Goal: Information Seeking & Learning: Learn about a topic

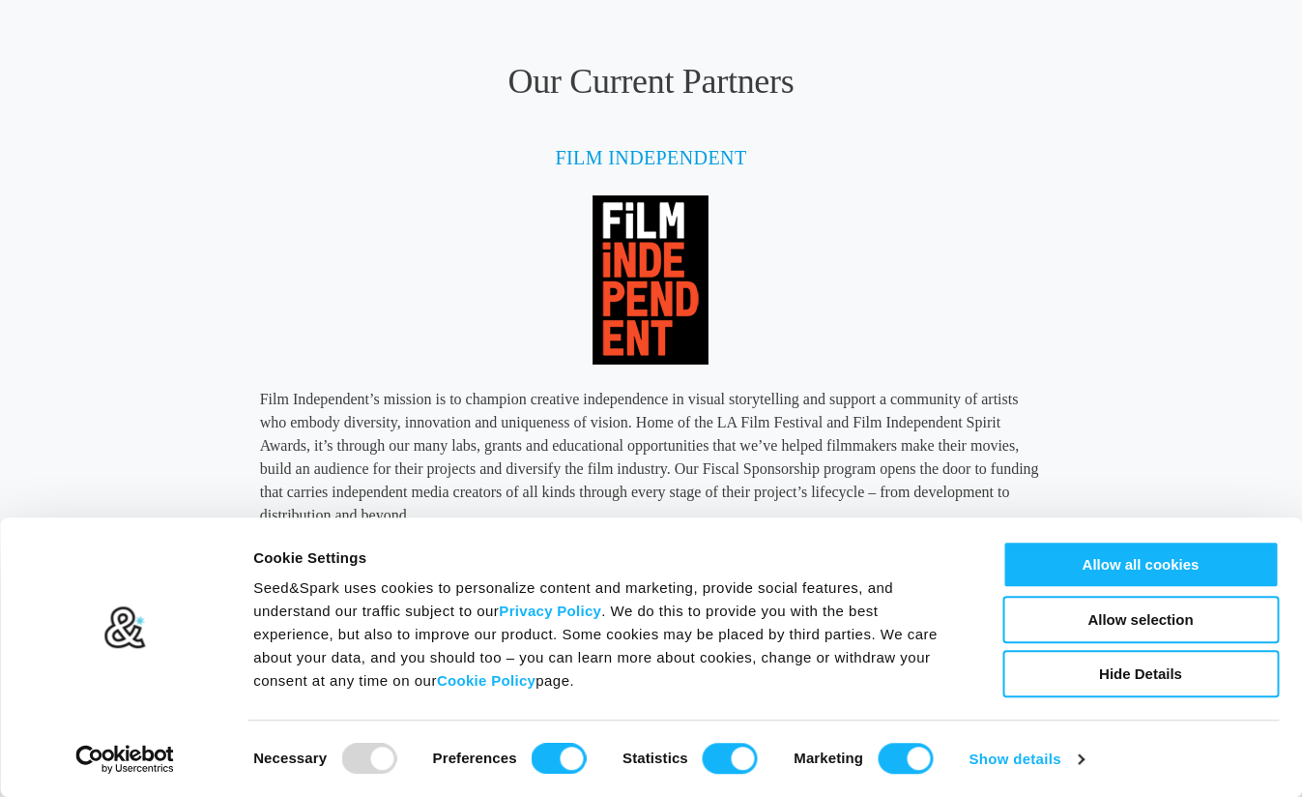
scroll to position [2172, 0]
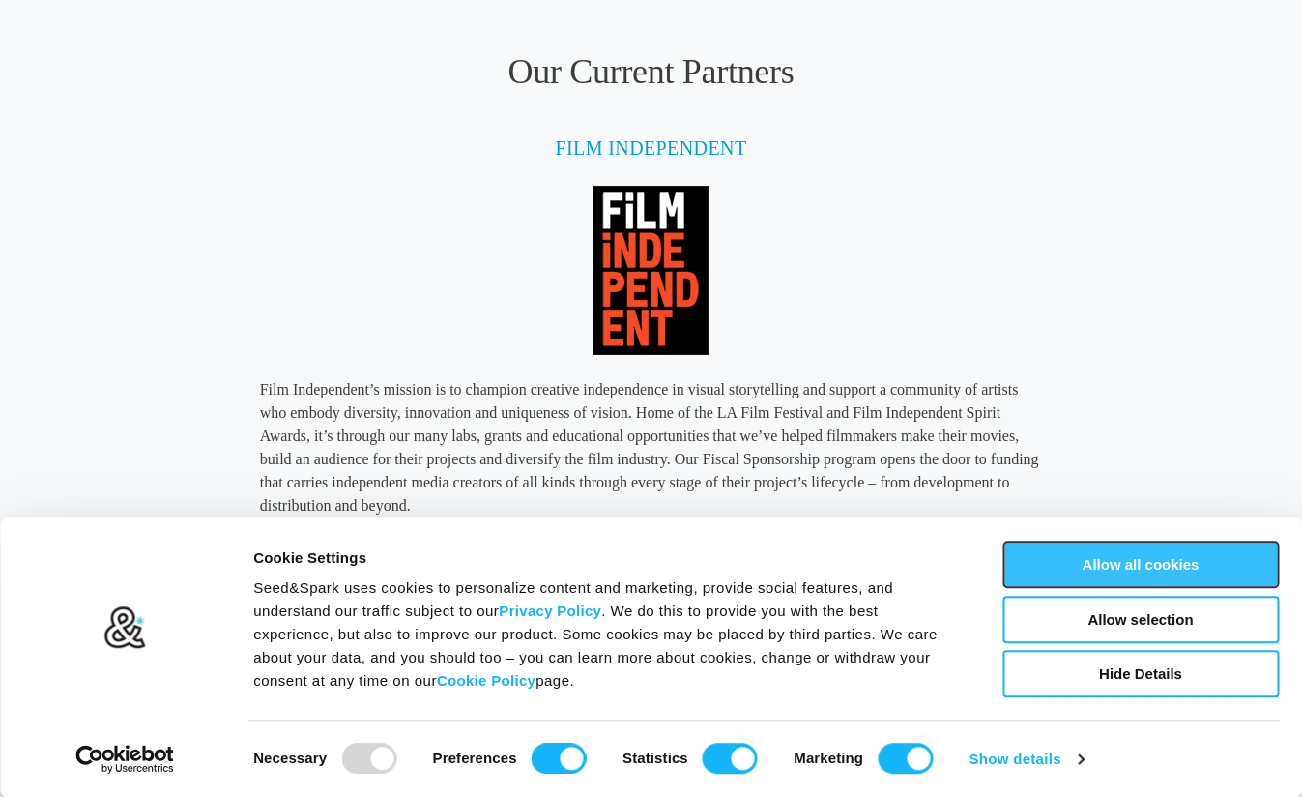
click at [1131, 572] on button "Allow all cookies" at bounding box center [1140, 563] width 276 height 47
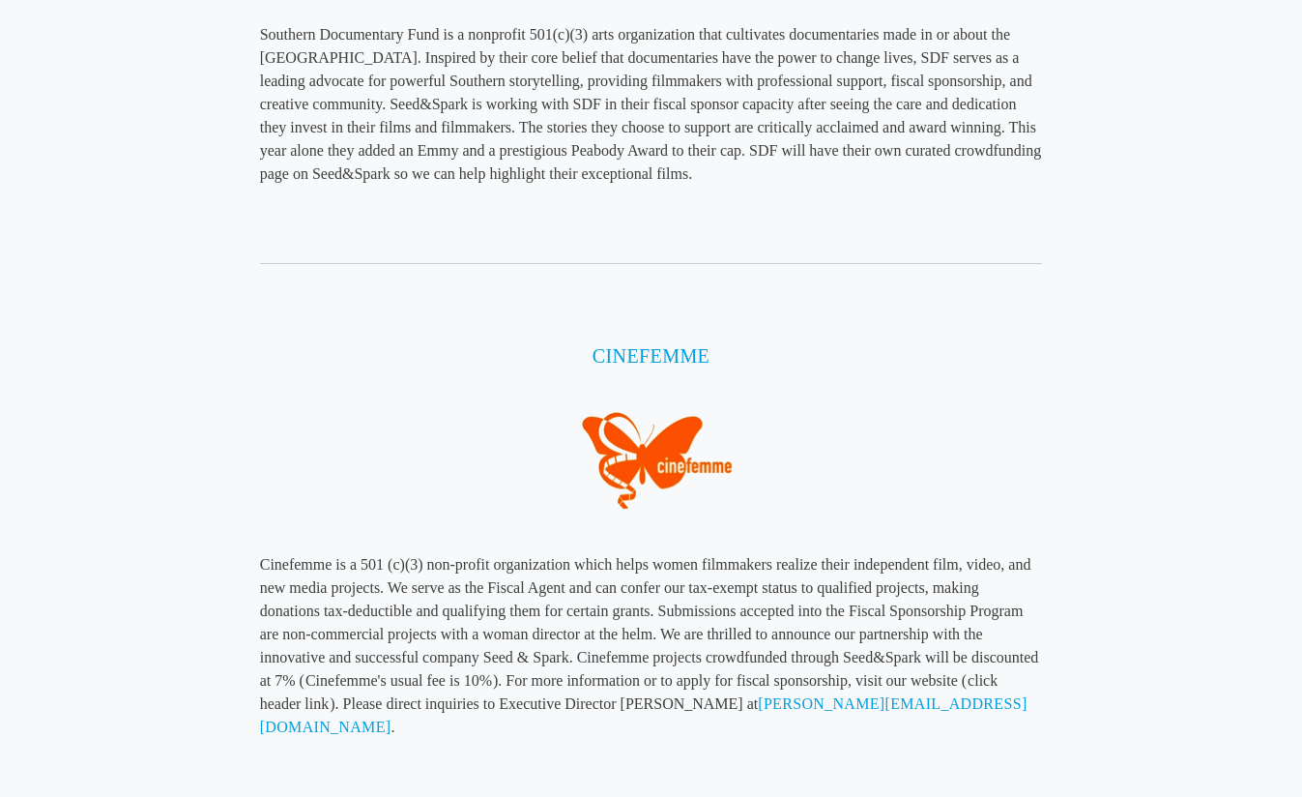
scroll to position [3903, 0]
drag, startPoint x: 557, startPoint y: 361, endPoint x: 793, endPoint y: 358, distance: 235.9
click at [793, 358] on h4 "CINEFEMME" at bounding box center [651, 356] width 783 height 29
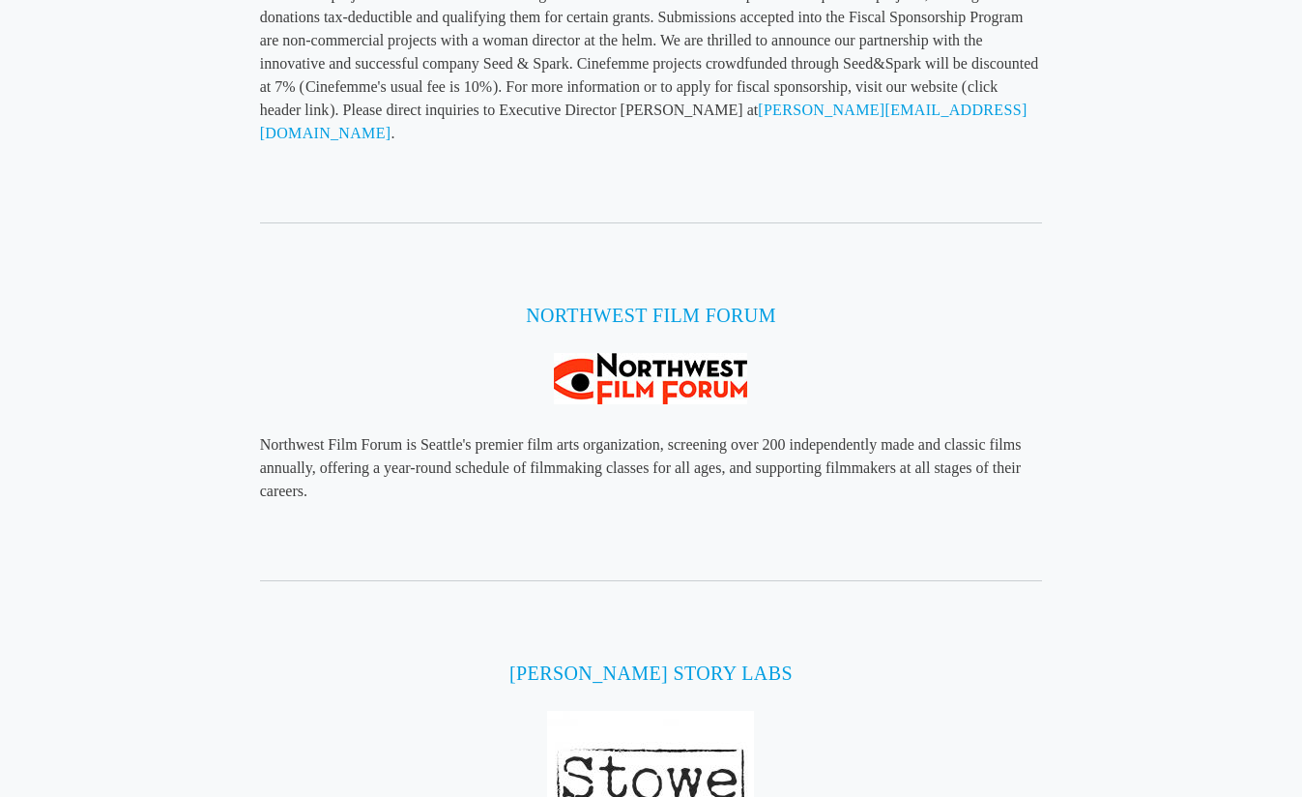
scroll to position [4499, 0]
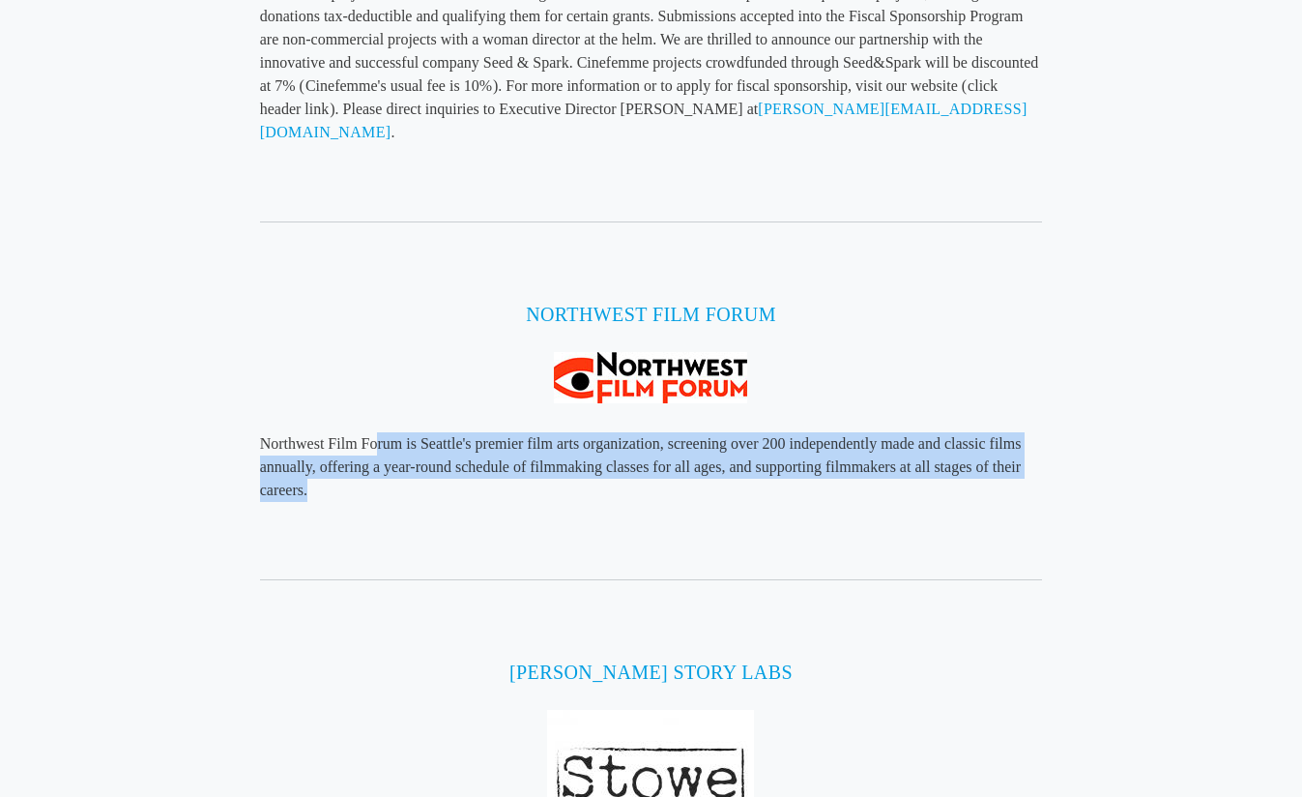
drag, startPoint x: 374, startPoint y: 417, endPoint x: 775, endPoint y: 464, distance: 404.0
click at [775, 464] on p "Northwest Film Forum is Seattle's premier film arts organization, screening ove…" at bounding box center [651, 467] width 783 height 70
drag, startPoint x: 637, startPoint y: 403, endPoint x: 832, endPoint y: 468, distance: 205.7
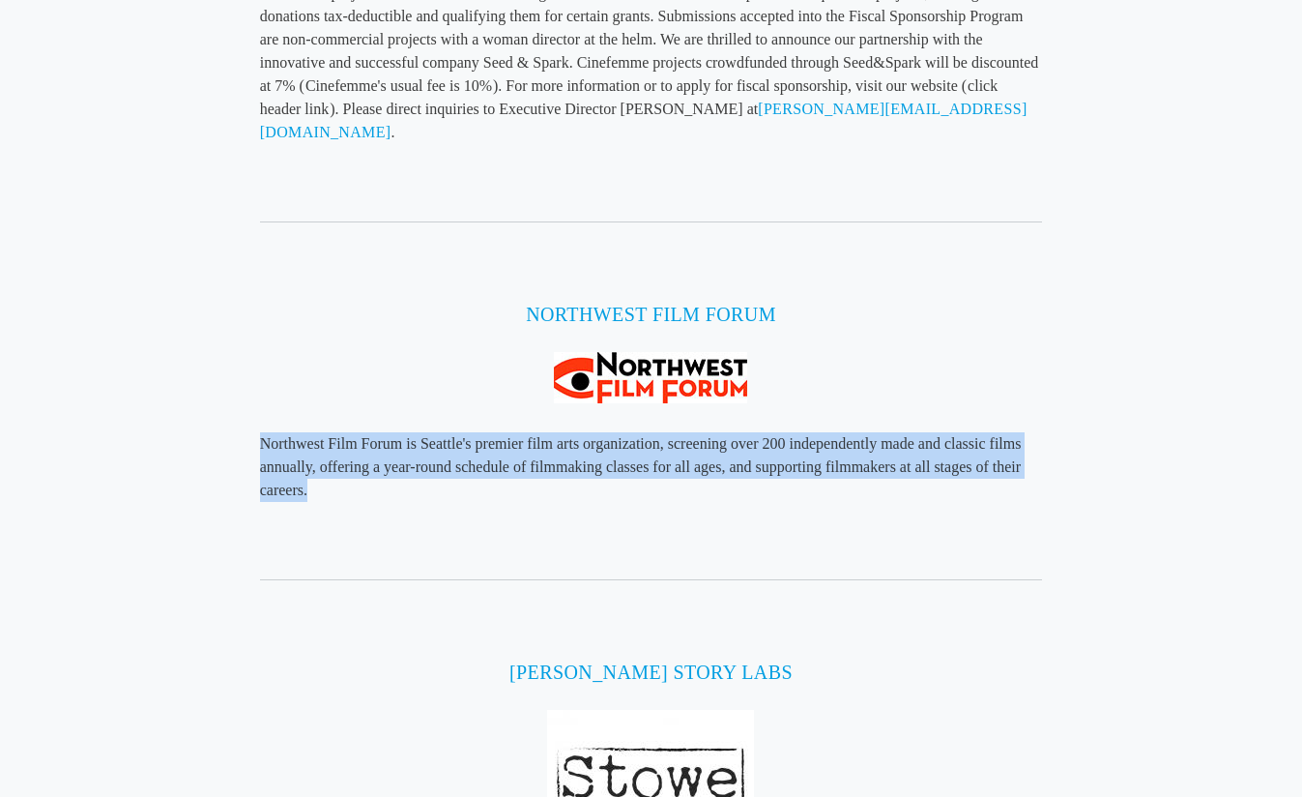
click at [832, 468] on p "Northwest Film Forum is Seattle's premier film arts organization, screening ove…" at bounding box center [651, 467] width 783 height 70
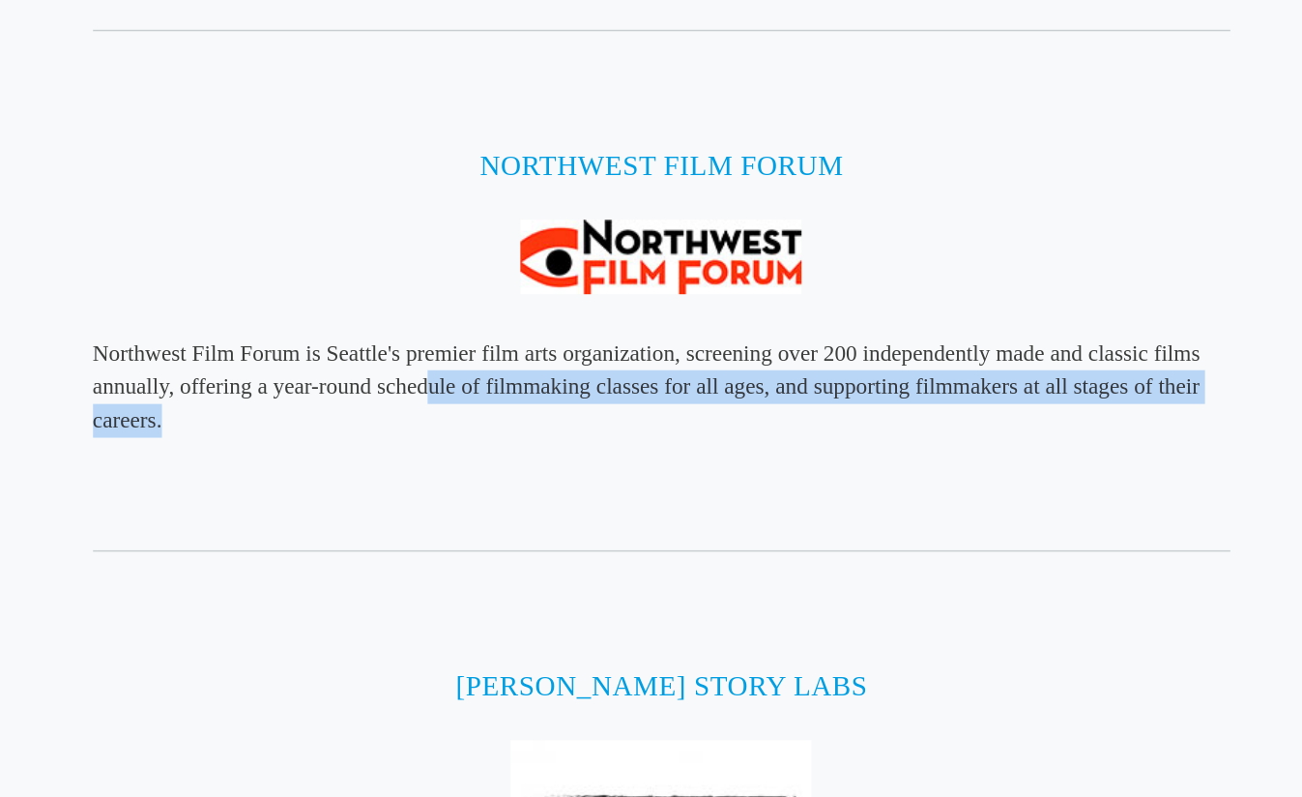
drag, startPoint x: 492, startPoint y: 442, endPoint x: 700, endPoint y: 481, distance: 211.6
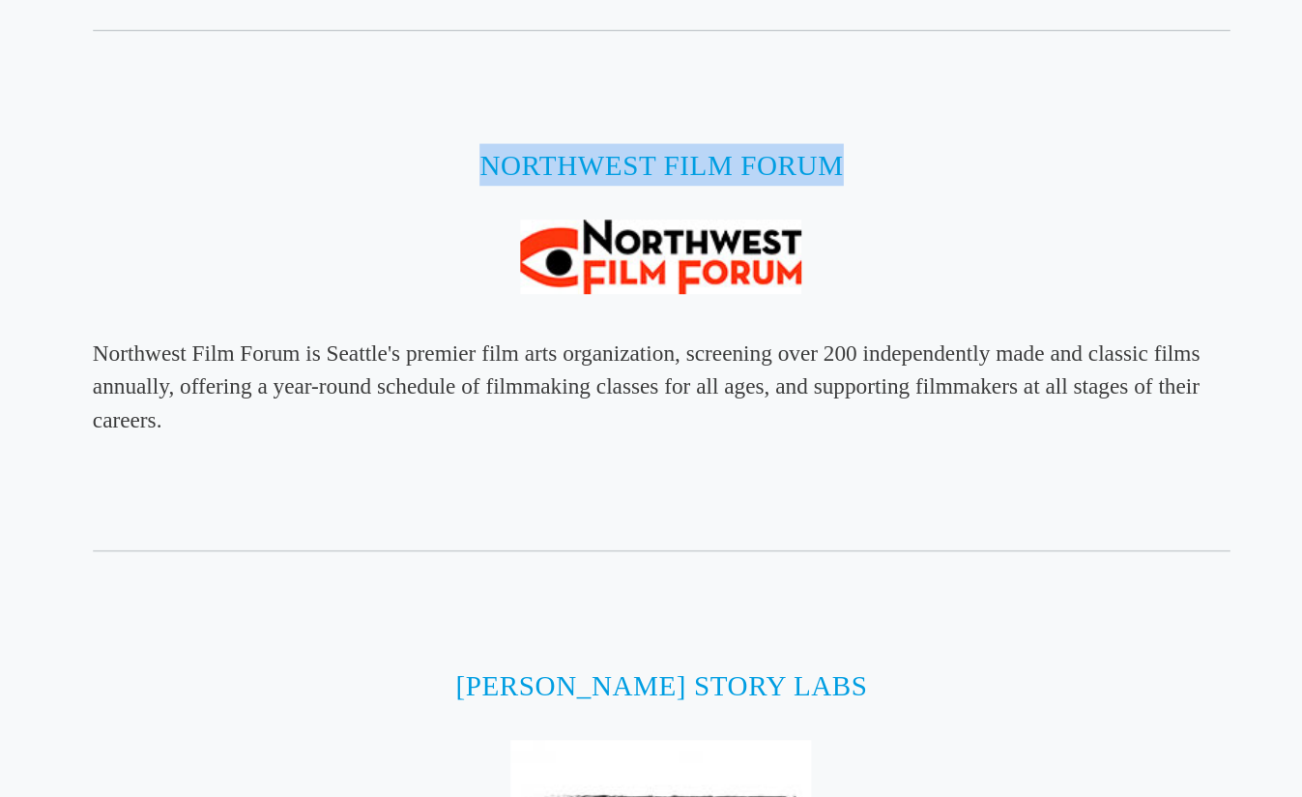
drag, startPoint x: 506, startPoint y: 294, endPoint x: 889, endPoint y: 295, distance: 383.8
click at [889, 300] on h4 "Northwest Film Forum" at bounding box center [651, 314] width 783 height 29
copy link "Northwest Film Forum"
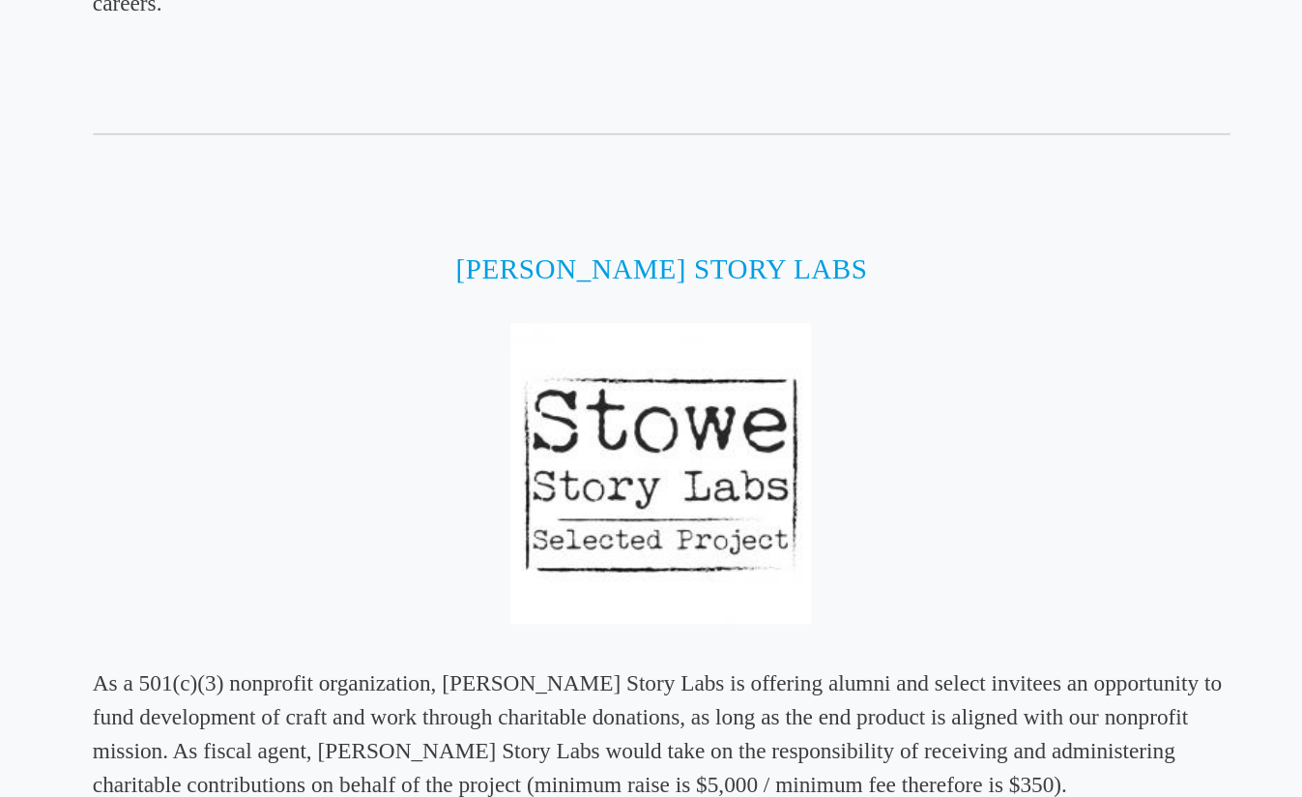
scroll to position [4771, 0]
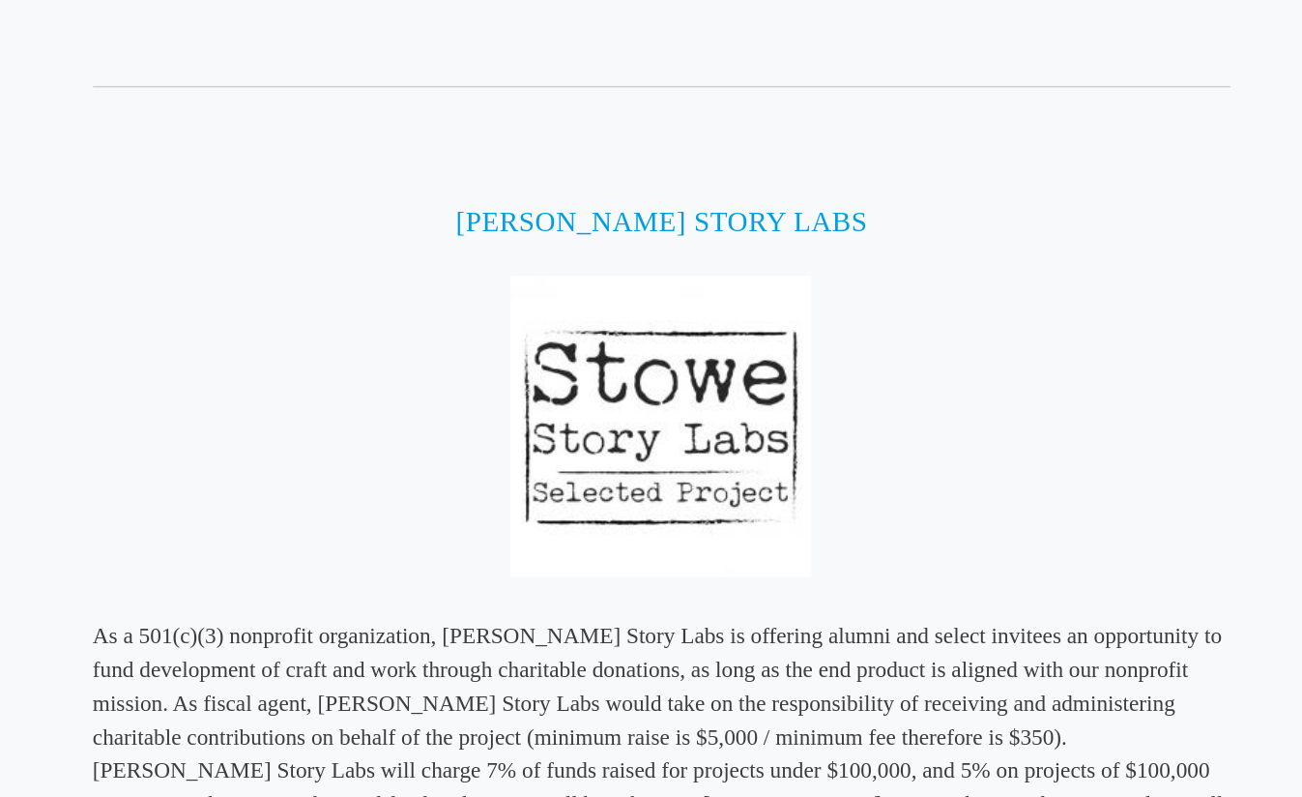
drag, startPoint x: 537, startPoint y: 362, endPoint x: 905, endPoint y: 363, distance: 367.3
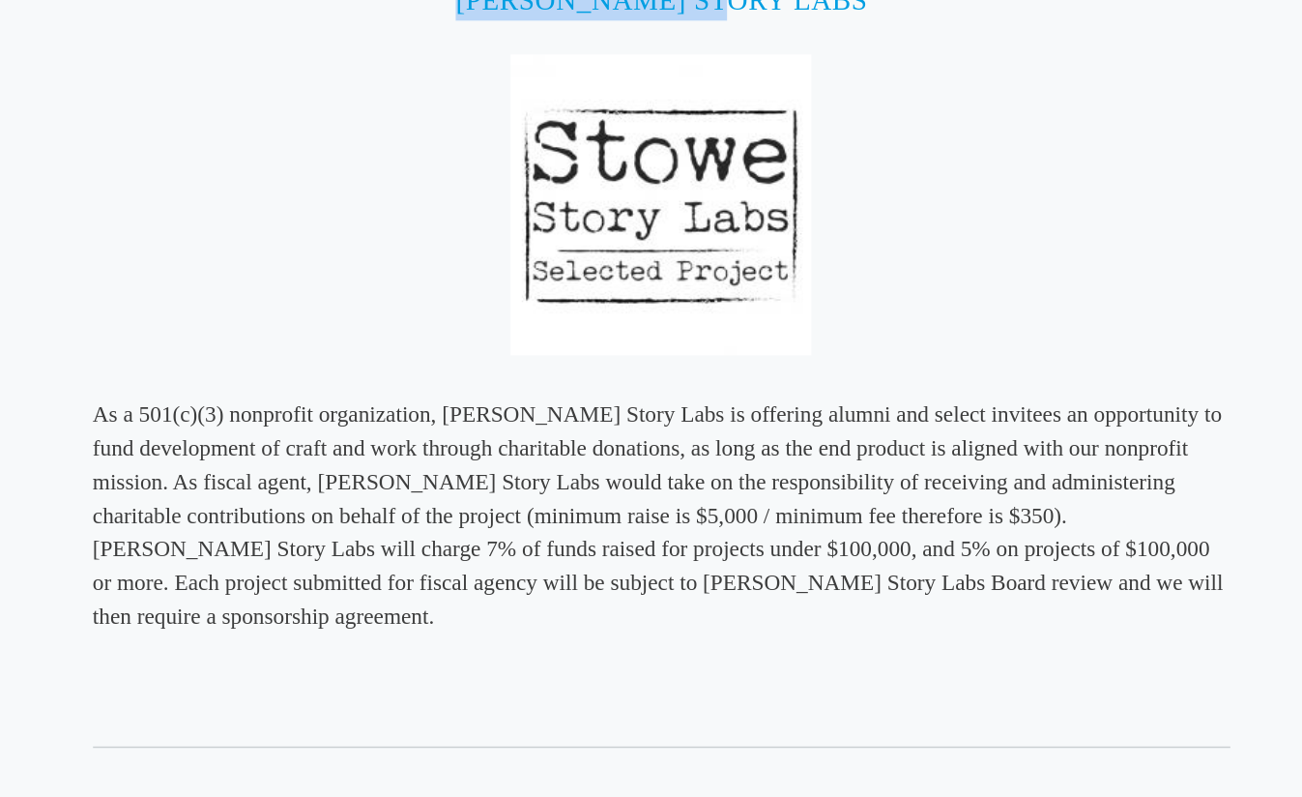
scroll to position [4926, 0]
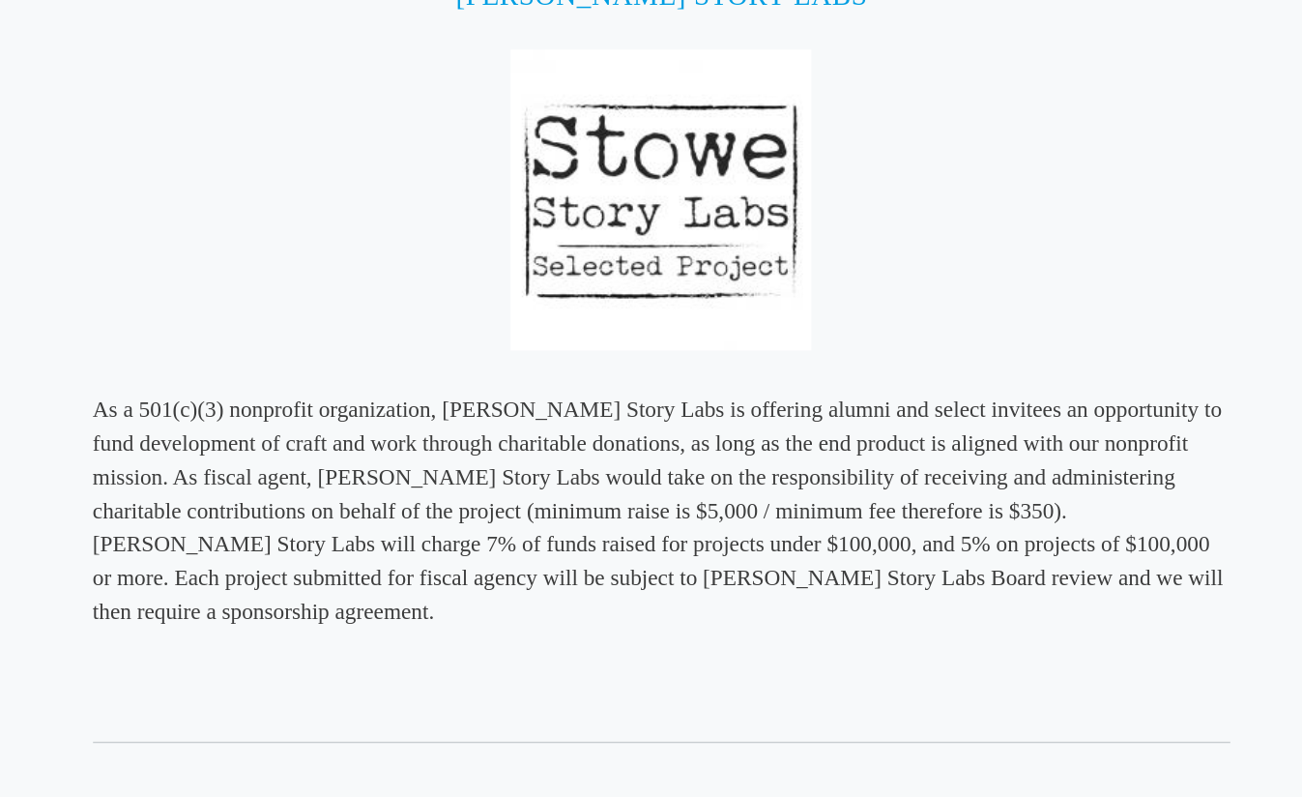
click at [382, 533] on p "As a 501(c)(3) nonprofit organization, Stowe Story Labs is offering alumni and …" at bounding box center [651, 599] width 783 height 162
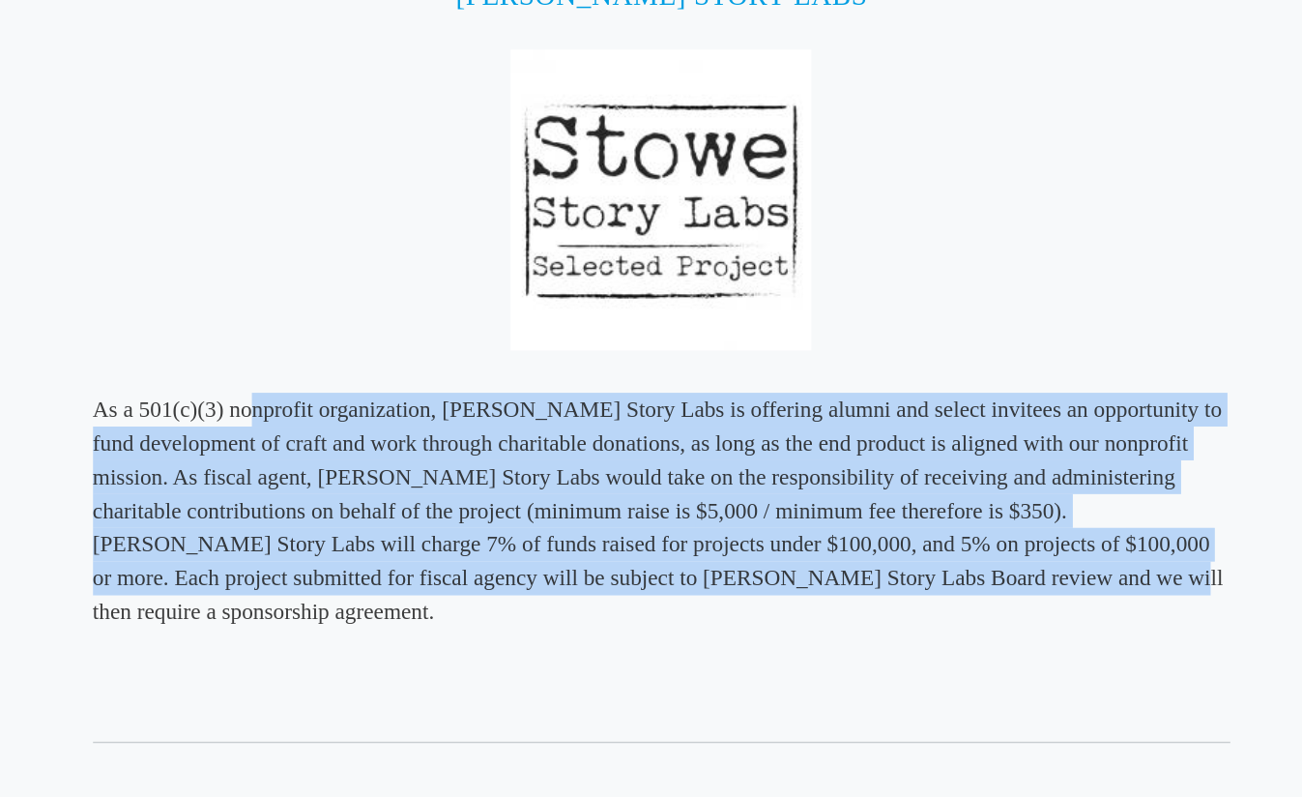
drag, startPoint x: 370, startPoint y: 515, endPoint x: 784, endPoint y: 615, distance: 425.6
click at [784, 615] on p "As a 501(c)(3) nonprofit organization, Stowe Story Labs is offering alumni and …" at bounding box center [651, 599] width 783 height 162
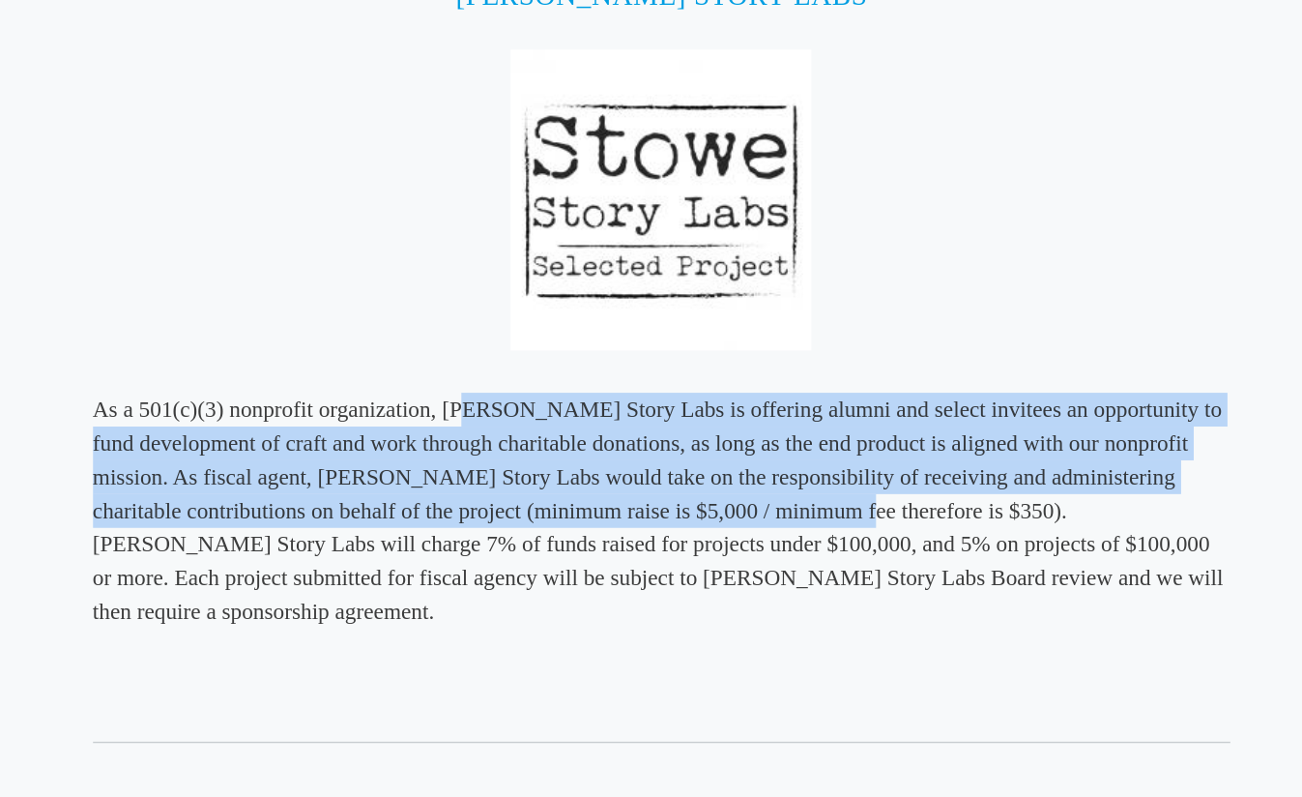
drag, startPoint x: 512, startPoint y: 515, endPoint x: 718, endPoint y: 589, distance: 218.6
click at [718, 589] on p "As a 501(c)(3) nonprofit organization, Stowe Story Labs is offering alumni and …" at bounding box center [651, 599] width 783 height 162
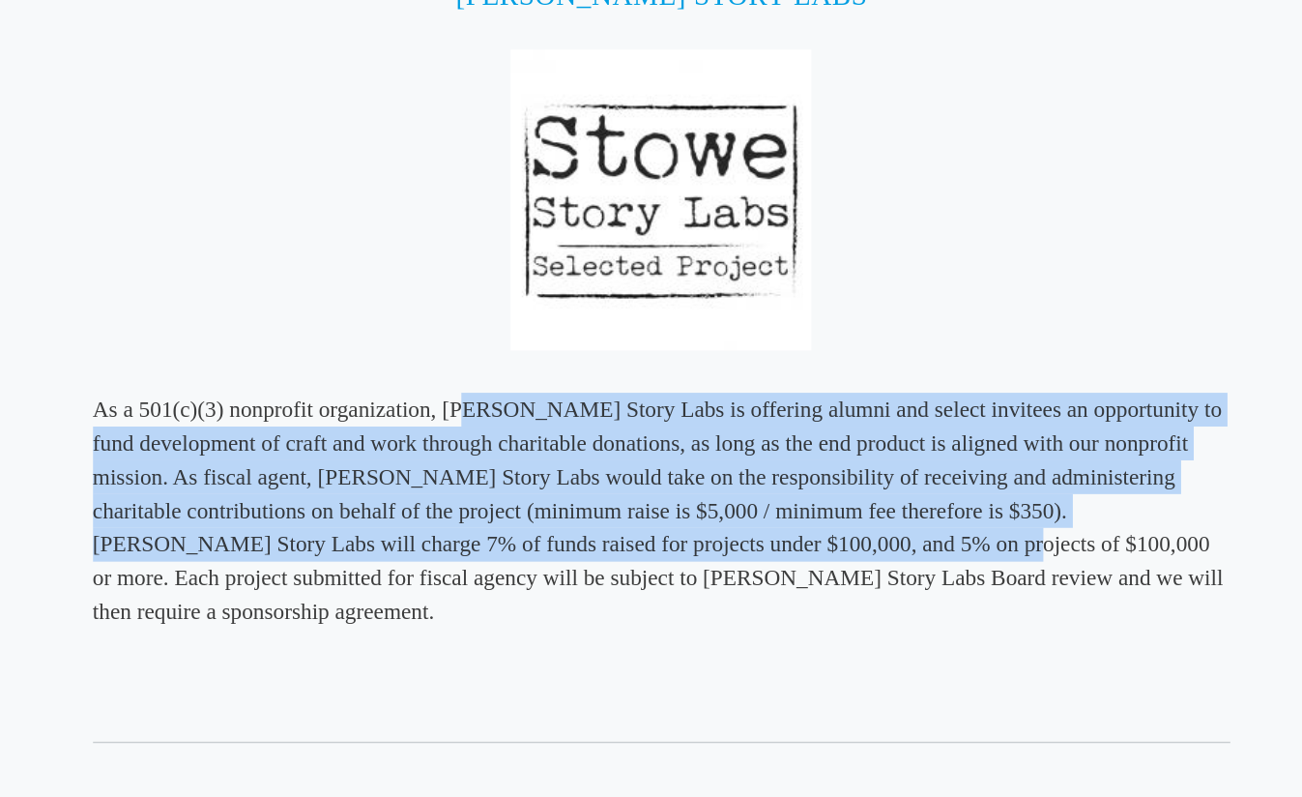
click at [718, 589] on p "As a 501(c)(3) nonprofit organization, Stowe Story Labs is offering alumni and …" at bounding box center [651, 599] width 783 height 162
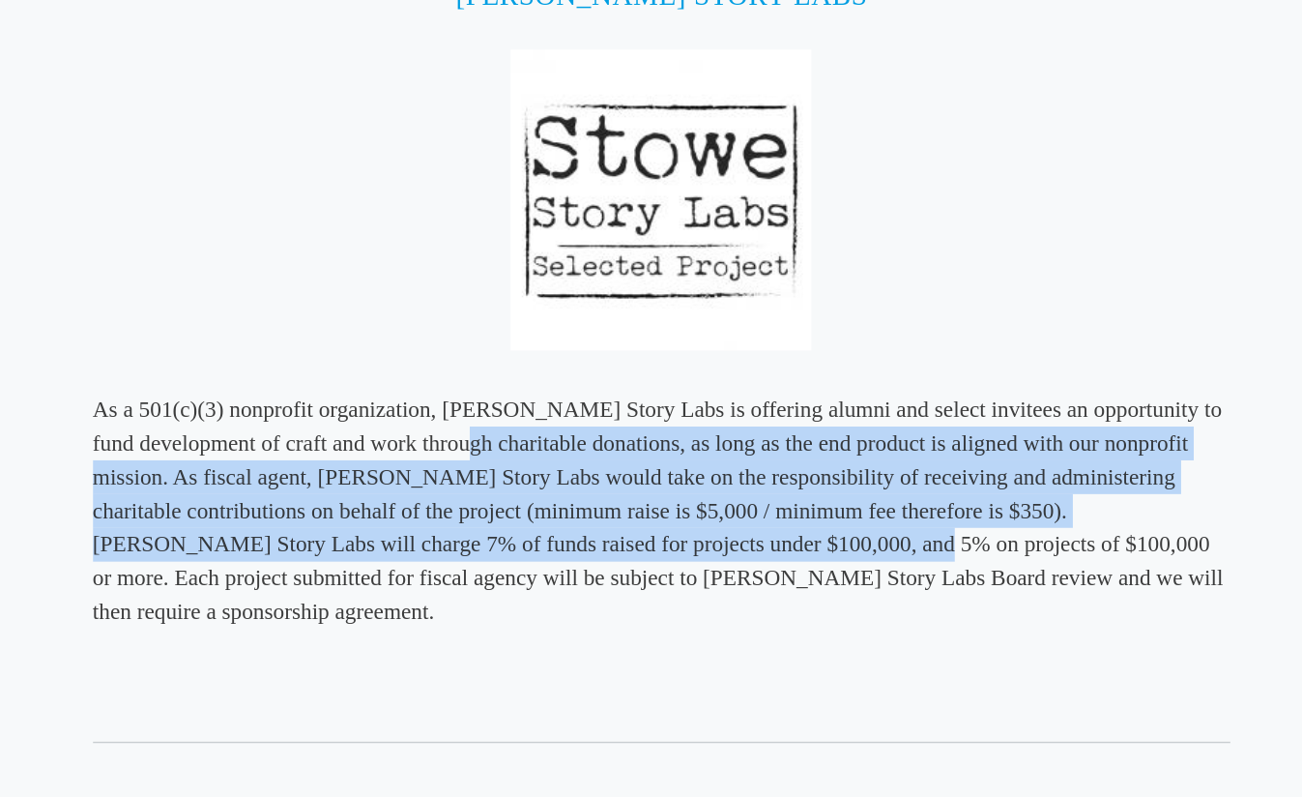
drag, startPoint x: 536, startPoint y: 525, endPoint x: 655, endPoint y: 593, distance: 137.6
click at [655, 593] on p "As a 501(c)(3) nonprofit organization, Stowe Story Labs is offering alumni and …" at bounding box center [651, 599] width 783 height 162
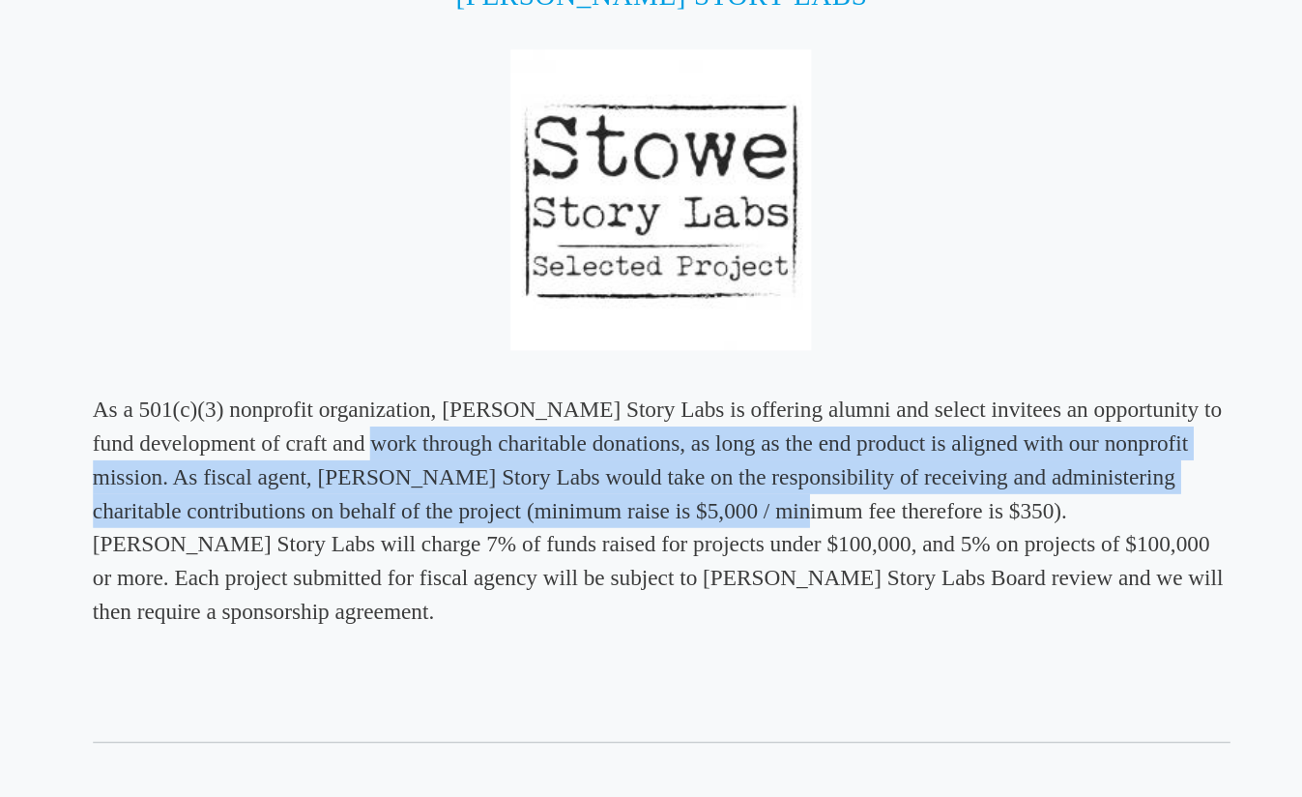
drag, startPoint x: 475, startPoint y: 535, endPoint x: 686, endPoint y: 579, distance: 216.3
click at [686, 579] on p "As a 501(c)(3) nonprofit organization, Stowe Story Labs is offering alumni and …" at bounding box center [651, 599] width 783 height 162
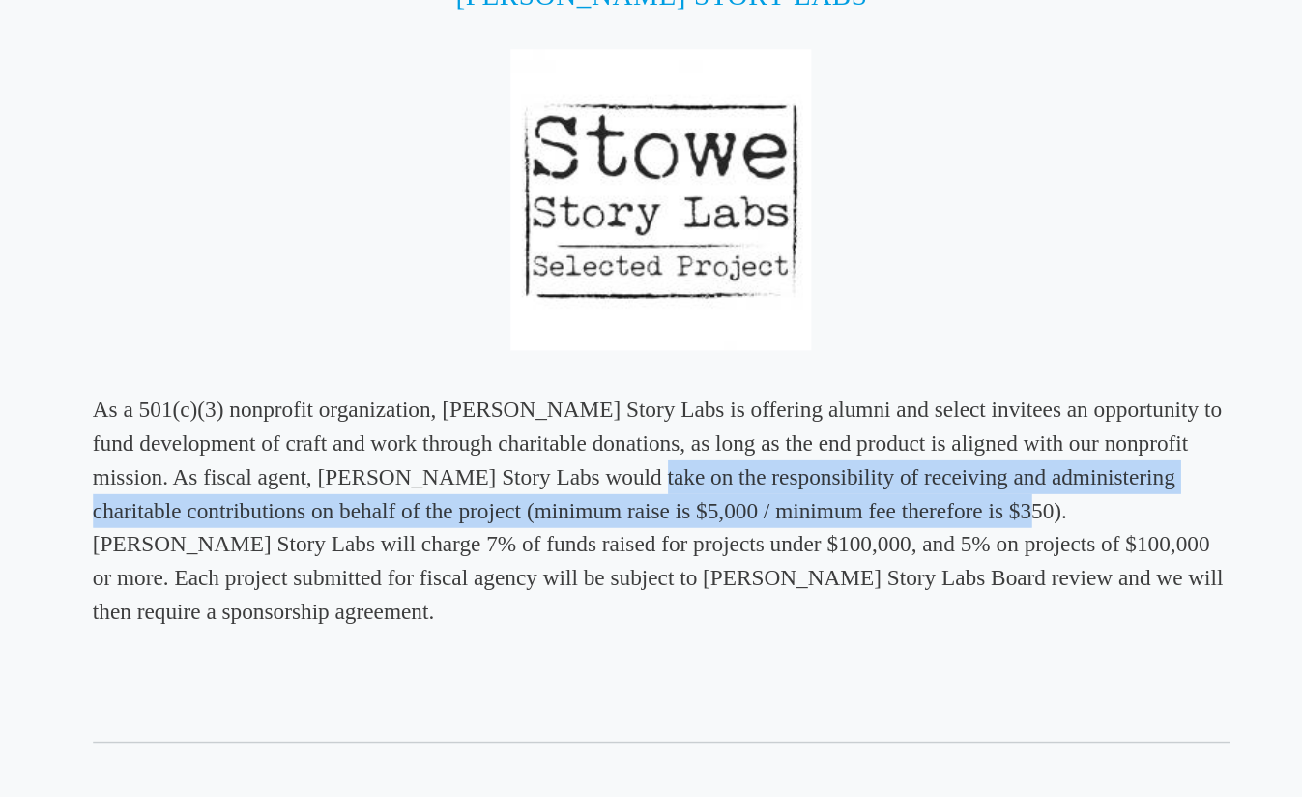
drag, startPoint x: 612, startPoint y: 544, endPoint x: 837, endPoint y: 580, distance: 228.1
click at [837, 580] on p "As a 501(c)(3) nonprofit organization, Stowe Story Labs is offering alumni and …" at bounding box center [651, 599] width 783 height 162
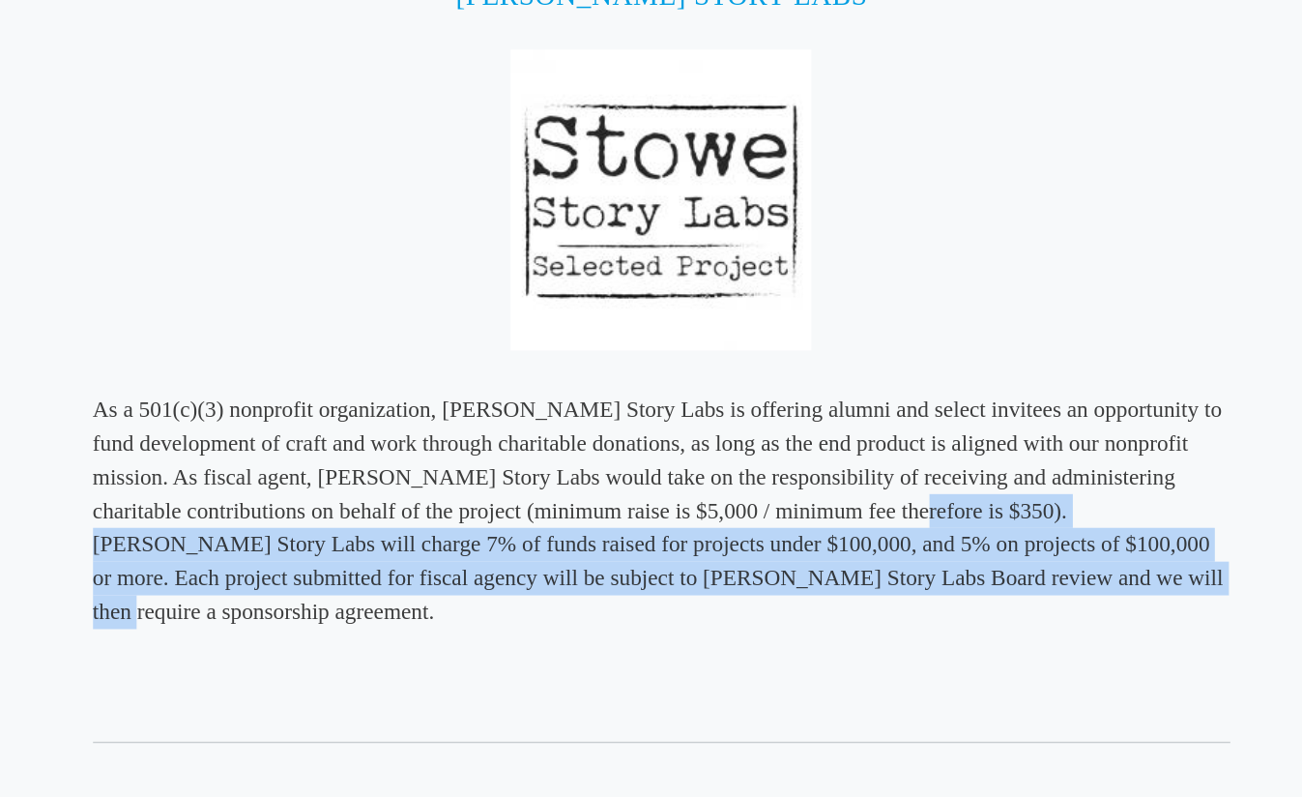
drag, startPoint x: 761, startPoint y: 572, endPoint x: 876, endPoint y: 627, distance: 127.6
click at [876, 627] on p "As a 501(c)(3) nonprofit organization, Stowe Story Labs is offering alumni and …" at bounding box center [651, 599] width 783 height 162
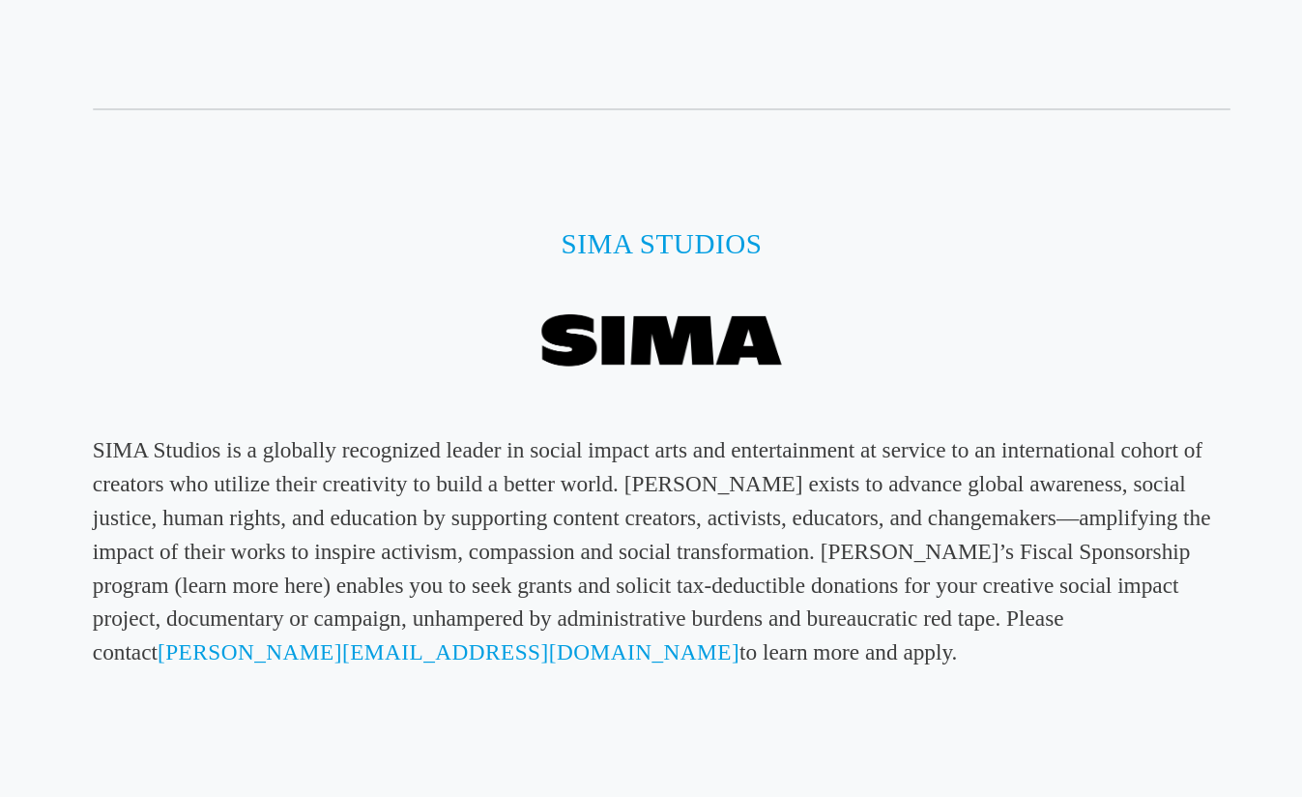
scroll to position [5855, 0]
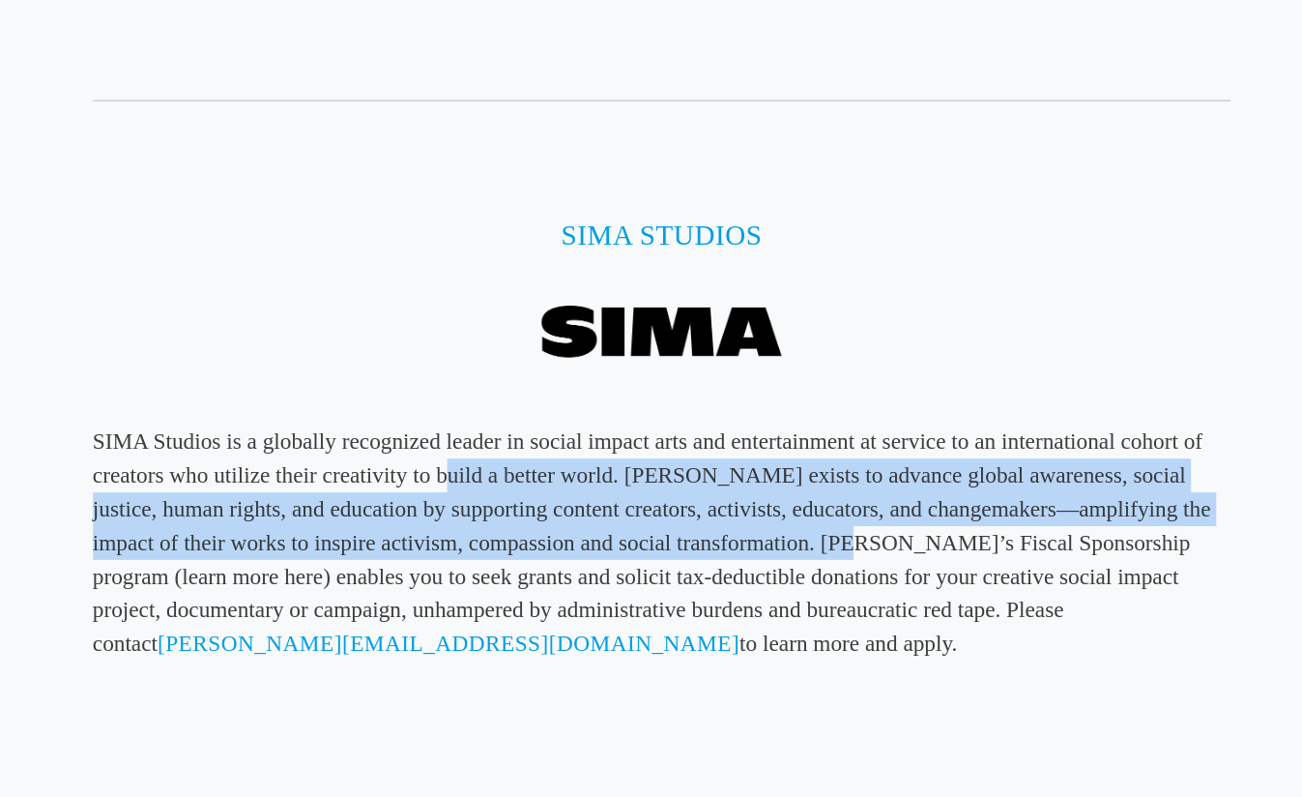
drag, startPoint x: 507, startPoint y: 494, endPoint x: 747, endPoint y: 546, distance: 246.3
click at [747, 546] on p "SIMA Studios is a globally recognized leader in social impact arts and entertai…" at bounding box center [651, 621] width 783 height 162
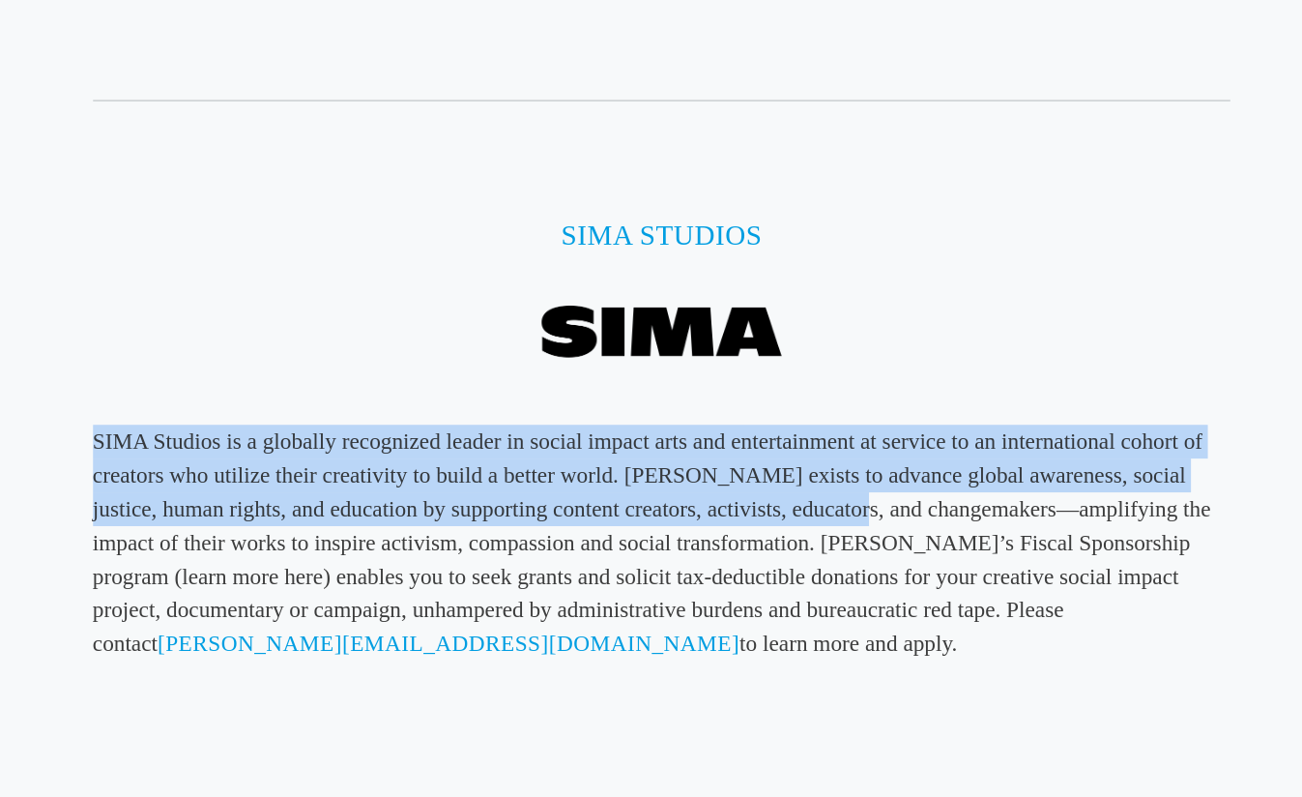
drag, startPoint x: 613, startPoint y: 465, endPoint x: 752, endPoint y: 530, distance: 153.5
click at [752, 540] on p "SIMA Studios is a globally recognized leader in social impact arts and entertai…" at bounding box center [651, 621] width 783 height 162
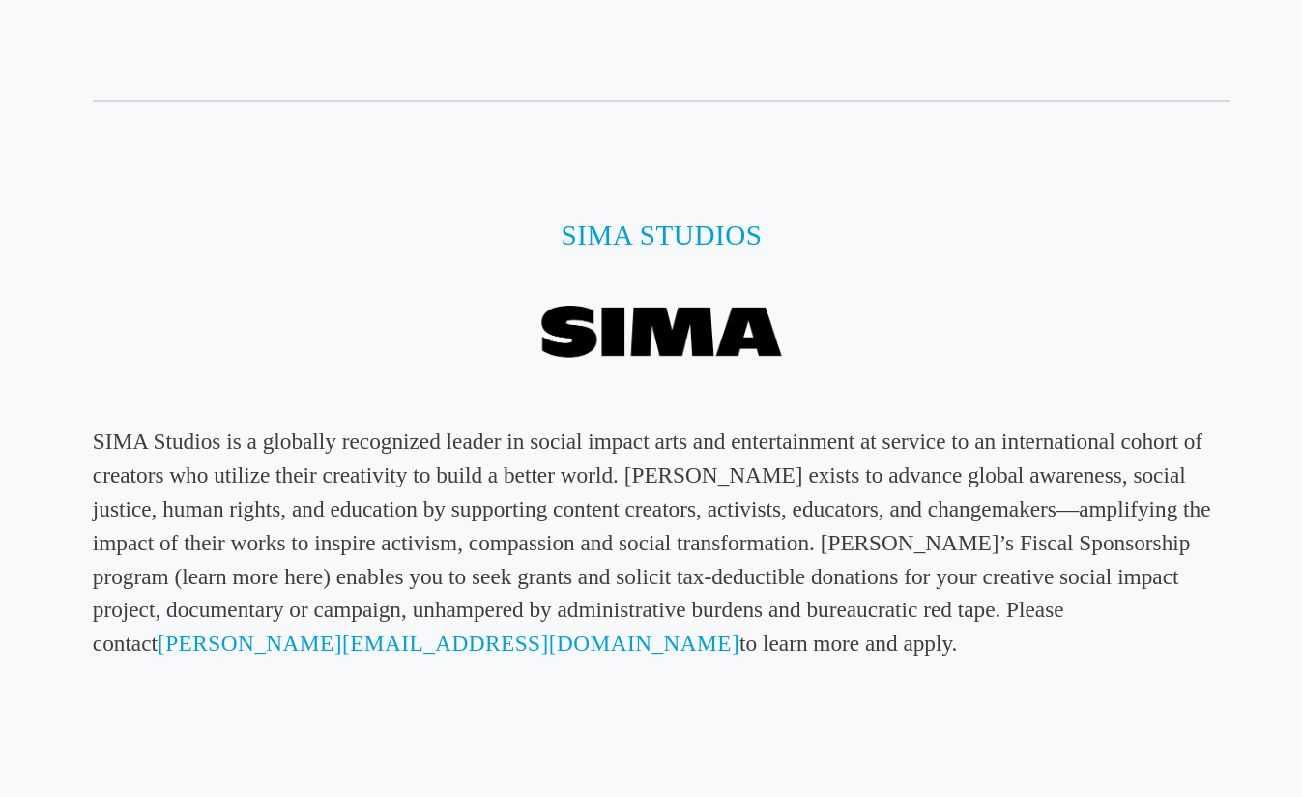
drag, startPoint x: 615, startPoint y: 508, endPoint x: 739, endPoint y: 519, distance: 124.3
click at [636, 540] on p "SIMA Studios is a globally recognized leader in social impact arts and entertai…" at bounding box center [651, 621] width 783 height 162
click at [732, 546] on p "SIMA Studios is a globally recognized leader in social impact arts and entertai…" at bounding box center [651, 621] width 783 height 162
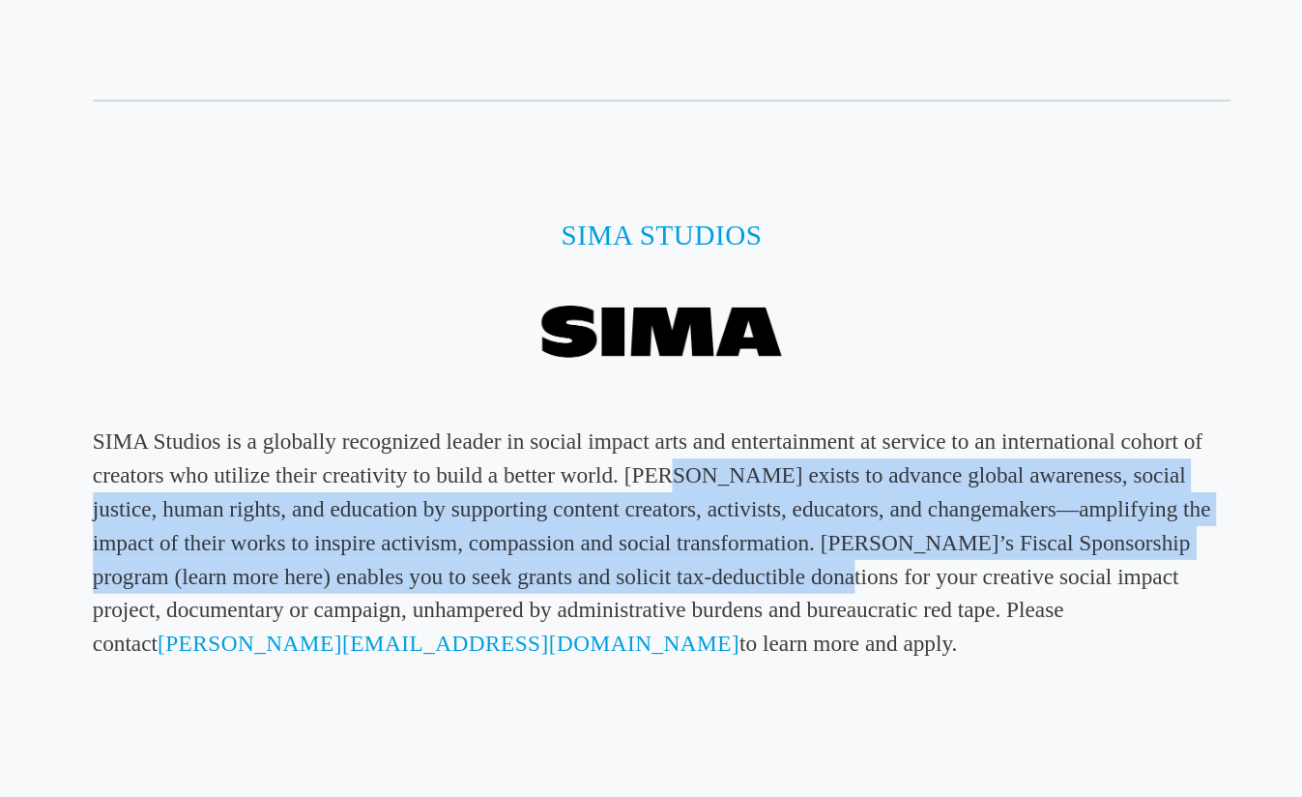
drag, startPoint x: 660, startPoint y: 504, endPoint x: 720, endPoint y: 566, distance: 86.1
click at [720, 566] on p "SIMA Studios is a globally recognized leader in social impact arts and entertai…" at bounding box center [651, 621] width 783 height 162
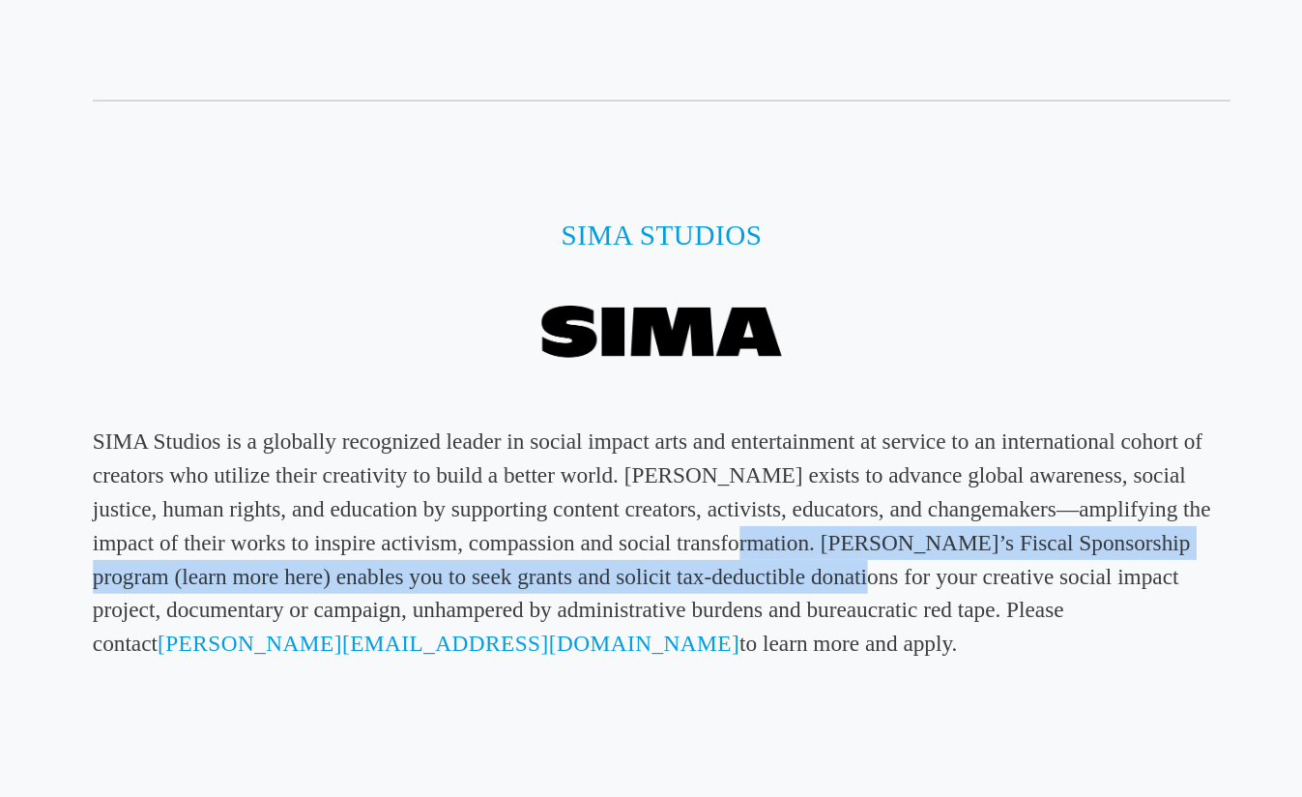
drag, startPoint x: 664, startPoint y: 556, endPoint x: 734, endPoint y: 585, distance: 75.4
click at [734, 585] on p "SIMA Studios is a globally recognized leader in social impact arts and entertai…" at bounding box center [651, 621] width 783 height 162
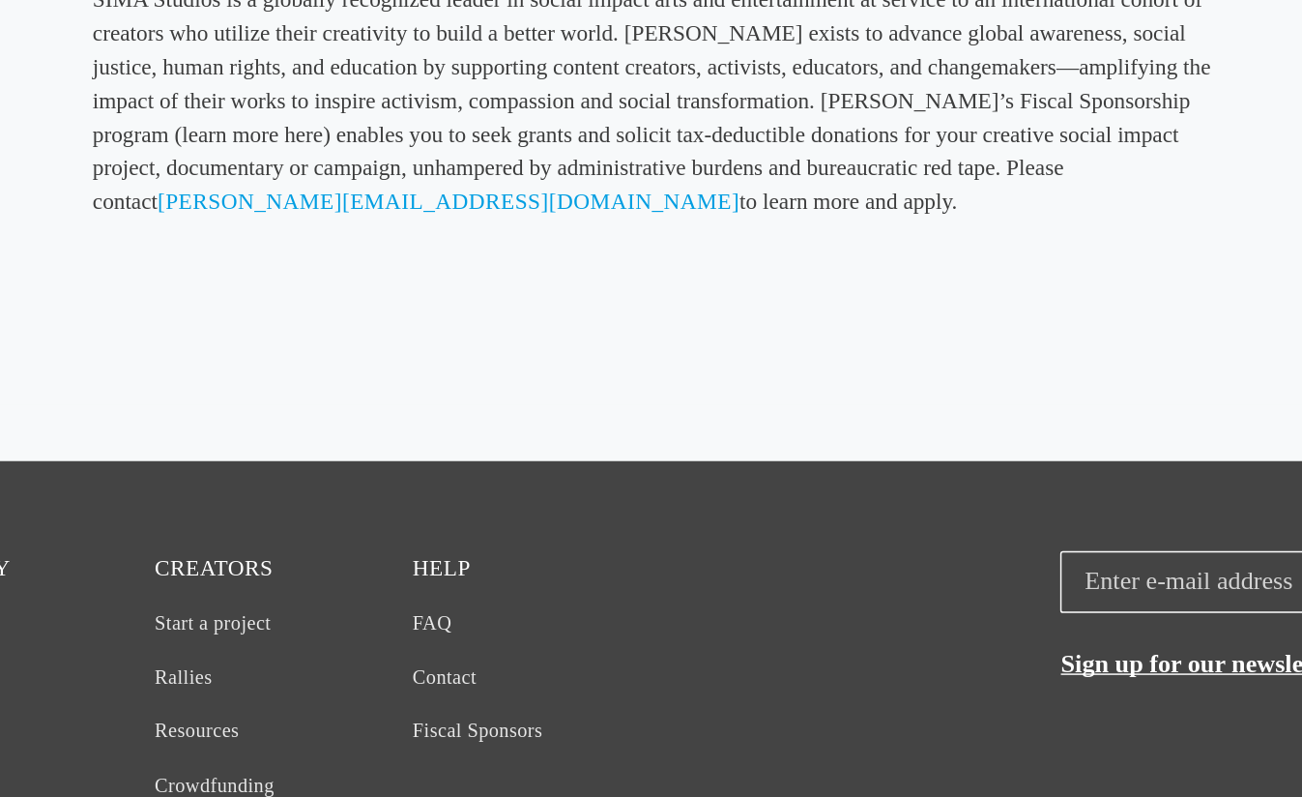
scroll to position [6237, 0]
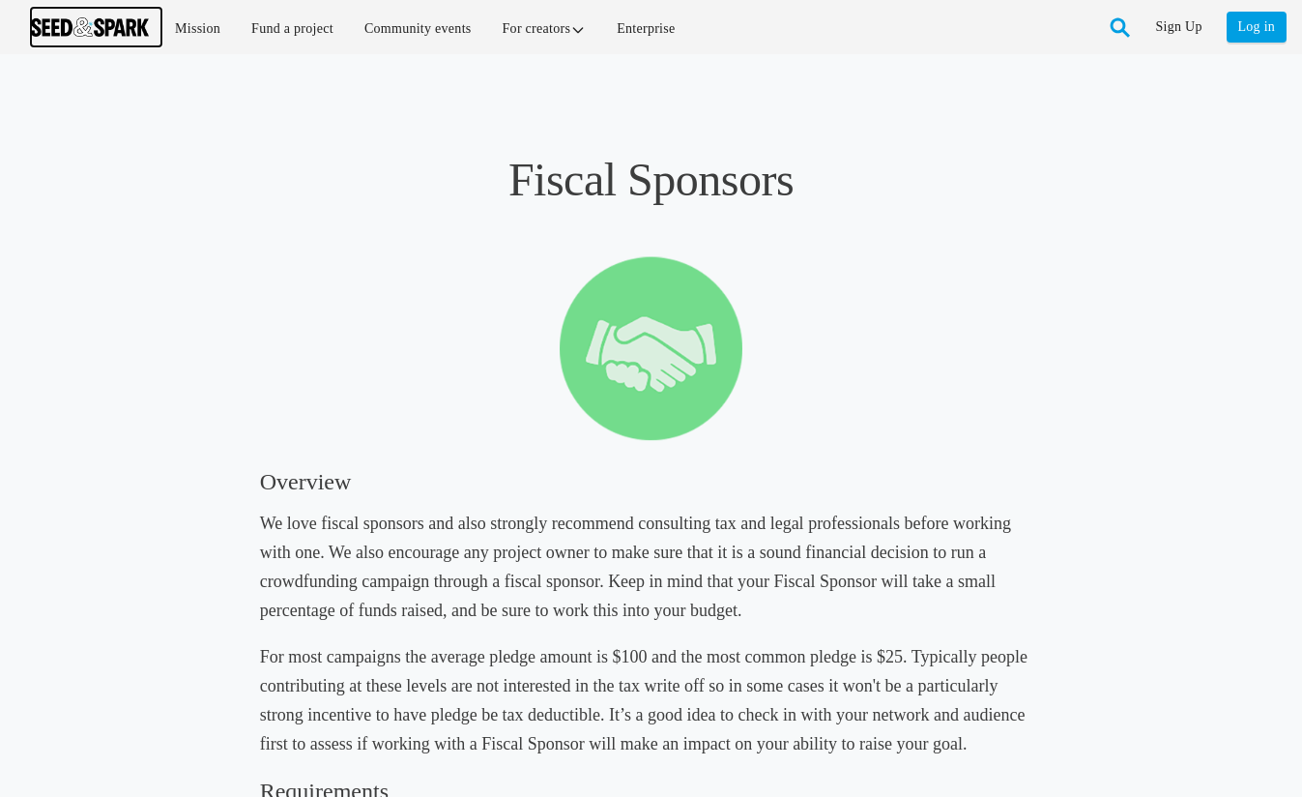
click at [85, 31] on img at bounding box center [90, 26] width 118 height 19
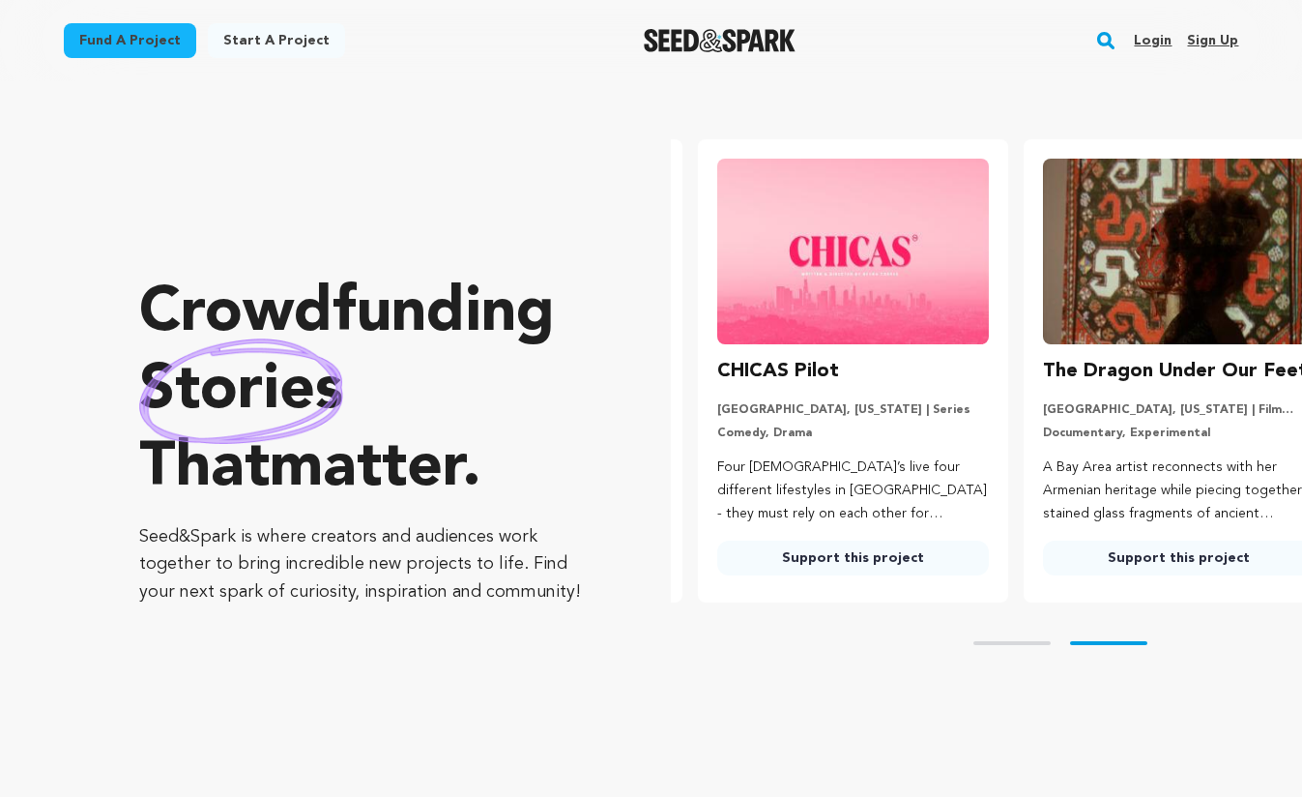
scroll to position [0, 340]
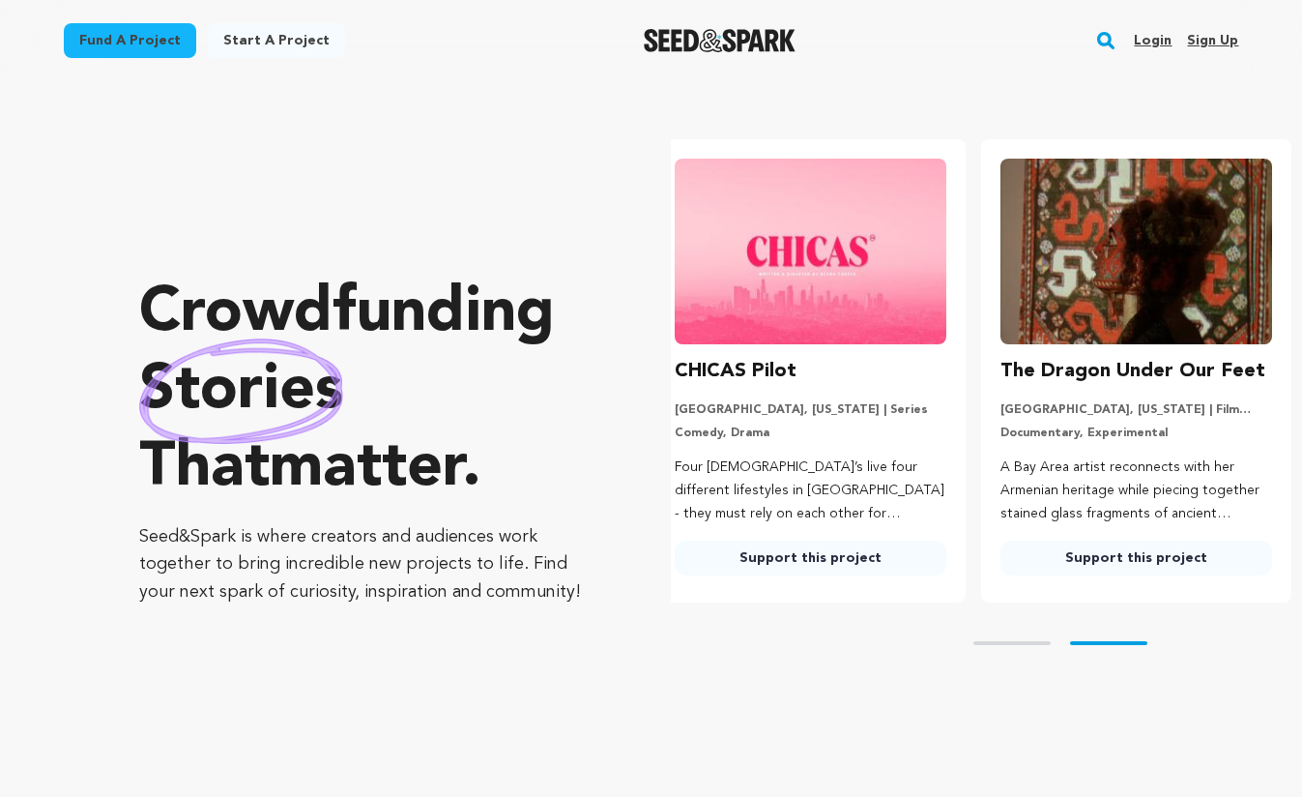
click at [149, 44] on link "Fund a project" at bounding box center [130, 40] width 132 height 35
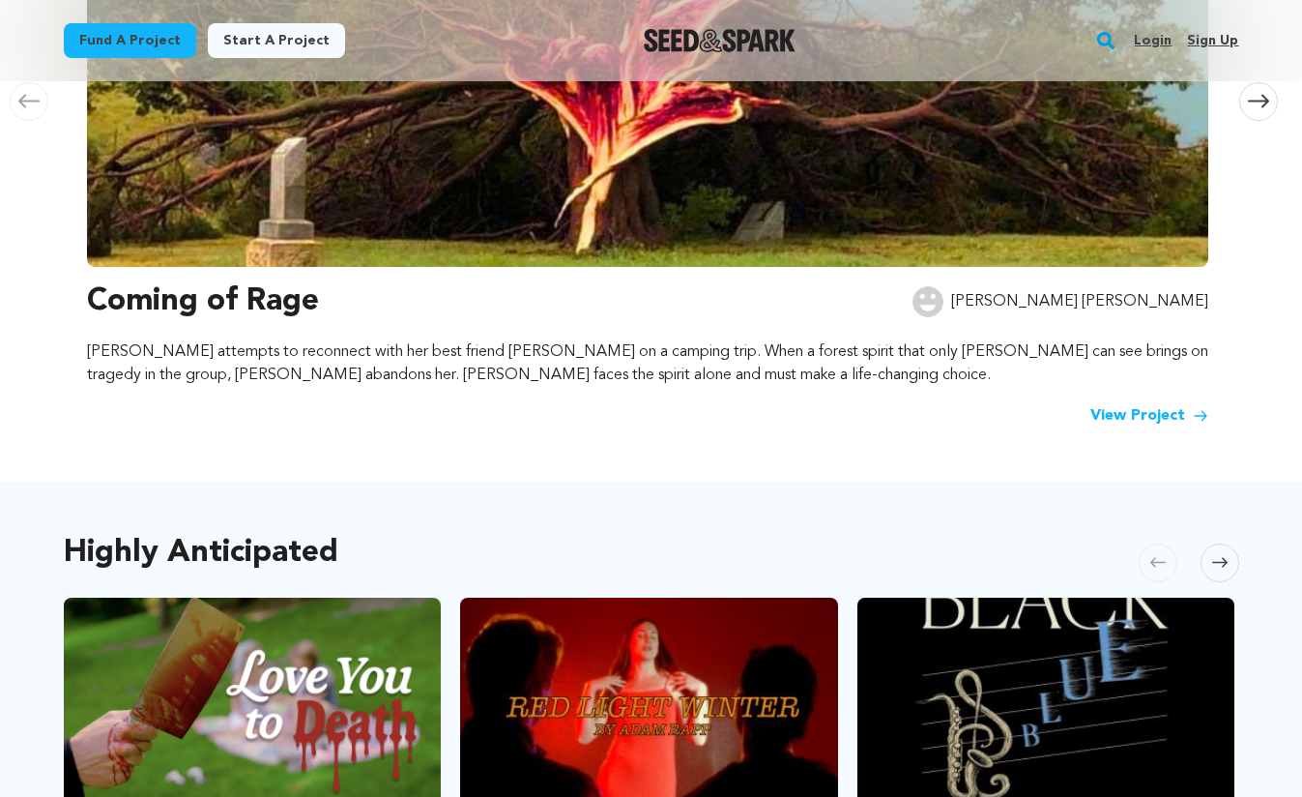
scroll to position [589, 0]
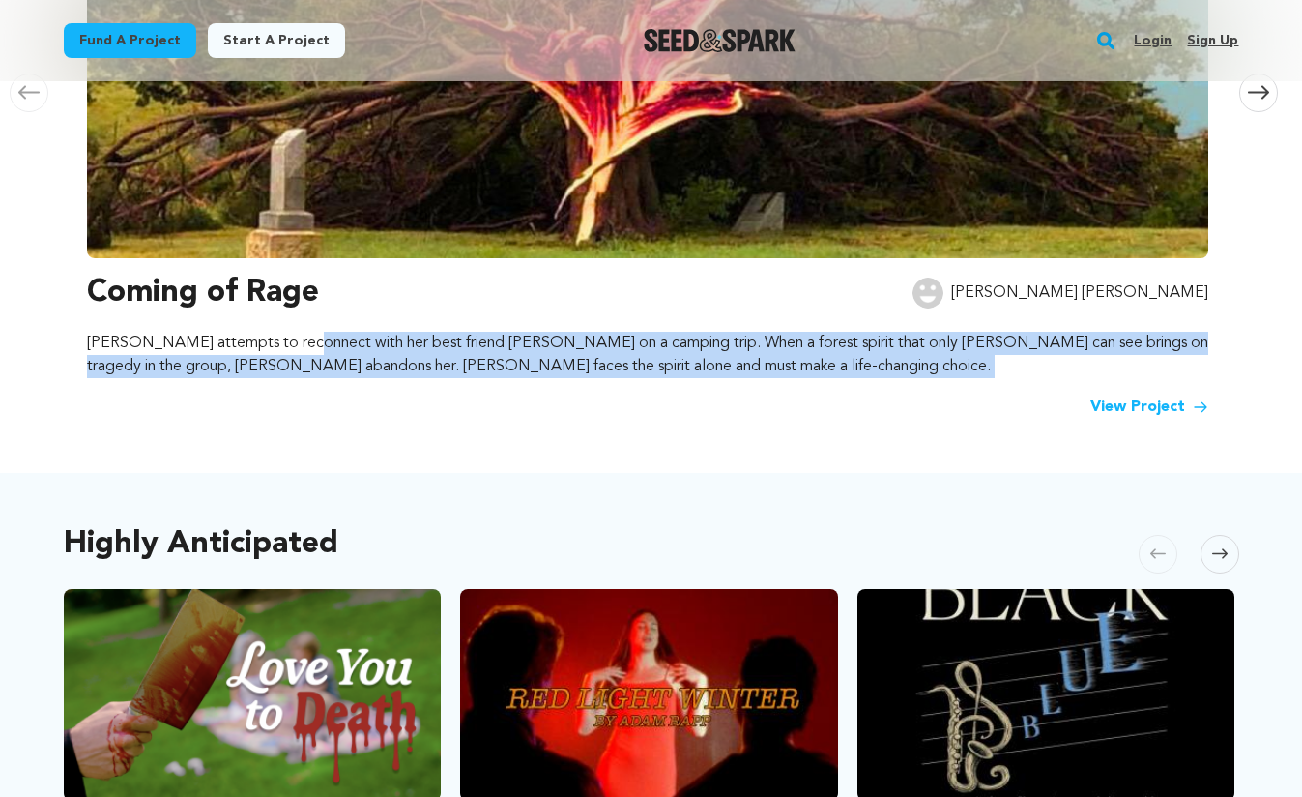
drag, startPoint x: 283, startPoint y: 343, endPoint x: 547, endPoint y: 392, distance: 268.3
click at [547, 392] on div "Coming of Rage Adrianna Amy Luisa attempts to reconnect with her best friend Ni…" at bounding box center [647, 344] width 1121 height 149
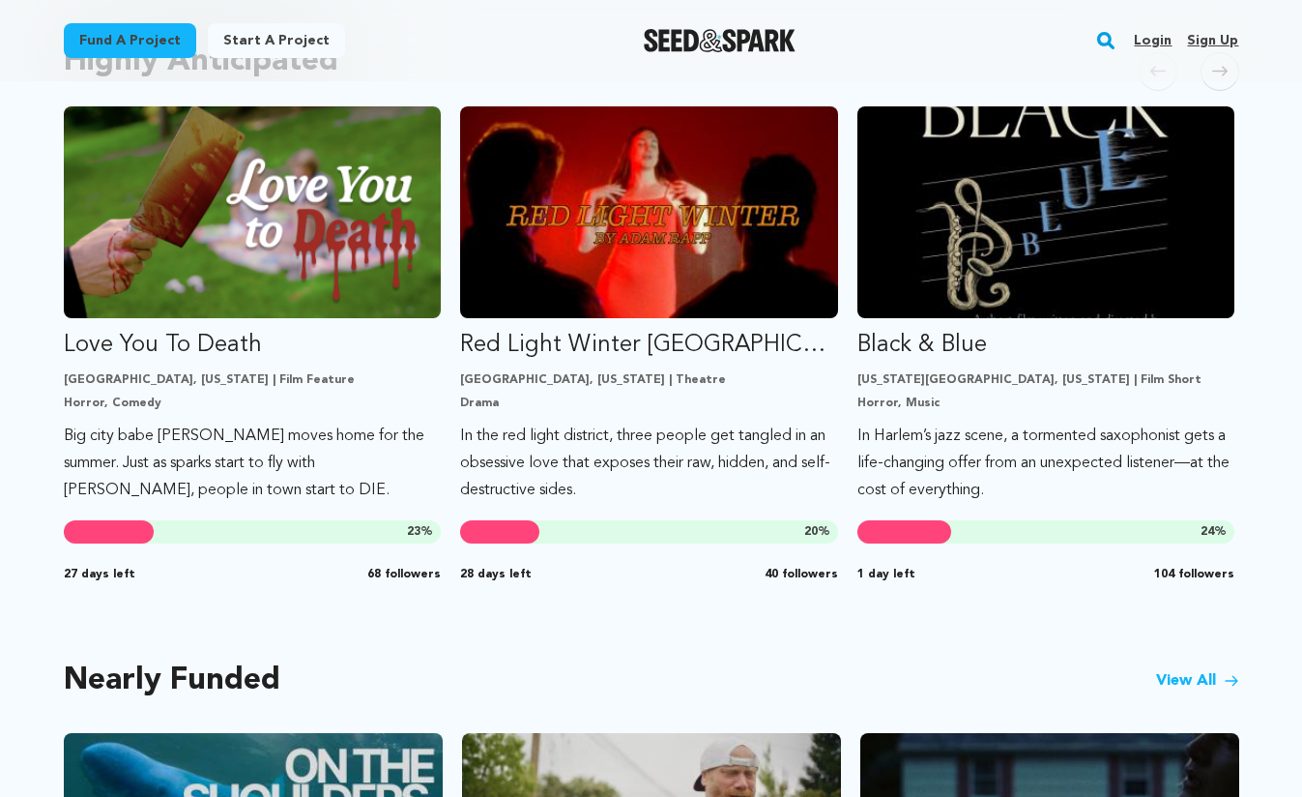
scroll to position [1085, 0]
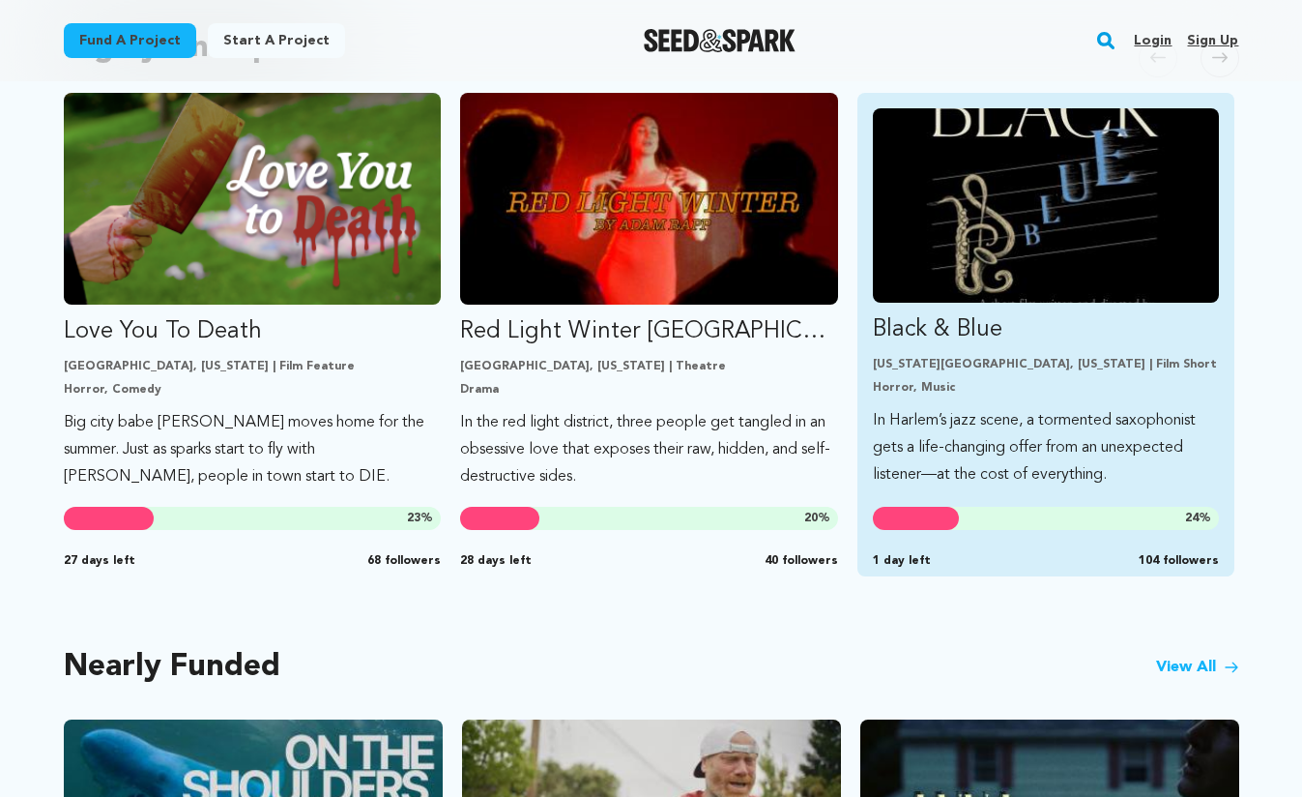
click at [981, 337] on p "Black & Blue" at bounding box center [1046, 329] width 347 height 31
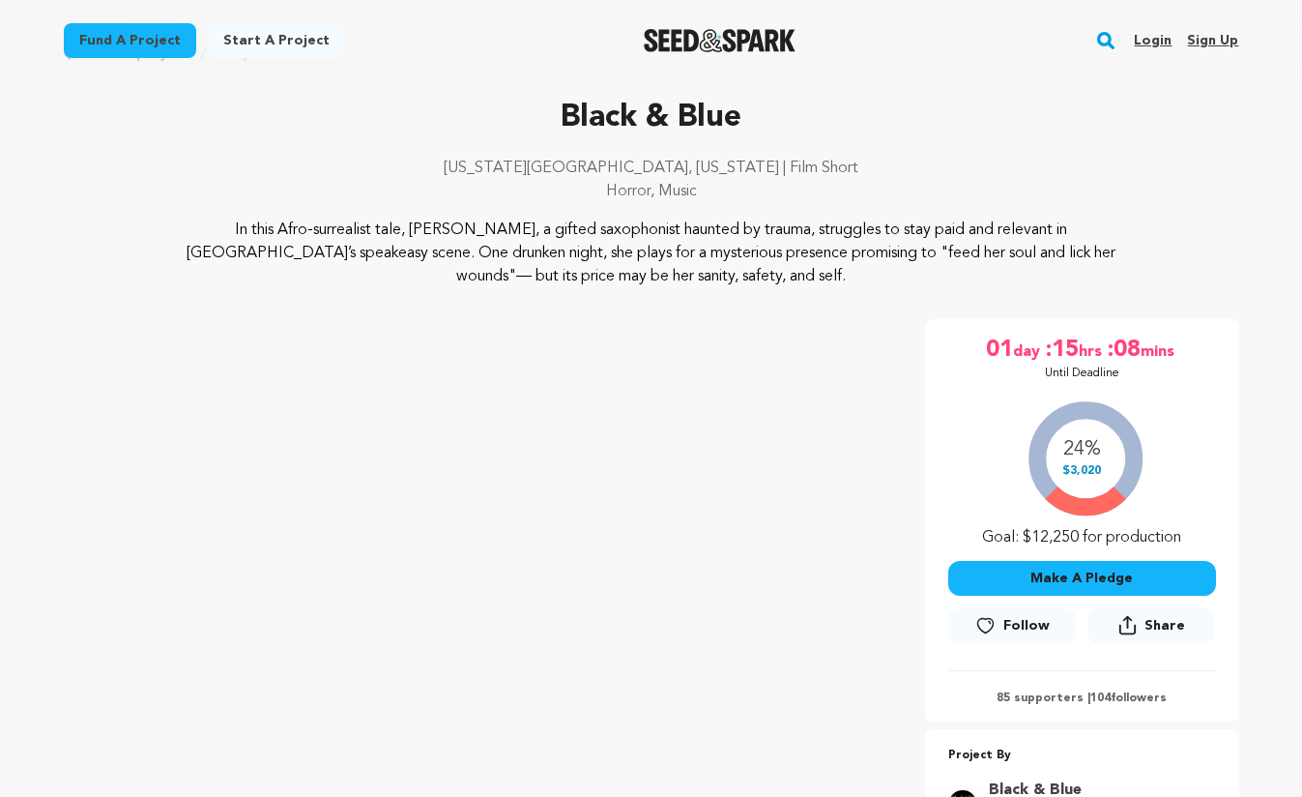
scroll to position [85, 0]
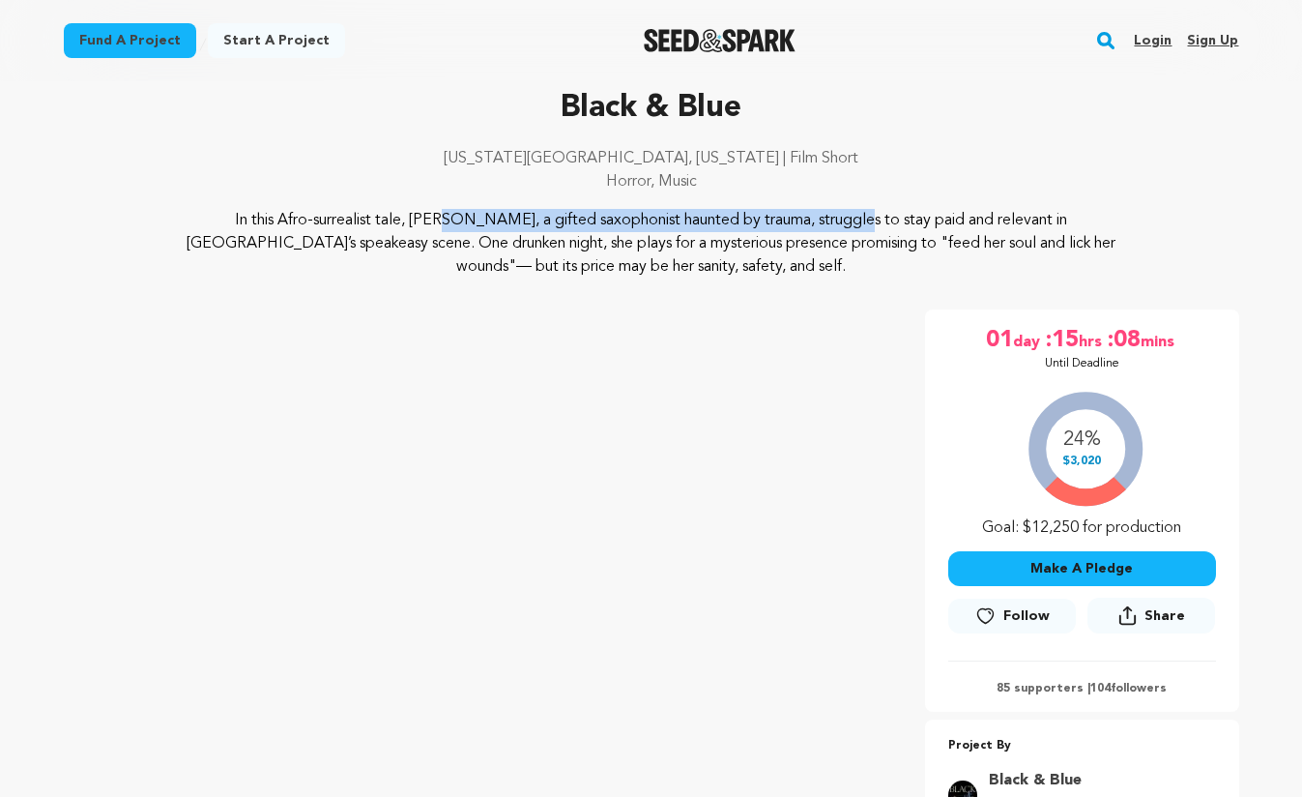
drag, startPoint x: 217, startPoint y: 215, endPoint x: 604, endPoint y: 234, distance: 388.1
click at [604, 234] on p "In this Afro-surrealist tale, Coltrane, a gifted saxophonist haunted by trauma,…" at bounding box center [651, 244] width 941 height 70
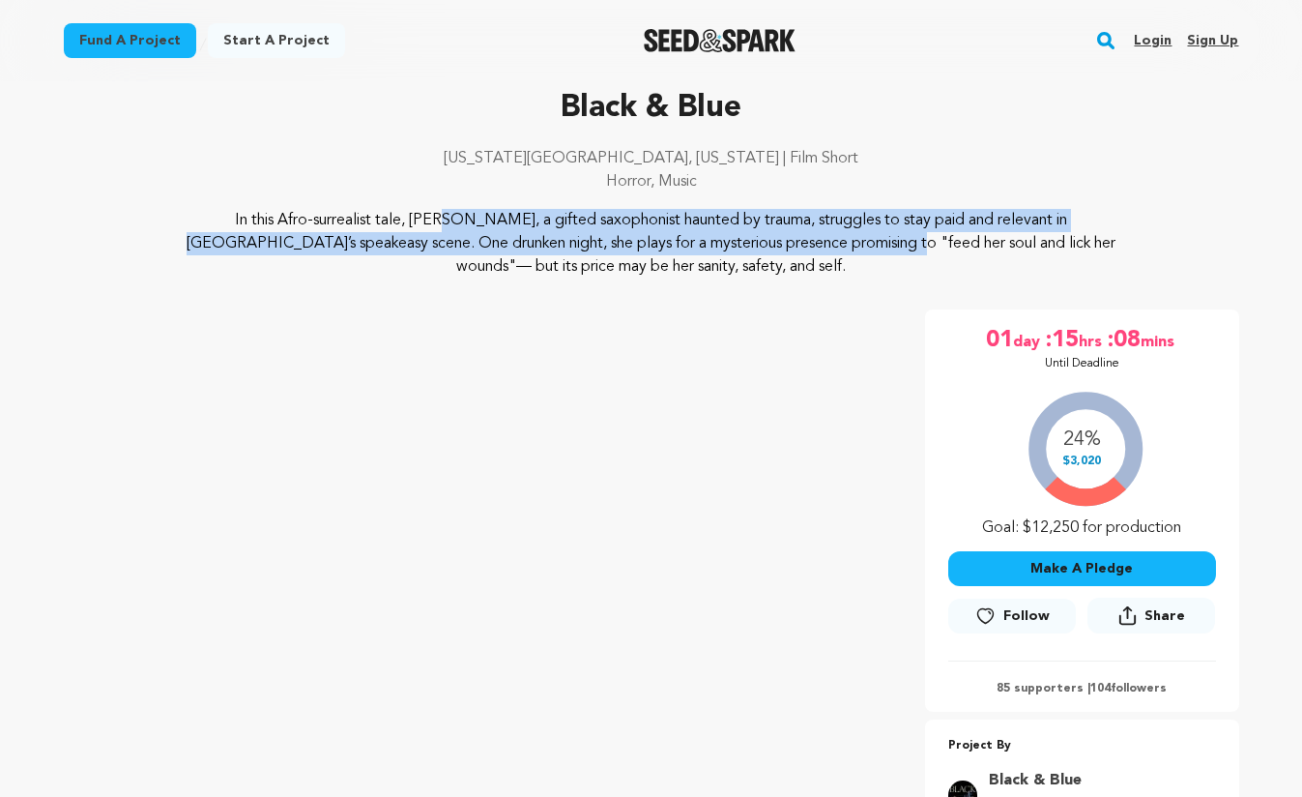
click at [604, 234] on p "In this Afro-surrealist tale, Coltrane, a gifted saxophonist haunted by trauma,…" at bounding box center [651, 244] width 941 height 70
drag, startPoint x: 409, startPoint y: 218, endPoint x: 814, endPoint y: 252, distance: 406.4
click at [814, 252] on p "In this Afro-surrealist tale, Coltrane, a gifted saxophonist haunted by trauma,…" at bounding box center [651, 244] width 941 height 70
click at [814, 252] on p "In this Afro-surrealist tale, [PERSON_NAME], a gifted saxophonist haunted by tr…" at bounding box center [651, 244] width 941 height 70
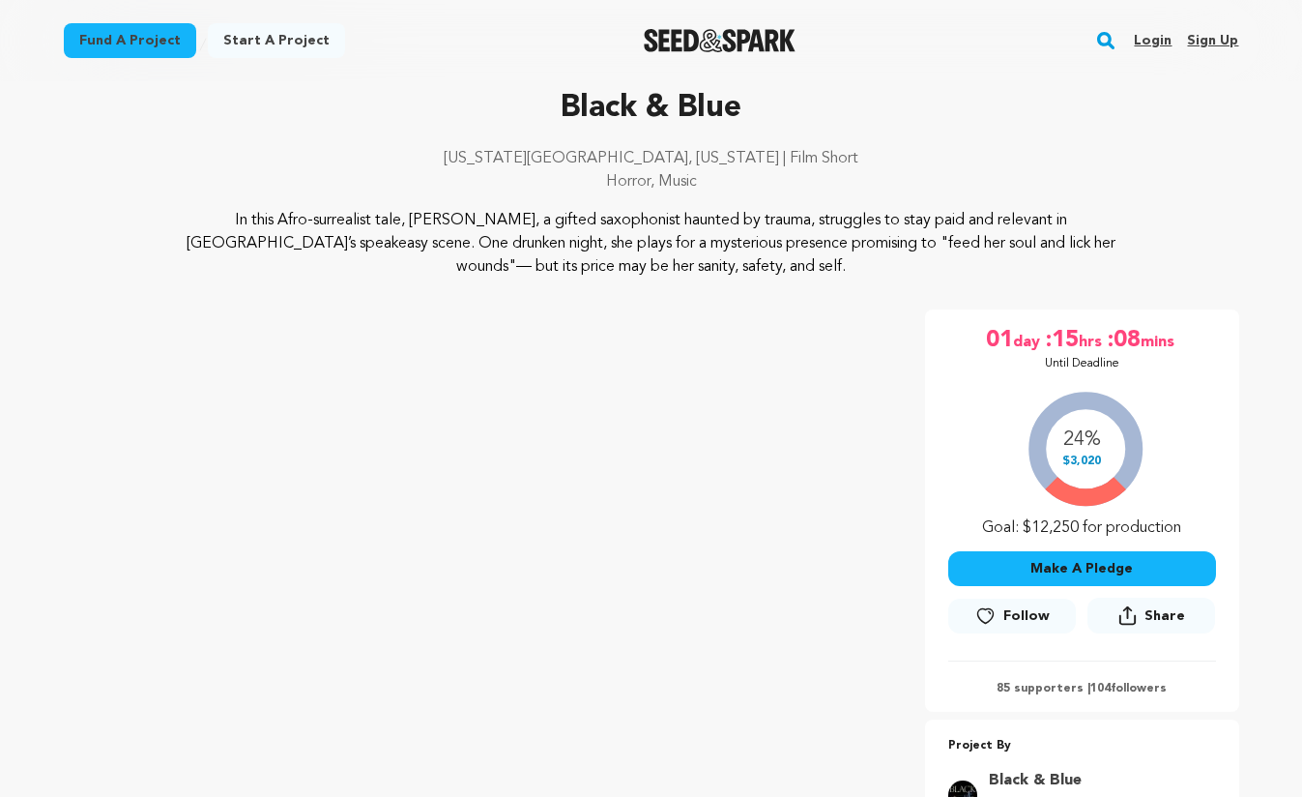
drag, startPoint x: 439, startPoint y: 233, endPoint x: 784, endPoint y: 268, distance: 346.9
click at [784, 268] on p "In this Afro-surrealist tale, Coltrane, a gifted saxophonist haunted by trauma,…" at bounding box center [651, 244] width 941 height 70
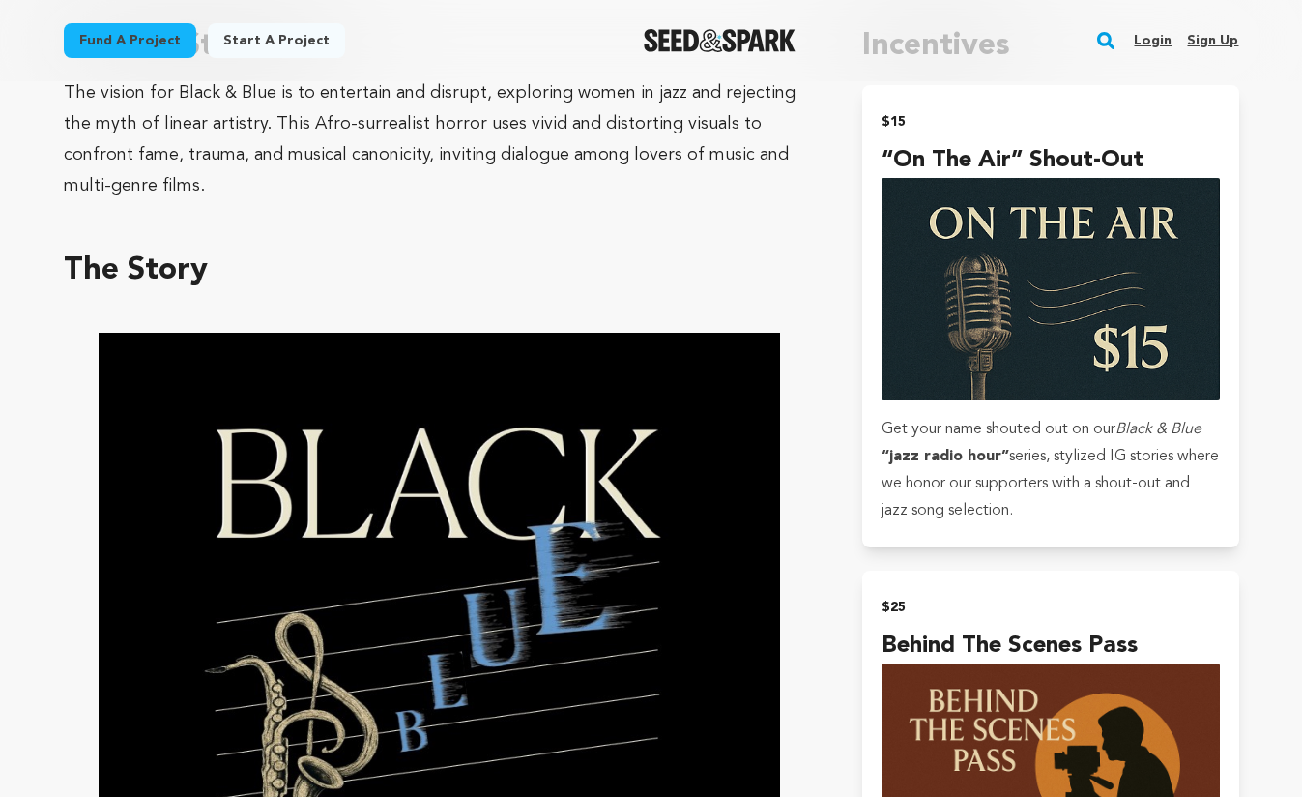
scroll to position [1212, 0]
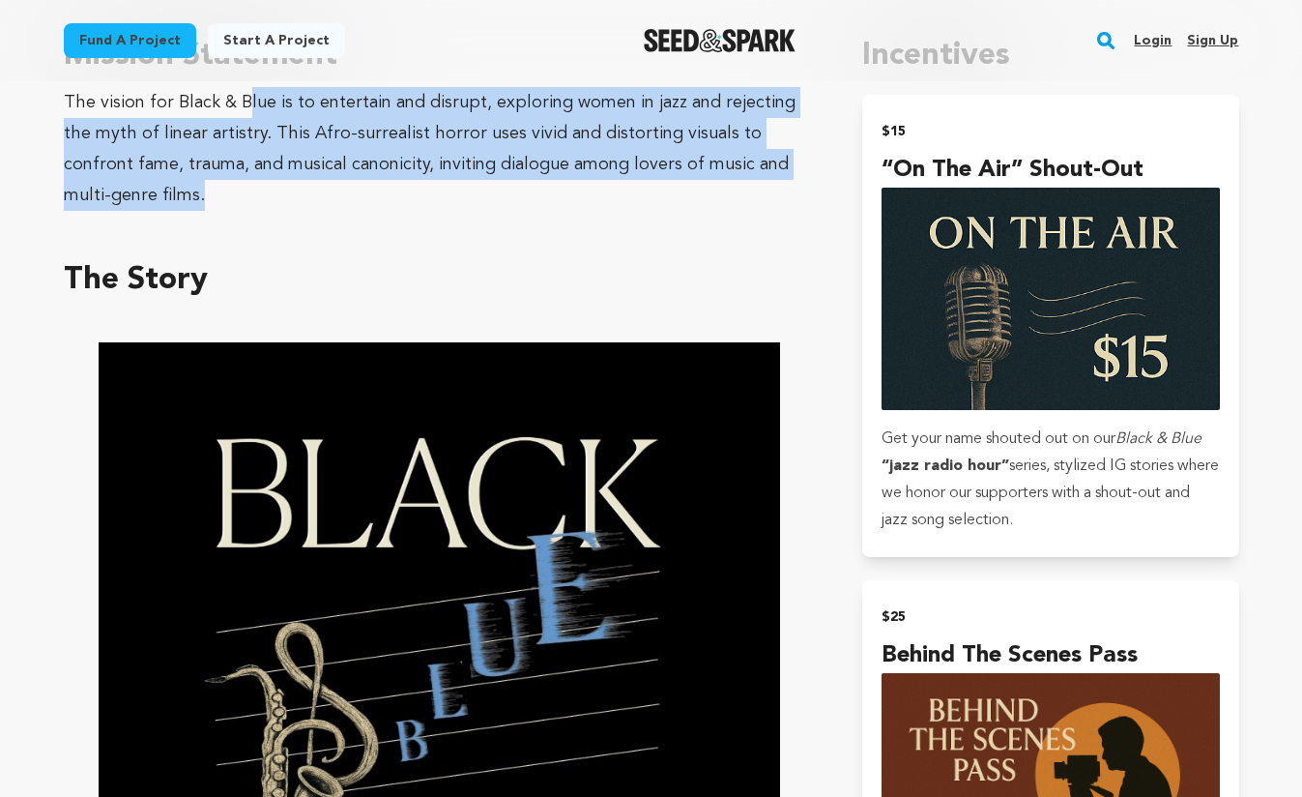
drag, startPoint x: 247, startPoint y: 108, endPoint x: 422, endPoint y: 191, distance: 194.6
click at [422, 191] on div "The vision for Black & Blue is to entertain and disrupt, exploring women in jaz…" at bounding box center [440, 149] width 753 height 124
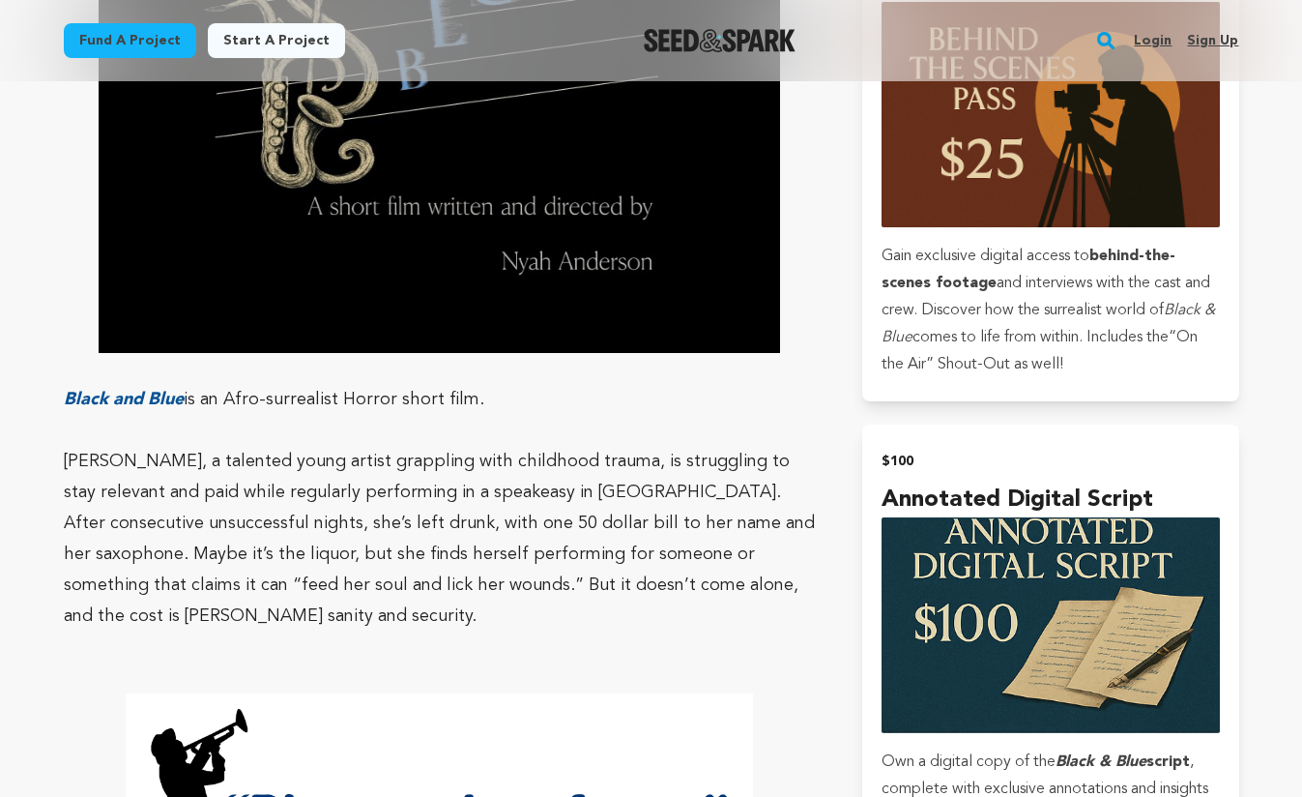
scroll to position [2072, 0]
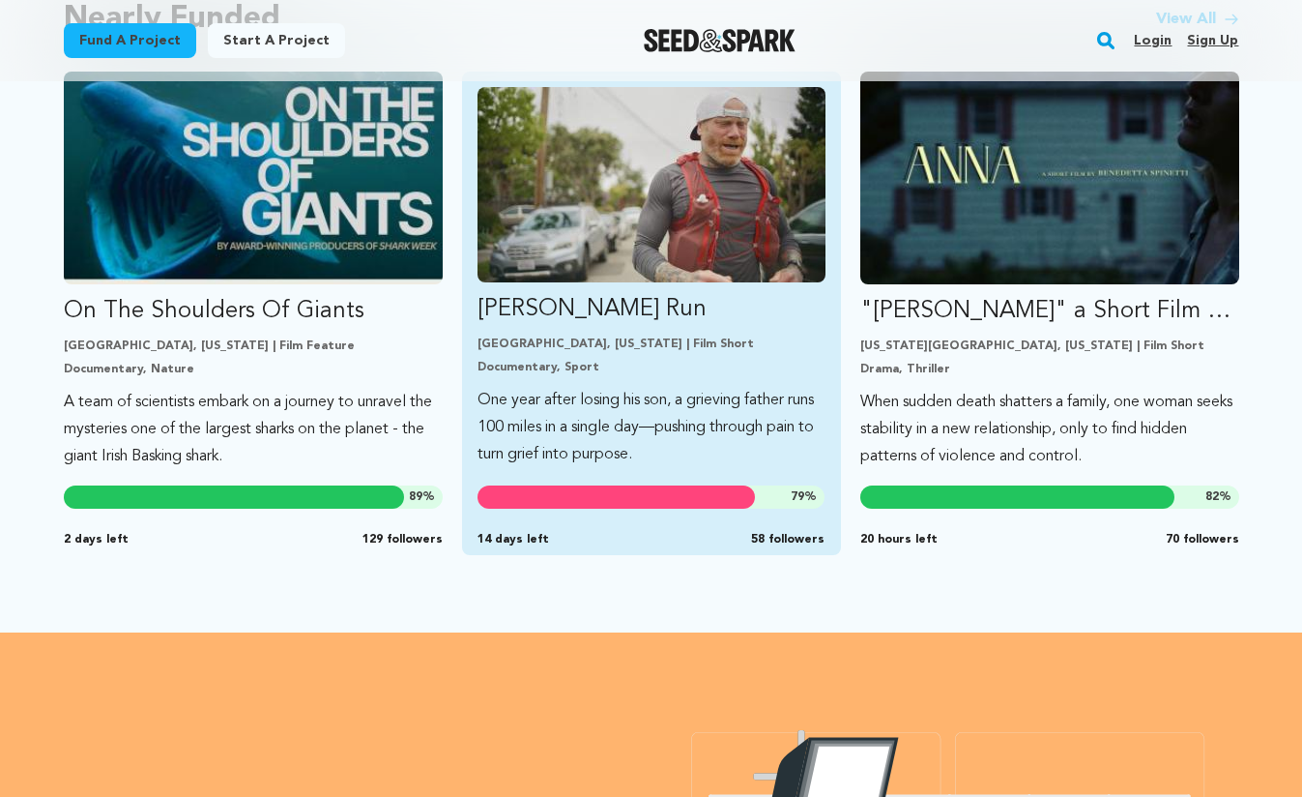
scroll to position [1648, 0]
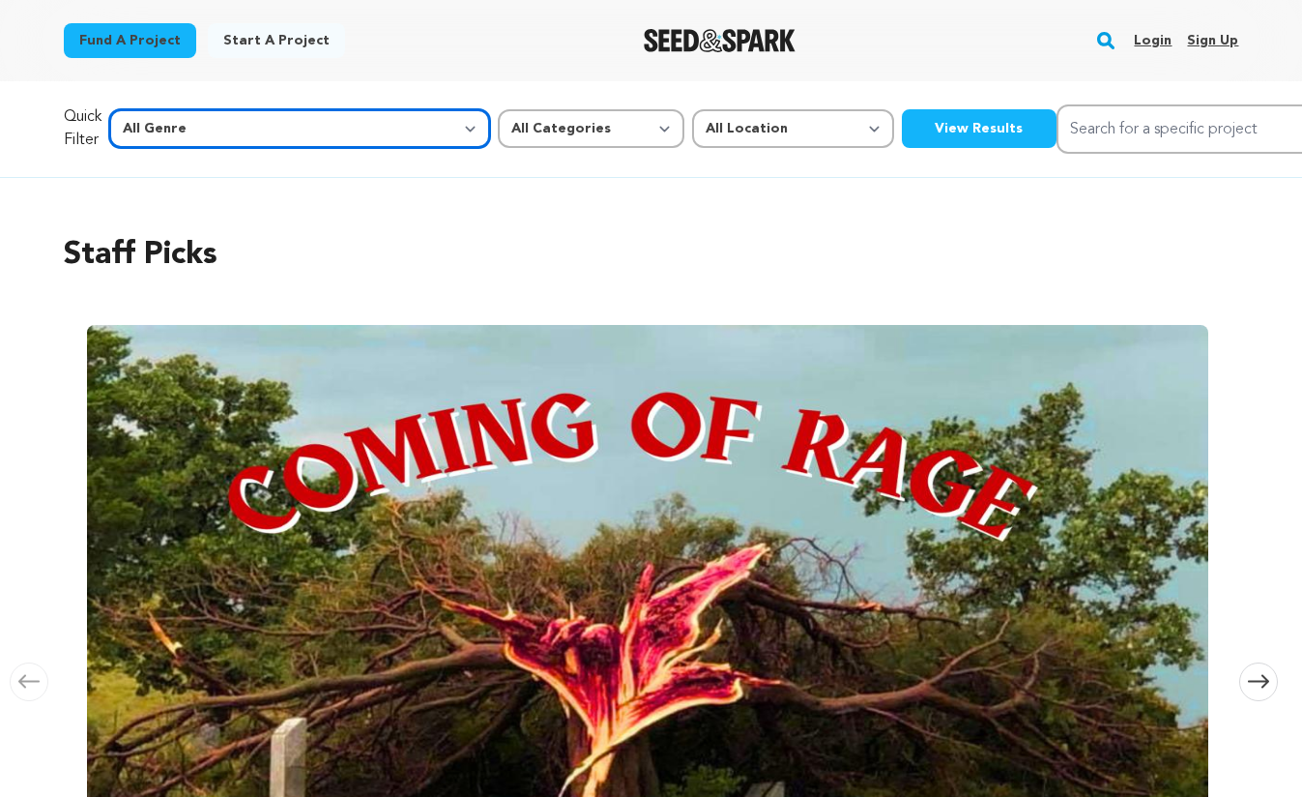
click at [281, 127] on select "All Genre Action Adventure Afrobeat Alternative Ambient Animation Bebop Big Ban…" at bounding box center [299, 128] width 381 height 39
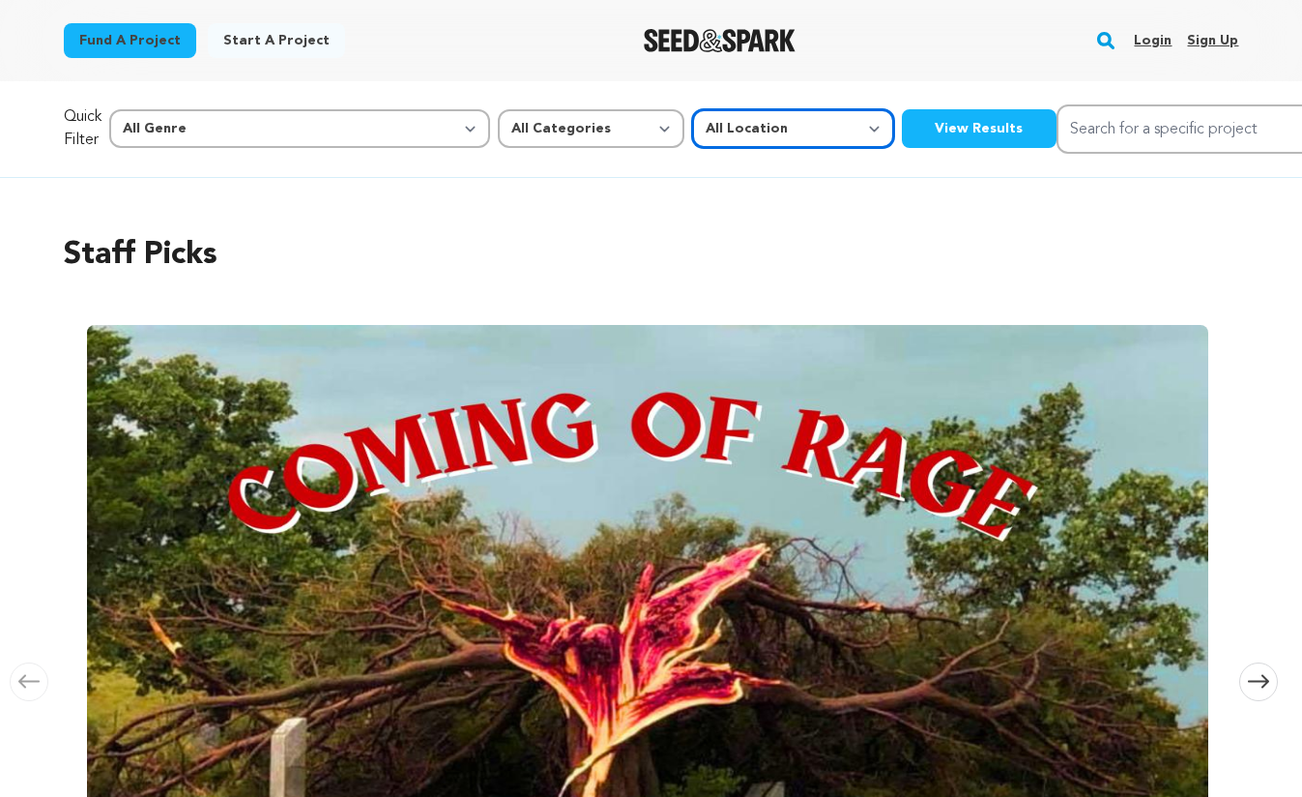
click at [692, 126] on select "All Location Everywhere United States Canada" at bounding box center [793, 128] width 202 height 39
select select "1671"
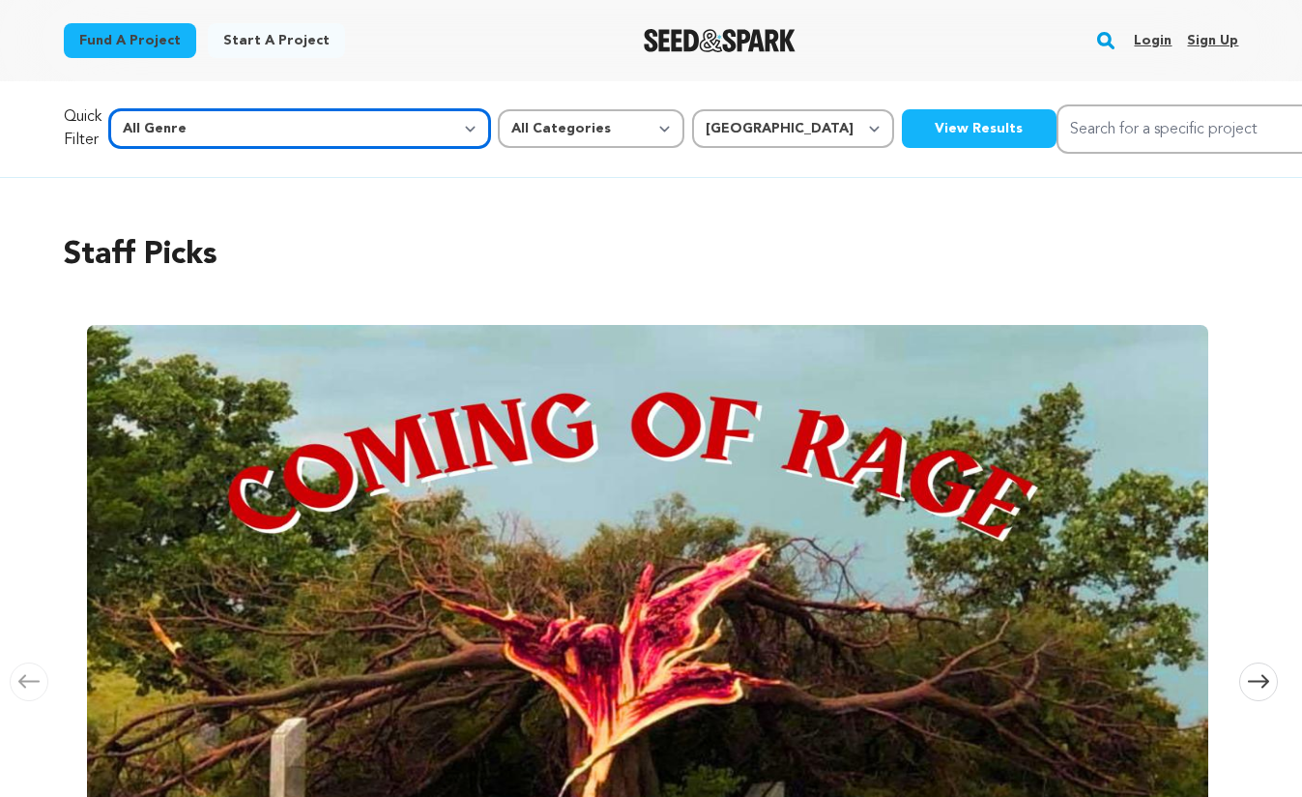
click at [258, 138] on select "All Genre Action Adventure Afrobeat Alternative Ambient Animation Bebop Big Ban…" at bounding box center [299, 128] width 381 height 39
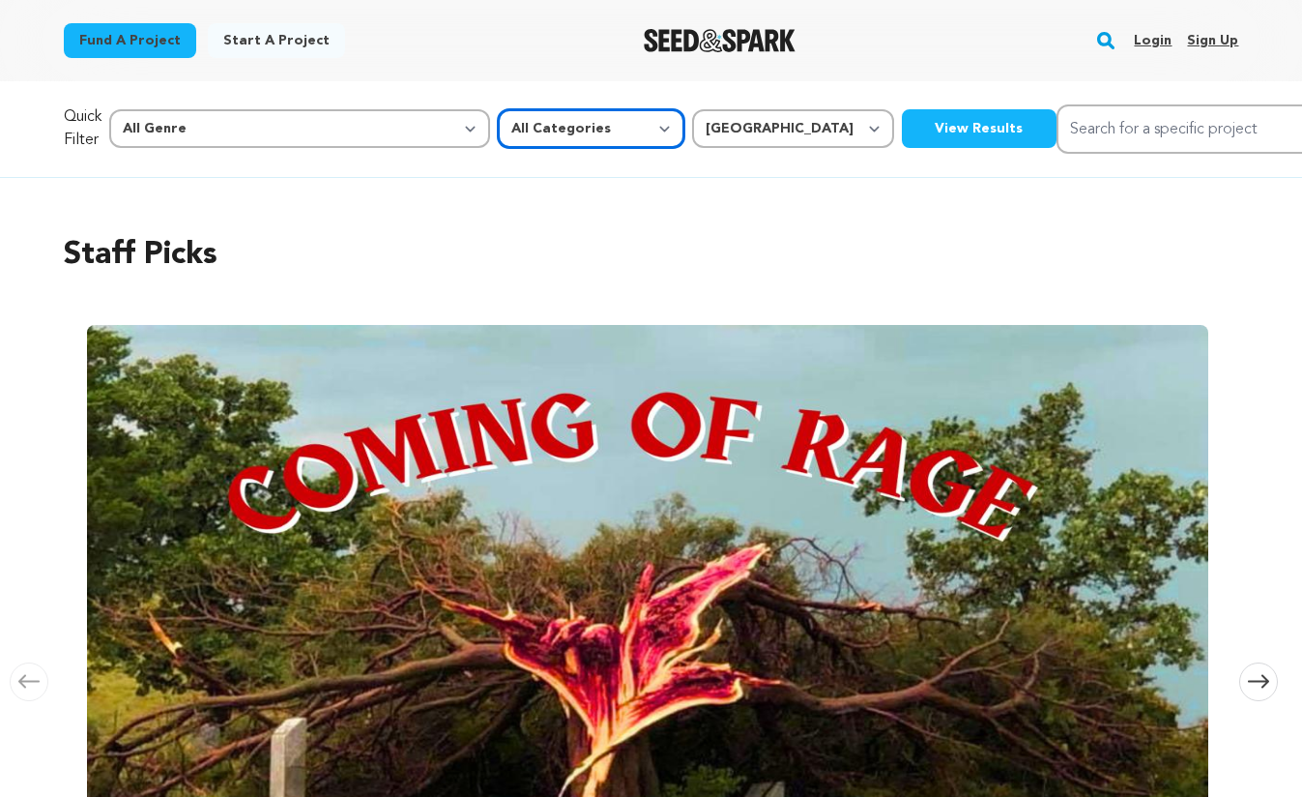
click at [498, 126] on select "All Categories Film Feature Film Short Series Music Video Comics Artist Residen…" at bounding box center [591, 128] width 187 height 39
click at [902, 131] on button "View Results" at bounding box center [979, 128] width 155 height 39
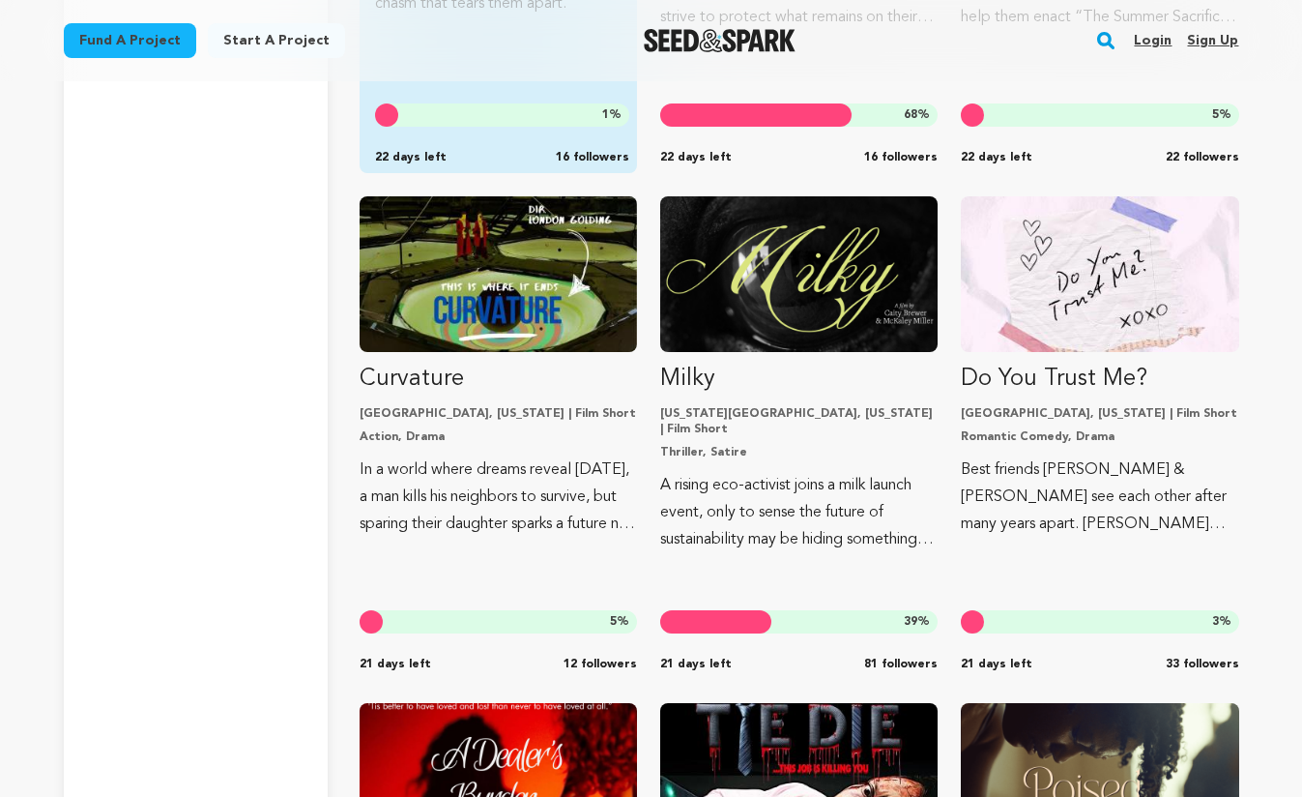
scroll to position [7320, 0]
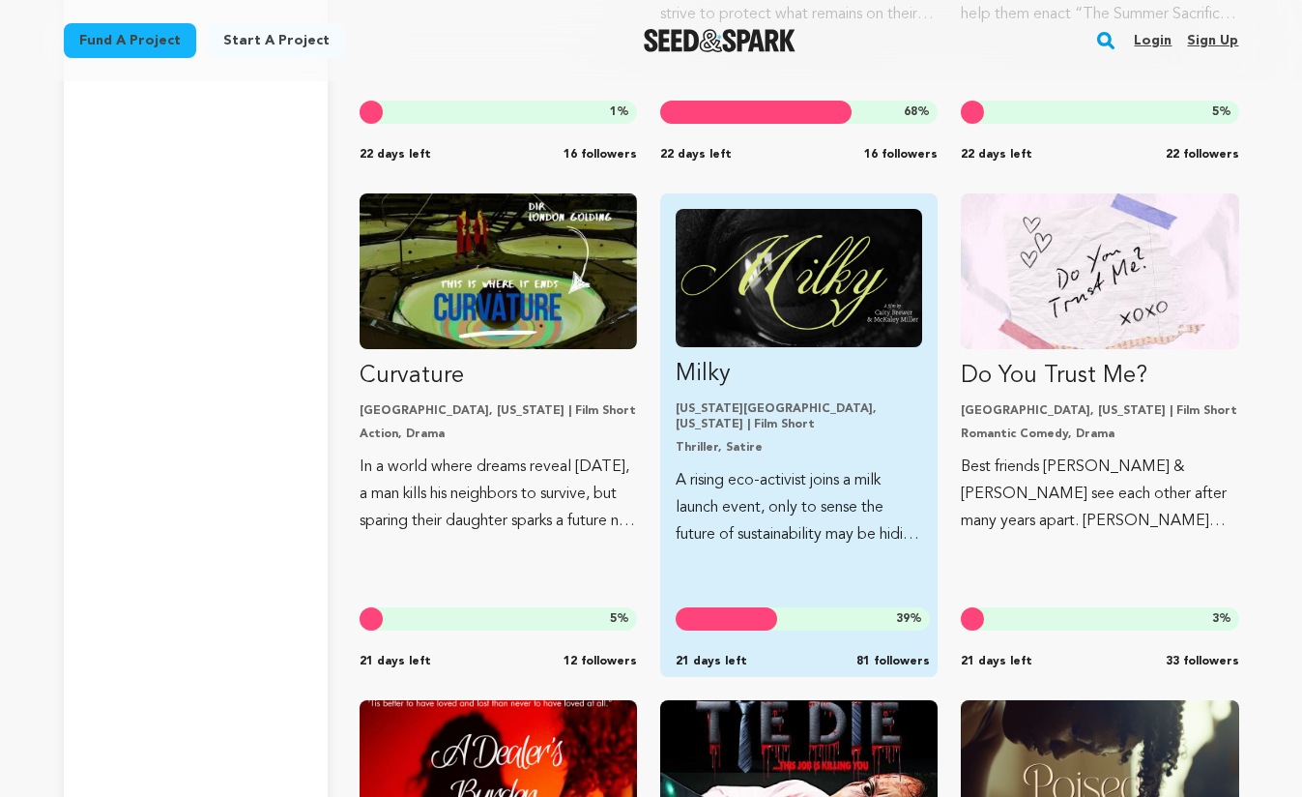
click at [704, 473] on p "A rising eco-activist joins a milk launch event, only to sense the future of su…" at bounding box center [799, 507] width 247 height 81
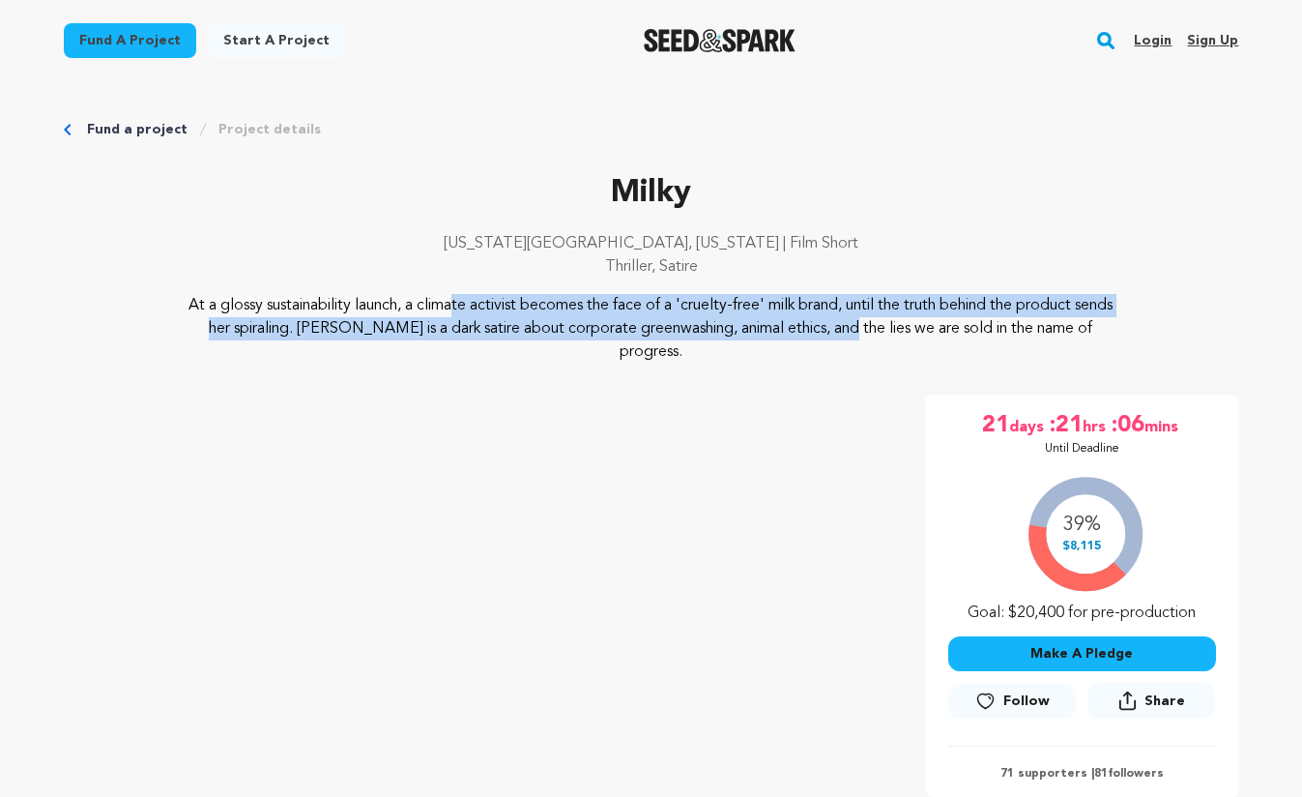
drag, startPoint x: 287, startPoint y: 310, endPoint x: 663, endPoint y: 327, distance: 376.4
click at [663, 327] on p "At a glossy sustainability launch, a climate activist becomes the face of a 'cr…" at bounding box center [651, 329] width 941 height 70
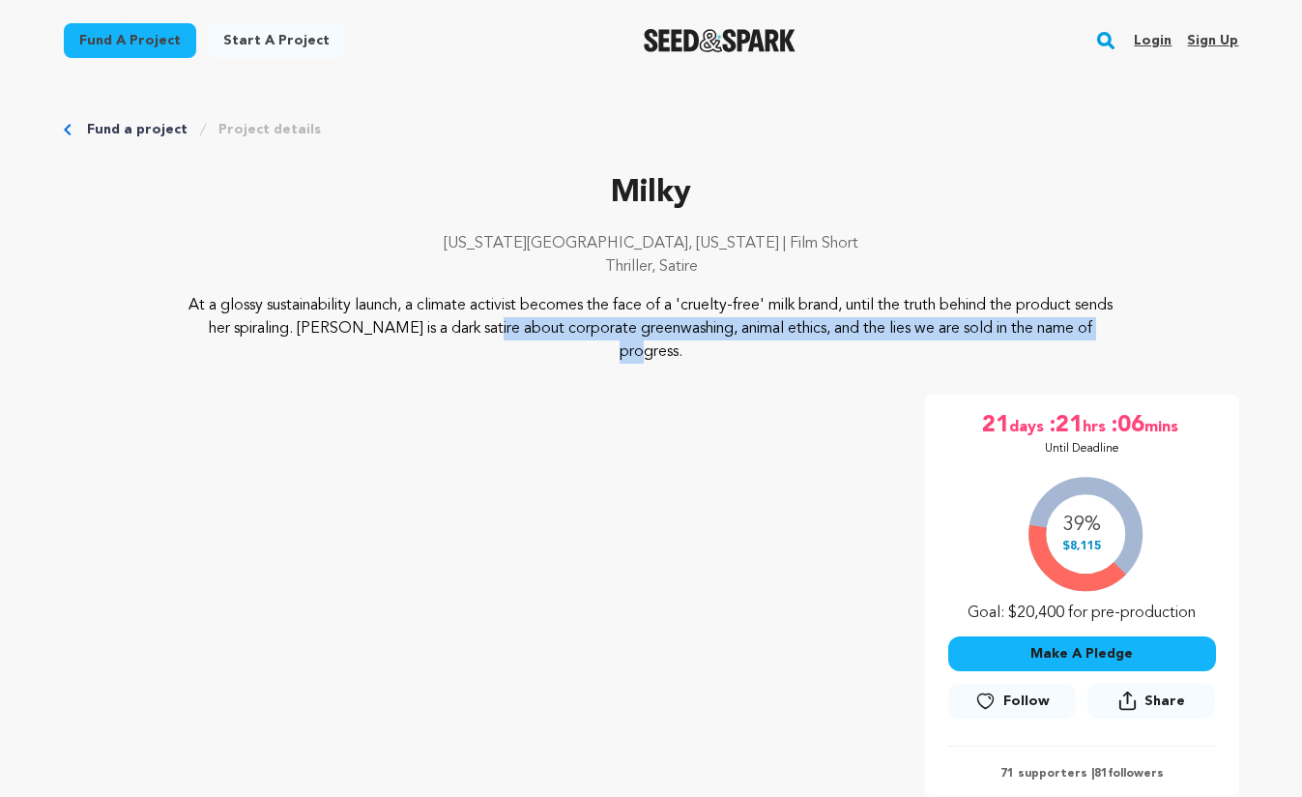
drag, startPoint x: 314, startPoint y: 321, endPoint x: 931, endPoint y: 331, distance: 616.8
click at [931, 331] on p "At a glossy sustainability launch, a climate activist becomes the face of a 'cr…" at bounding box center [651, 329] width 941 height 70
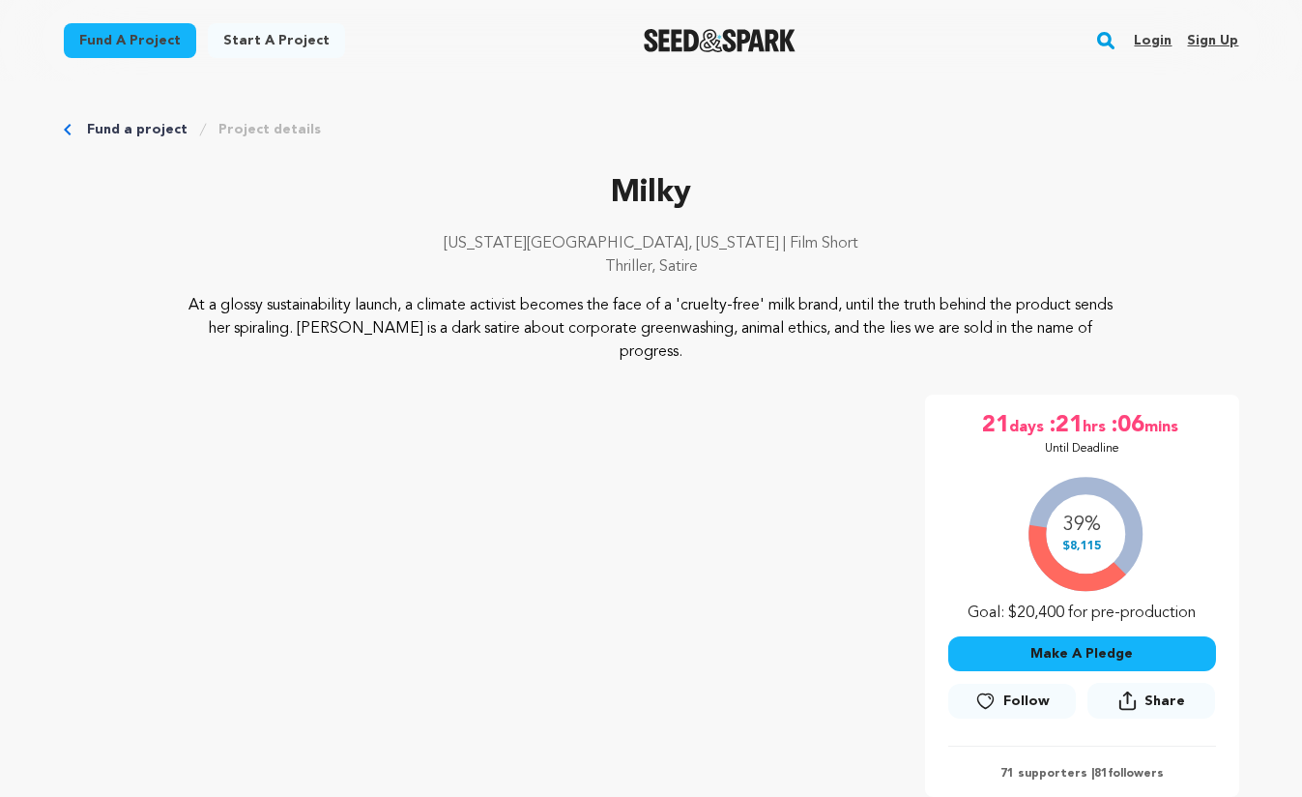
click at [126, 123] on link "Fund a project" at bounding box center [137, 129] width 101 height 19
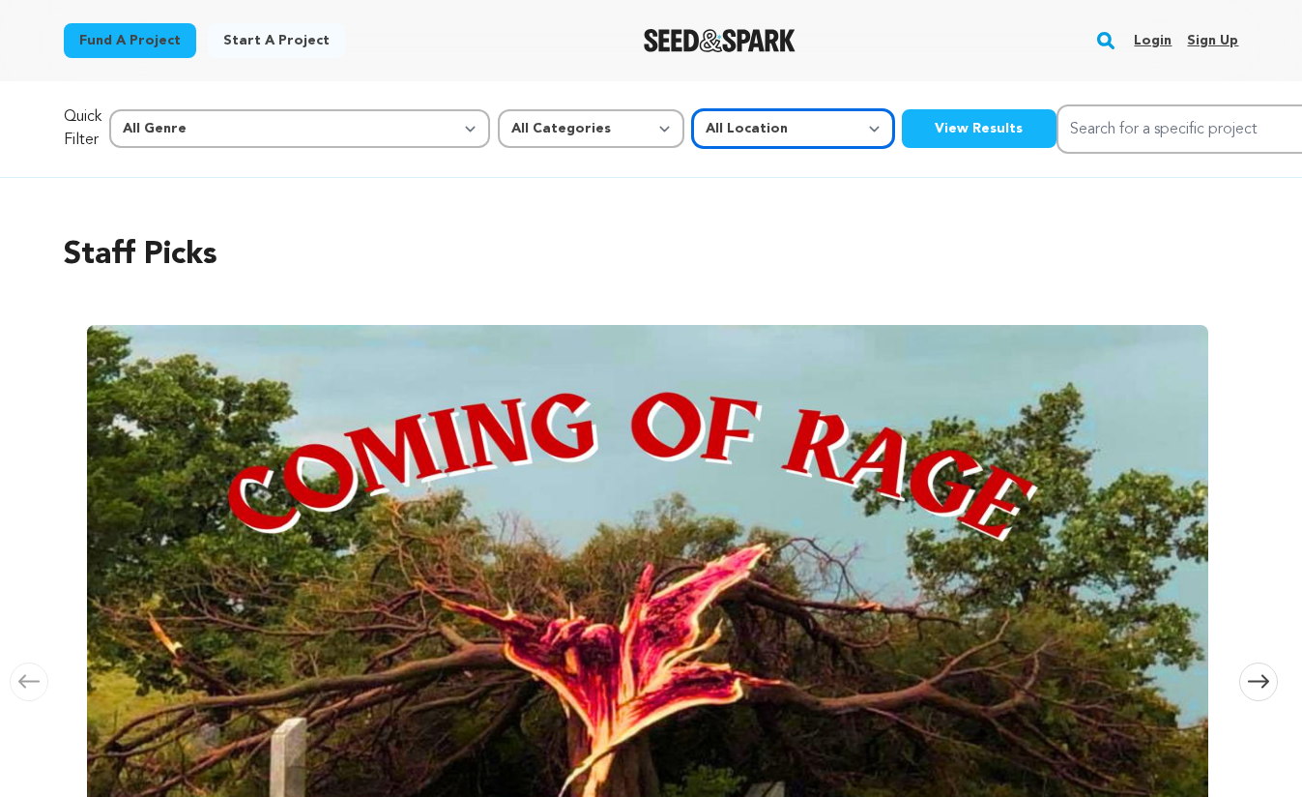
click at [692, 127] on select "All Location Everywhere [GEOGRAPHIC_DATA] [GEOGRAPHIC_DATA]" at bounding box center [793, 128] width 202 height 39
select select "1671"
click at [692, 133] on select "All Location Everywhere United States Canada" at bounding box center [793, 128] width 202 height 39
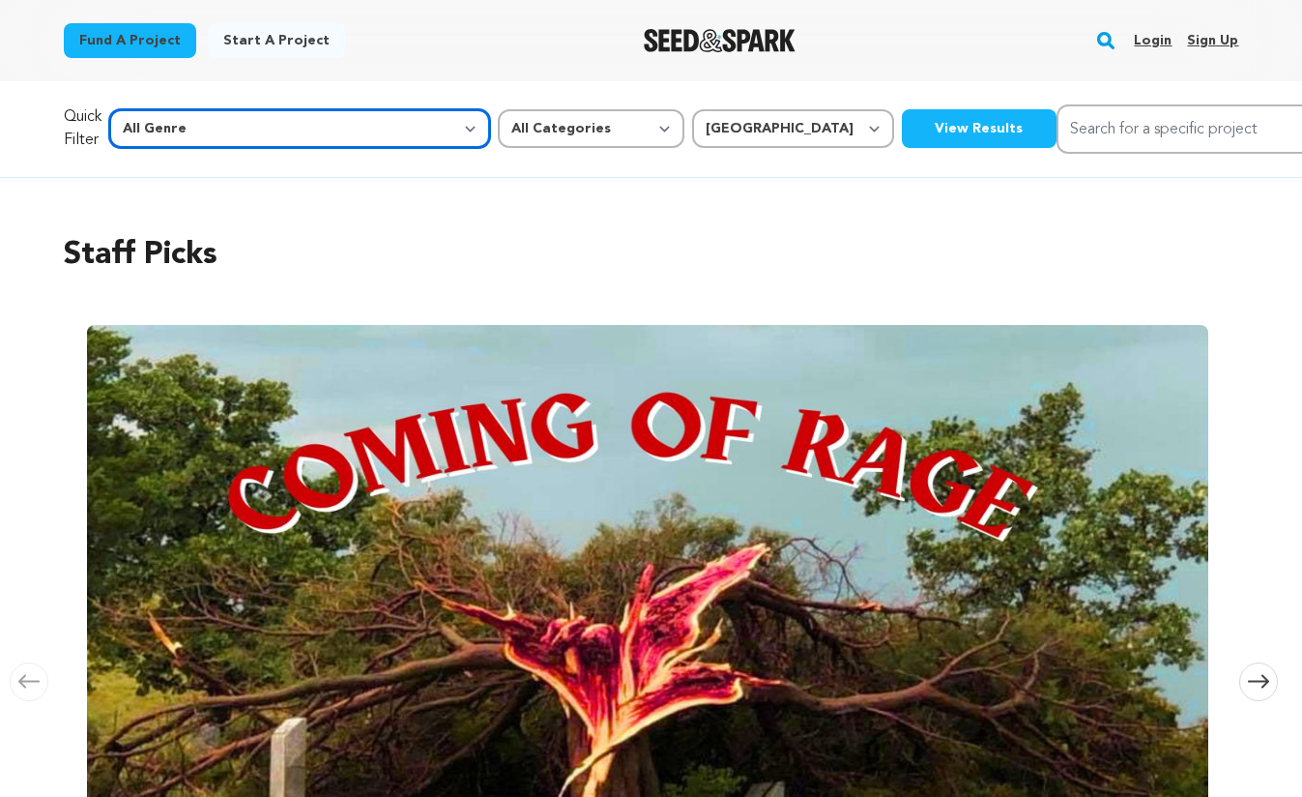
click at [247, 129] on select "All Genre Action Adventure Afrobeat Alternative Ambient Animation Bebop Big Ban…" at bounding box center [299, 128] width 381 height 39
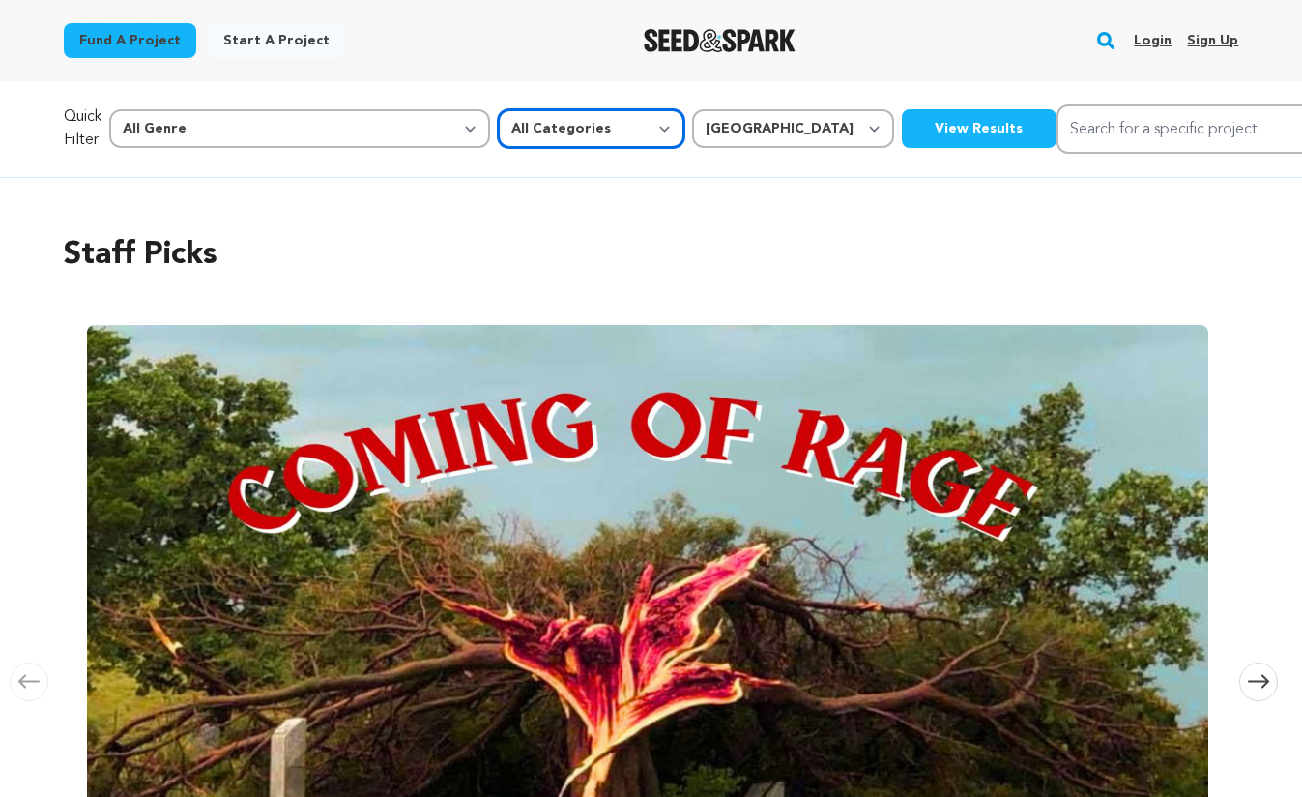
click at [498, 124] on select "All Categories Film Feature Film Short Series Music Video Comics Artist Residen…" at bounding box center [591, 128] width 187 height 39
click at [902, 121] on button "View Results" at bounding box center [979, 128] width 155 height 39
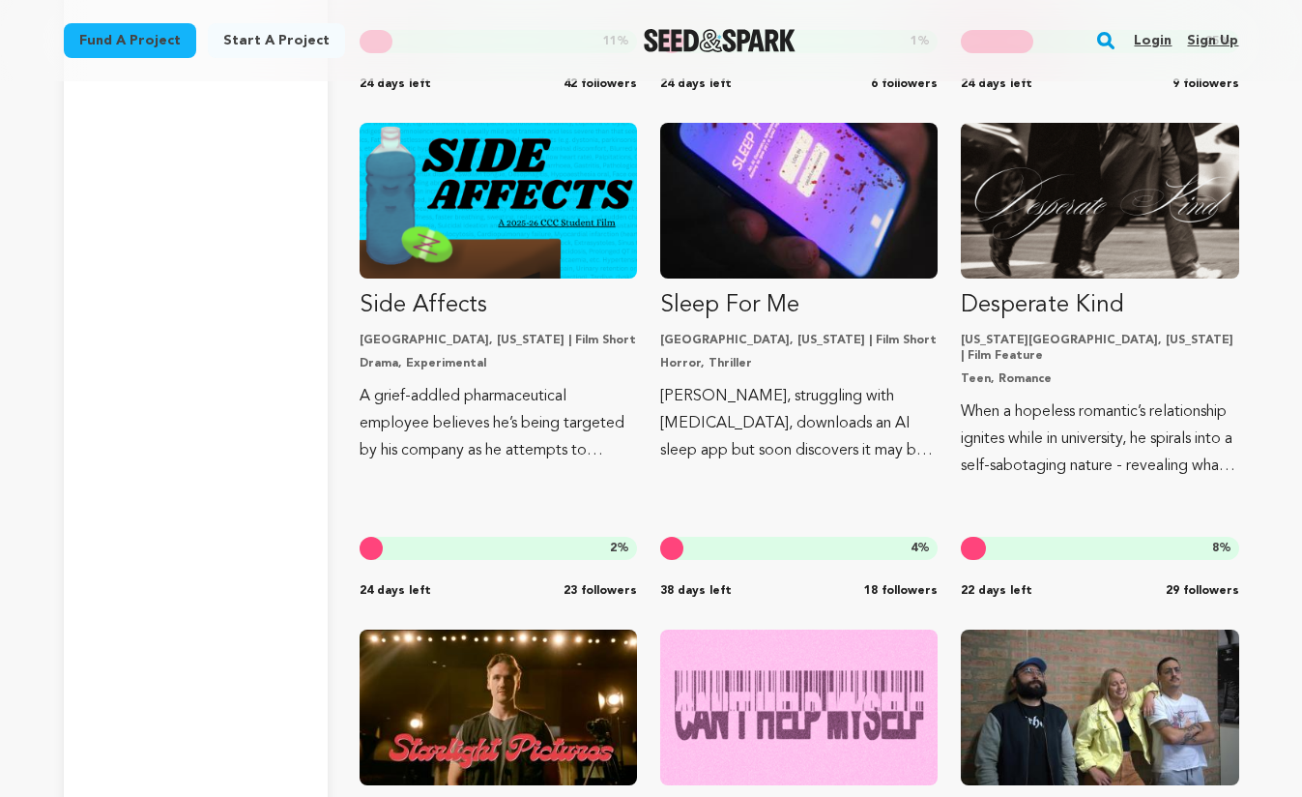
scroll to position [5279, 0]
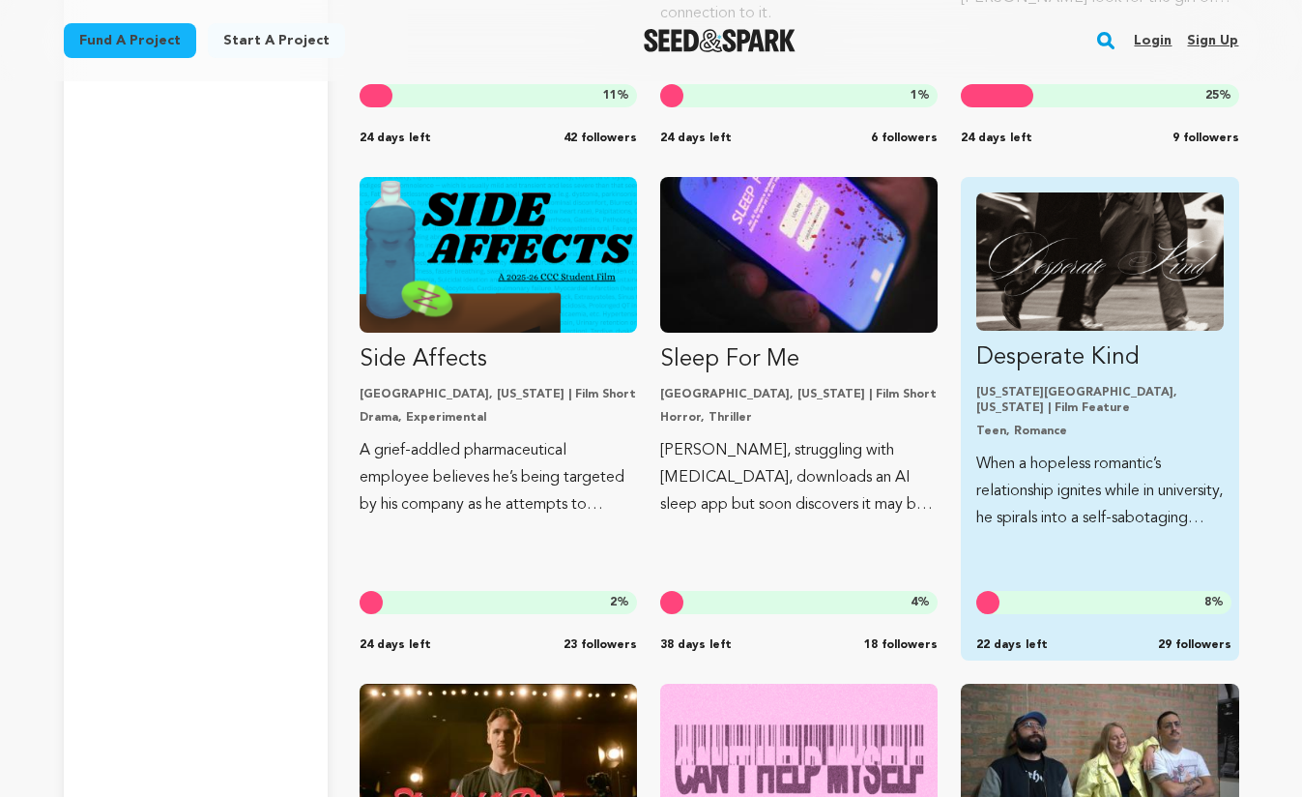
click at [1076, 471] on p "When a hopeless romantic’s relationship ignites while in university, he spirals…" at bounding box center [1099, 490] width 247 height 81
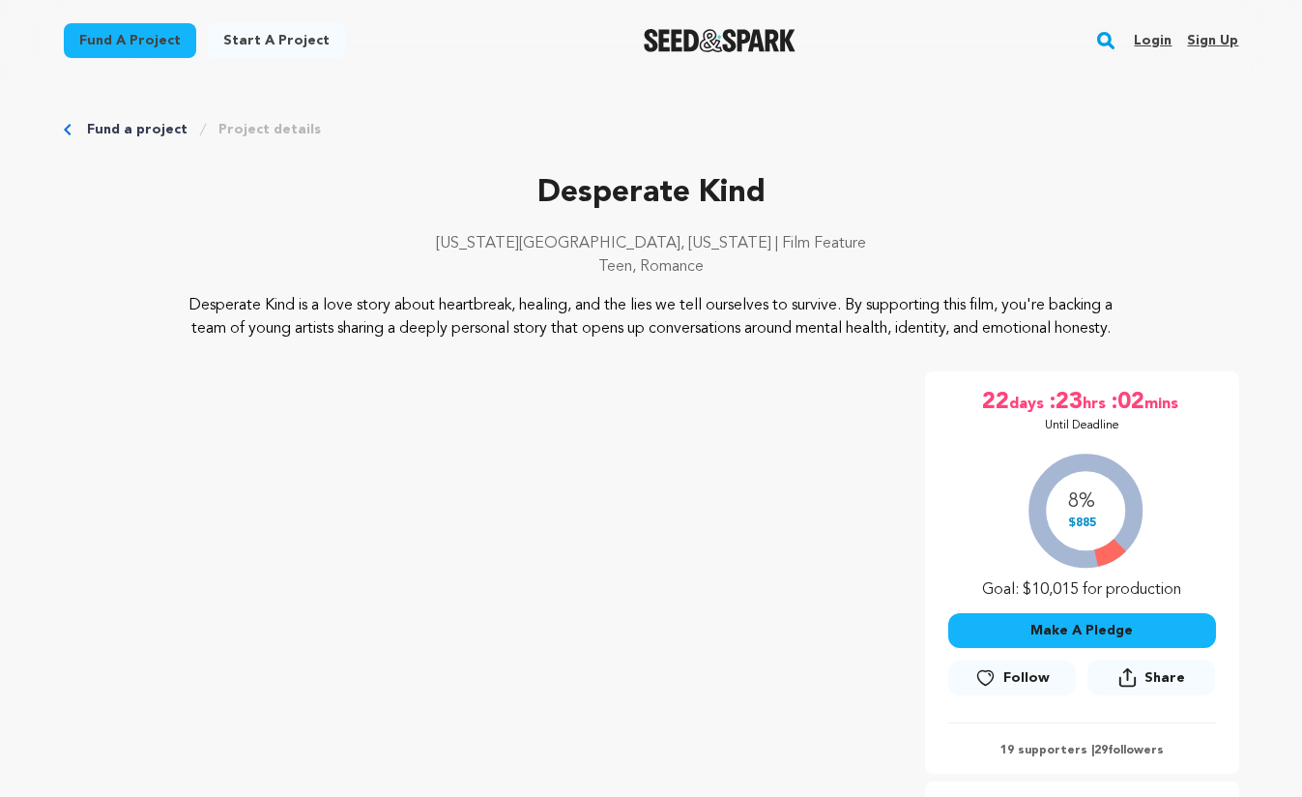
drag, startPoint x: 317, startPoint y: 296, endPoint x: 681, endPoint y: 340, distance: 366.2
click at [681, 340] on p "Desperate Kind is a love story about heartbreak, healing, and the lies we tell …" at bounding box center [651, 317] width 941 height 46
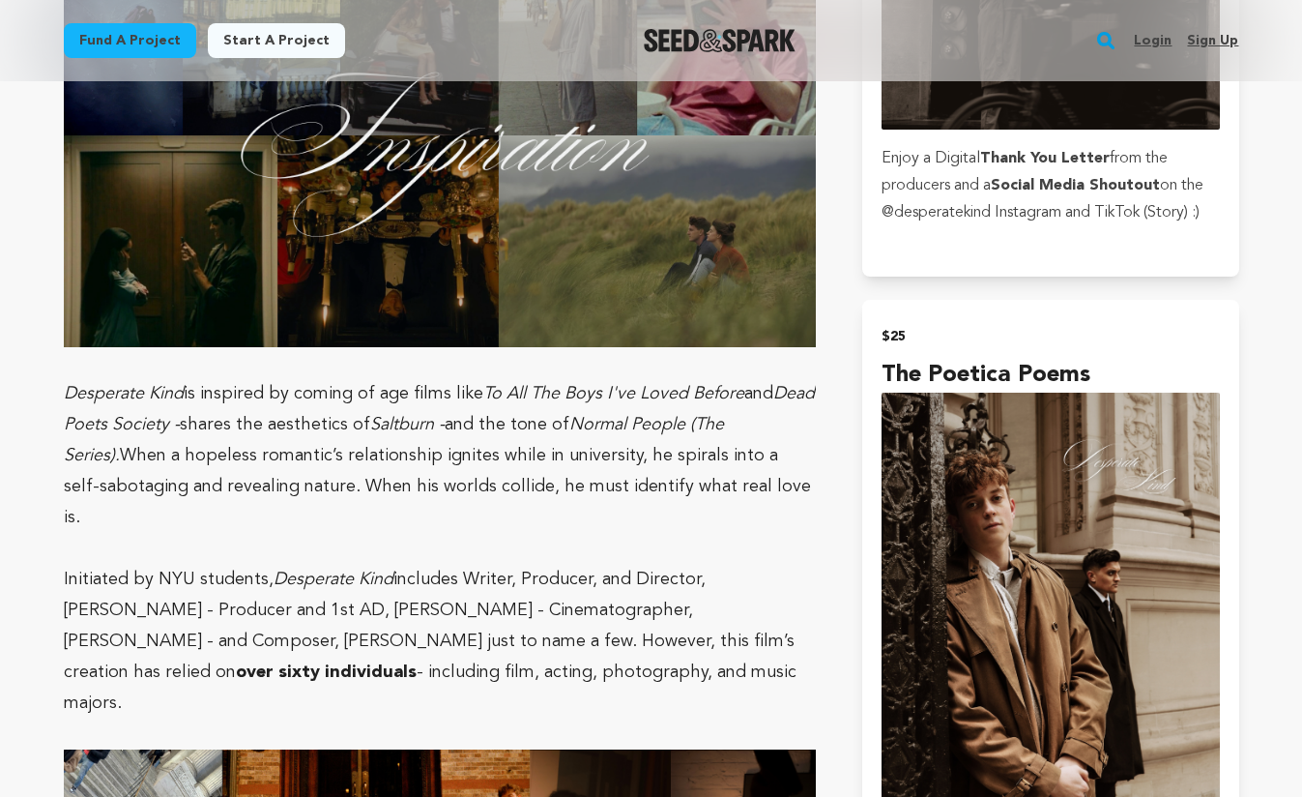
scroll to position [1714, 0]
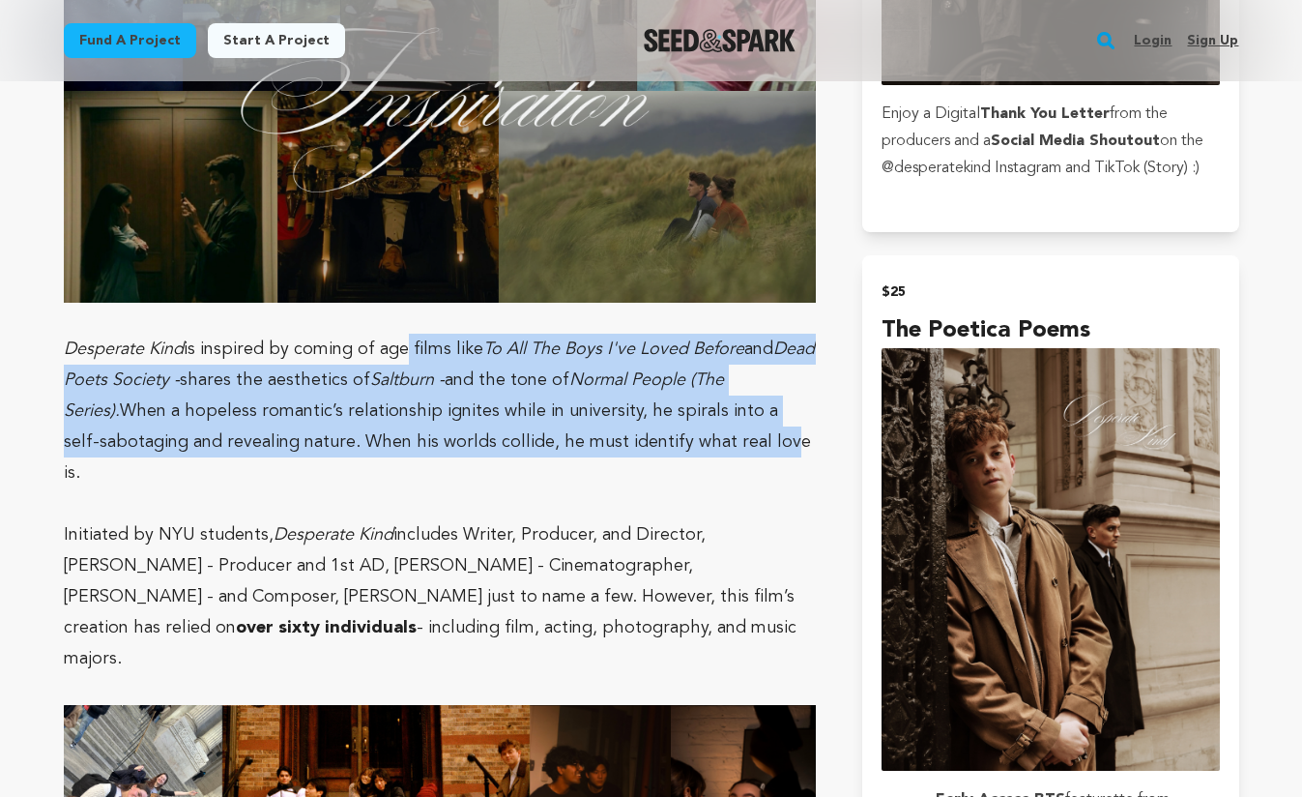
drag, startPoint x: 406, startPoint y: 372, endPoint x: 744, endPoint y: 472, distance: 352.7
click at [744, 472] on p "Desperate Kind is inspired by coming of age films like To All The Boys I've Lov…" at bounding box center [440, 411] width 753 height 155
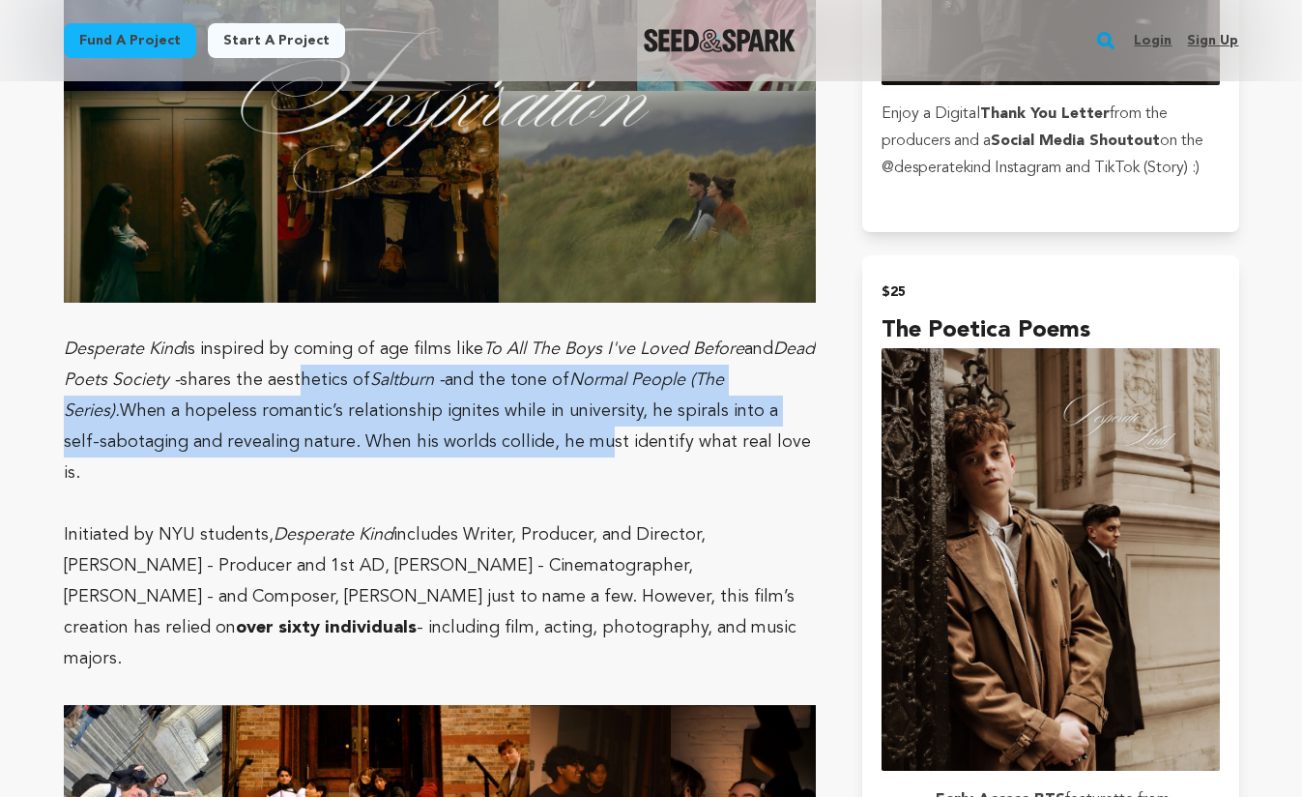
drag, startPoint x: 346, startPoint y: 415, endPoint x: 568, endPoint y: 459, distance: 226.7
click at [568, 459] on p "Desperate Kind is inspired by coming of age films like To All The Boys I've Lov…" at bounding box center [440, 411] width 753 height 155
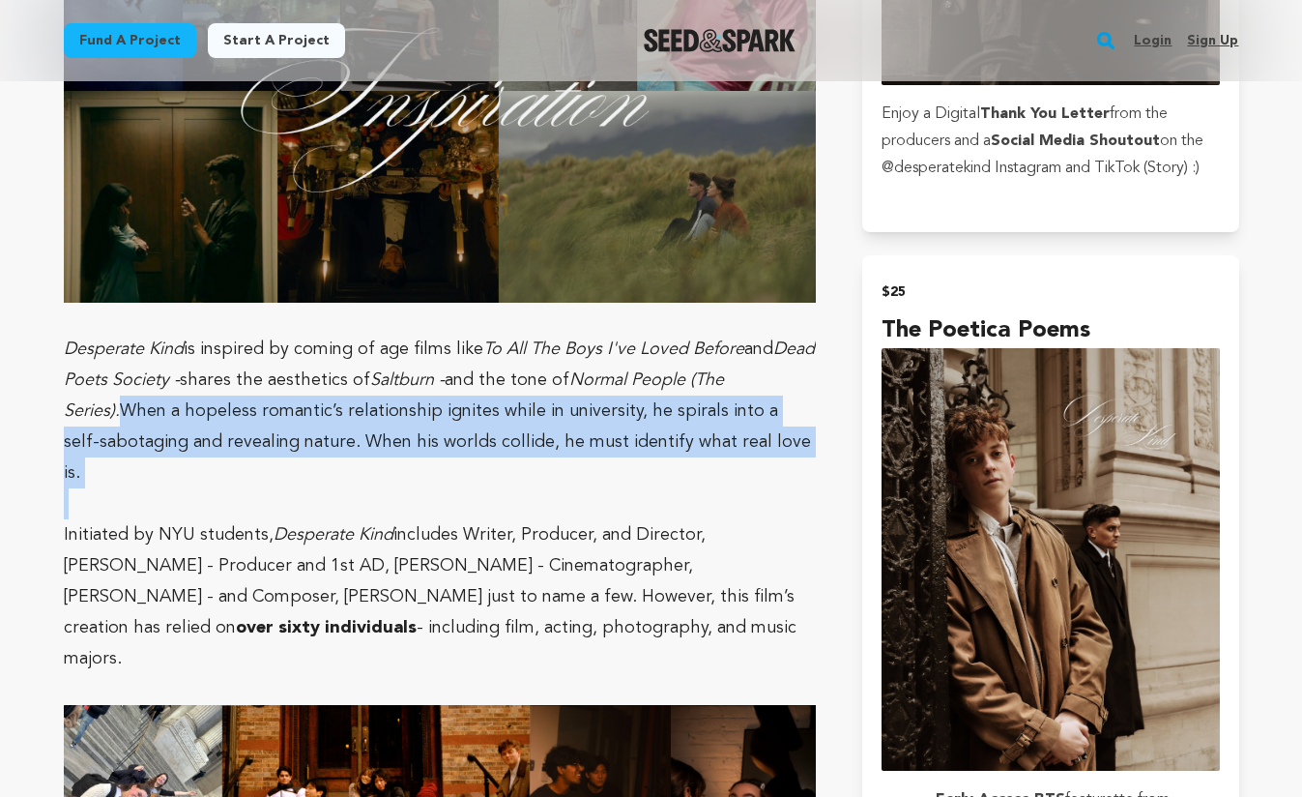
drag, startPoint x: 126, startPoint y: 438, endPoint x: 421, endPoint y: 505, distance: 303.2
click at [421, 505] on p at bounding box center [440, 503] width 753 height 31
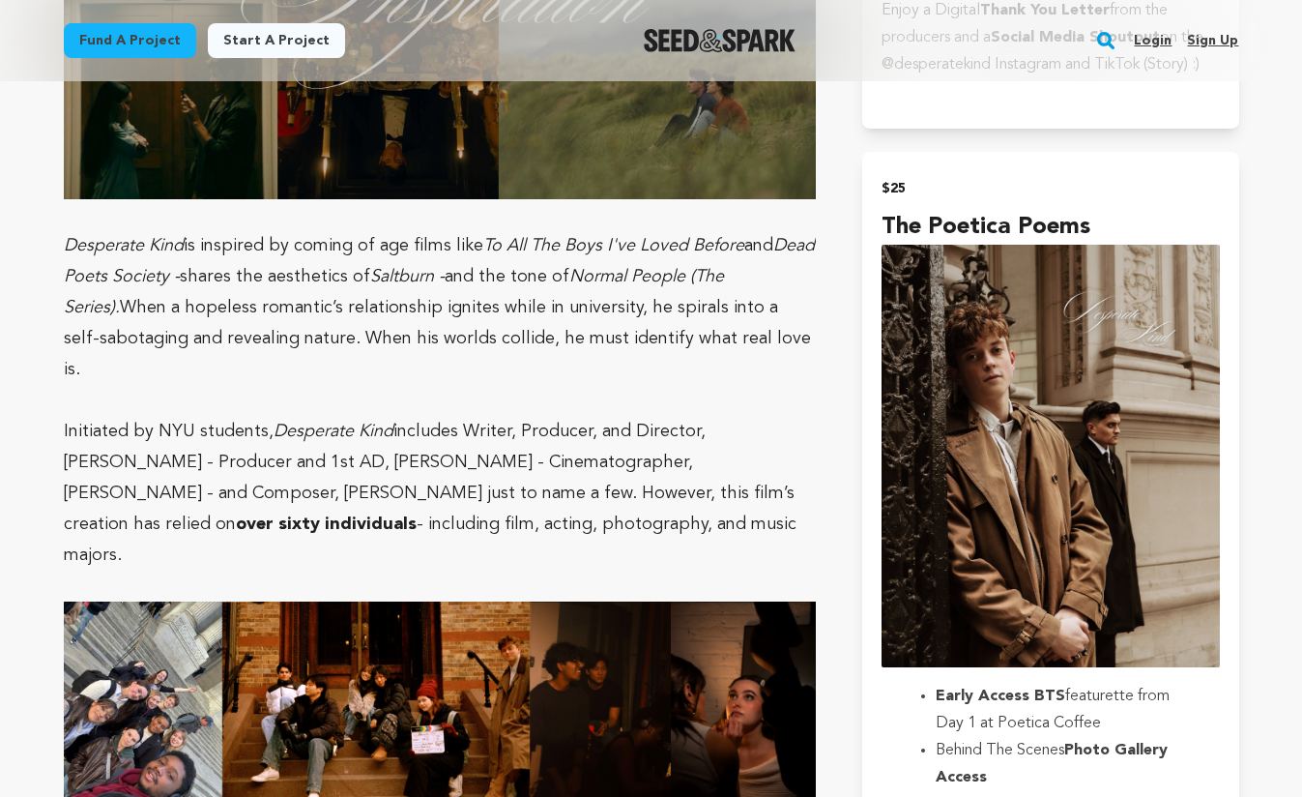
scroll to position [1821, 0]
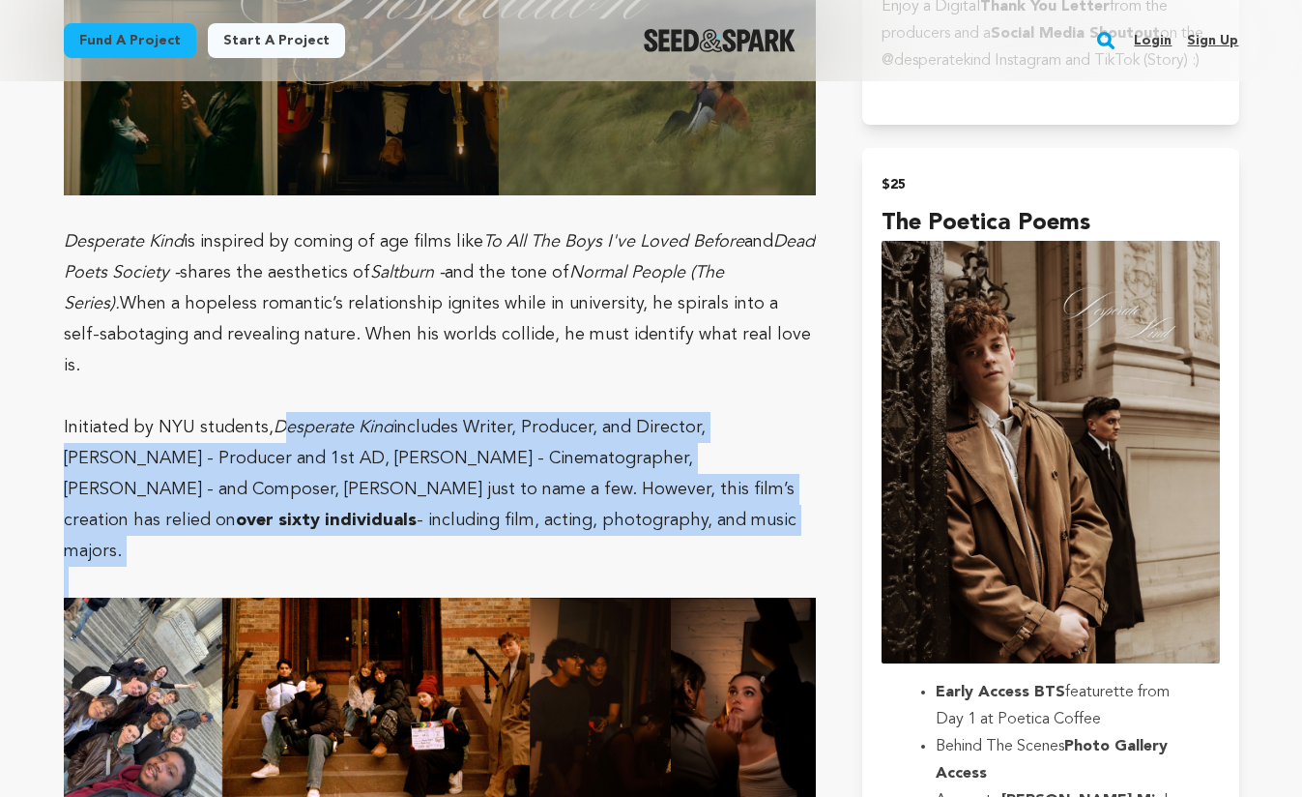
drag, startPoint x: 284, startPoint y: 428, endPoint x: 550, endPoint y: 532, distance: 285.3
click at [550, 566] on p at bounding box center [440, 581] width 753 height 31
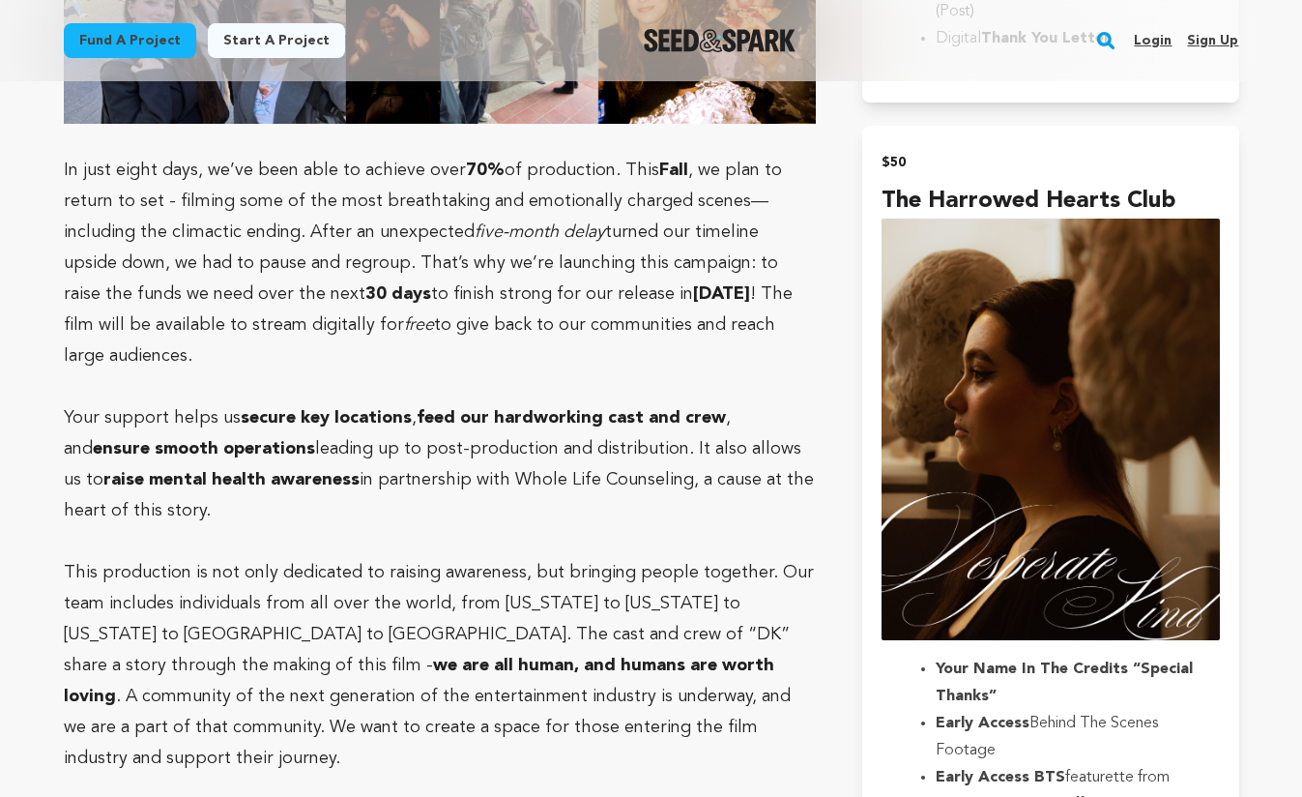
scroll to position [2716, 0]
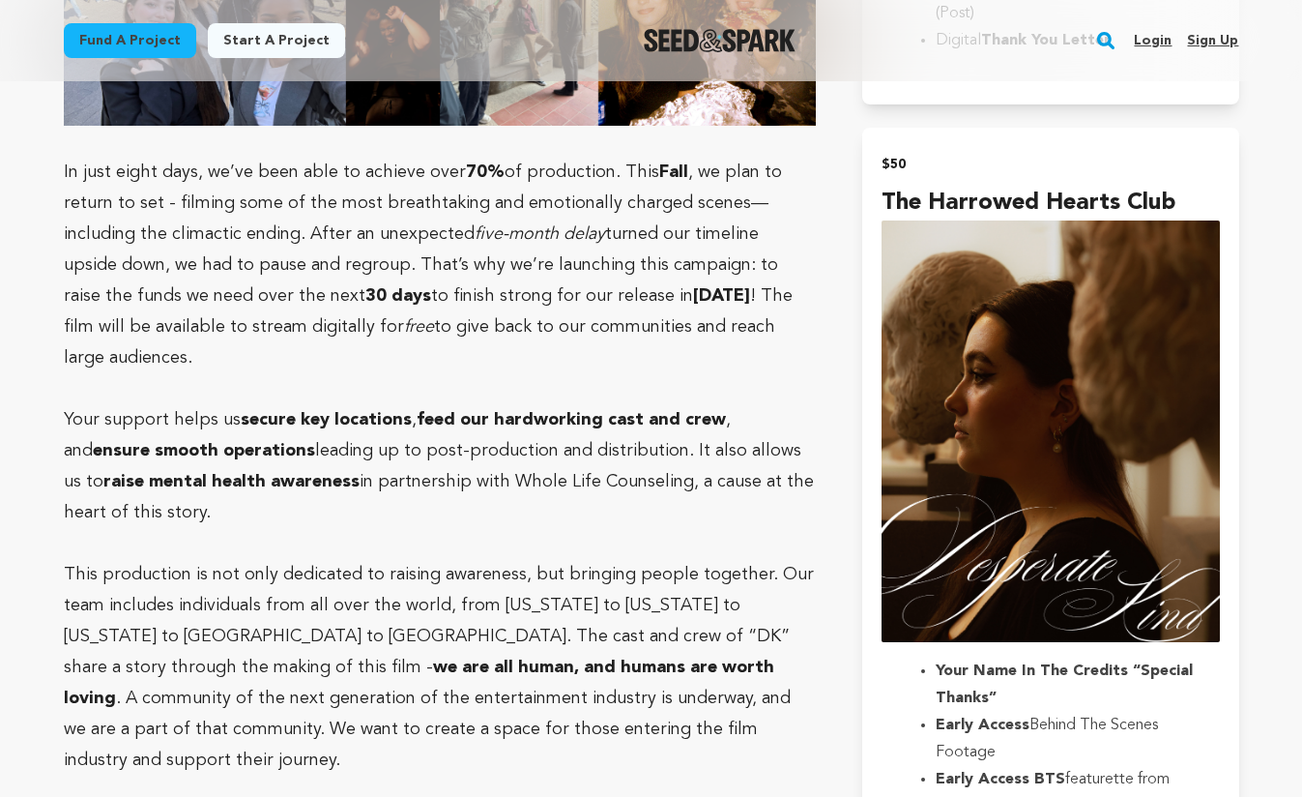
drag, startPoint x: 310, startPoint y: 221, endPoint x: 661, endPoint y: 303, distance: 360.2
click at [661, 303] on p "In just eight days, we’ve been able to achieve over 70% of production. This Fal…" at bounding box center [440, 265] width 753 height 217
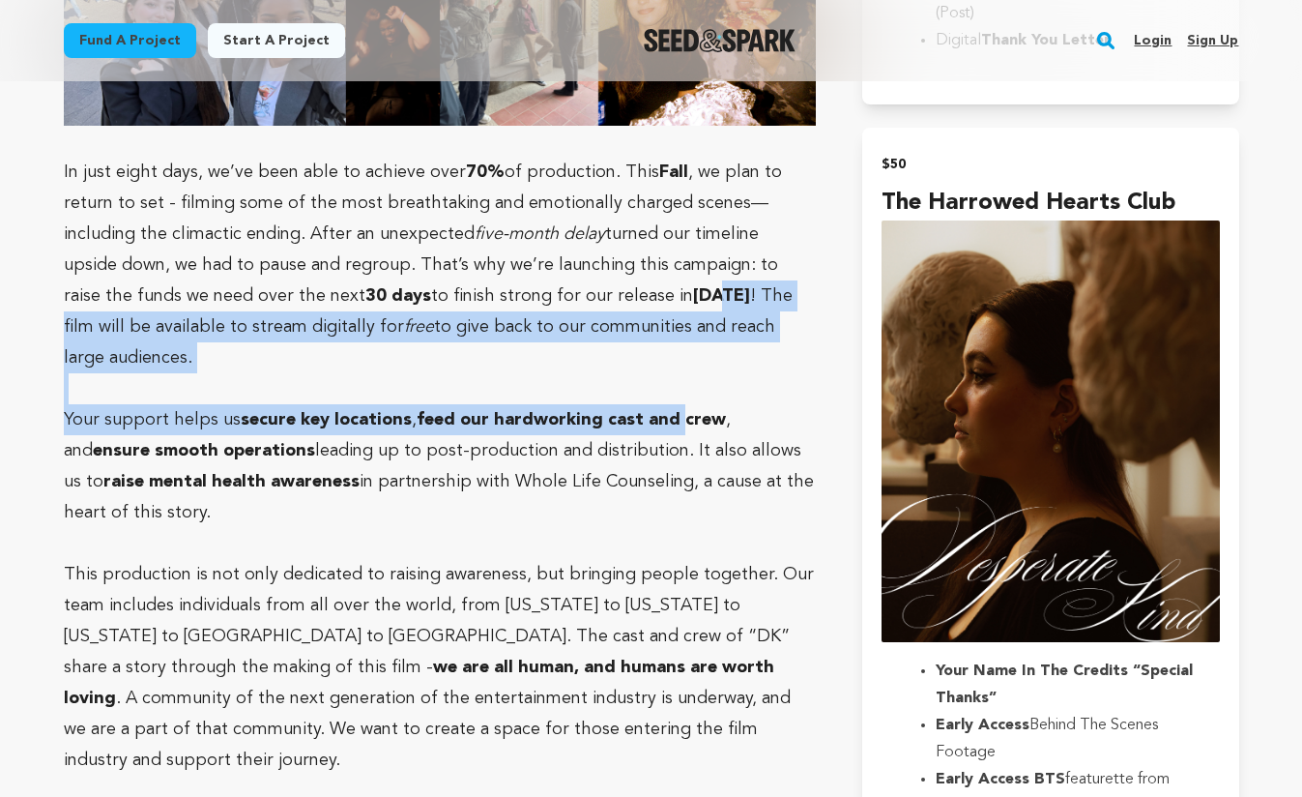
drag, startPoint x: 522, startPoint y: 245, endPoint x: 667, endPoint y: 358, distance: 183.9
click at [667, 411] on strong "feed our hardworking cast and crew" at bounding box center [571, 419] width 309 height 17
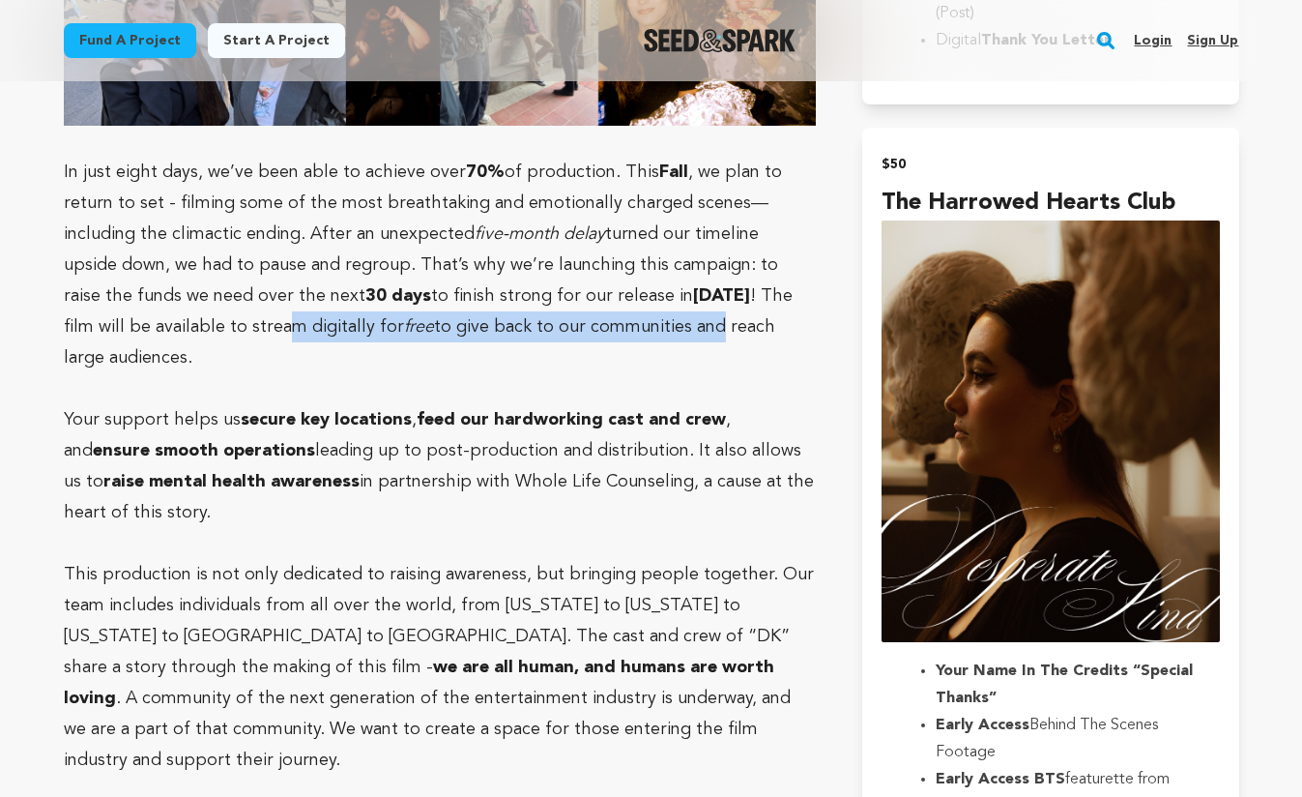
drag, startPoint x: 129, startPoint y: 297, endPoint x: 551, endPoint y: 286, distance: 422.6
click at [551, 286] on p "In just eight days, we’ve been able to achieve over 70% of production. This Fal…" at bounding box center [440, 265] width 753 height 217
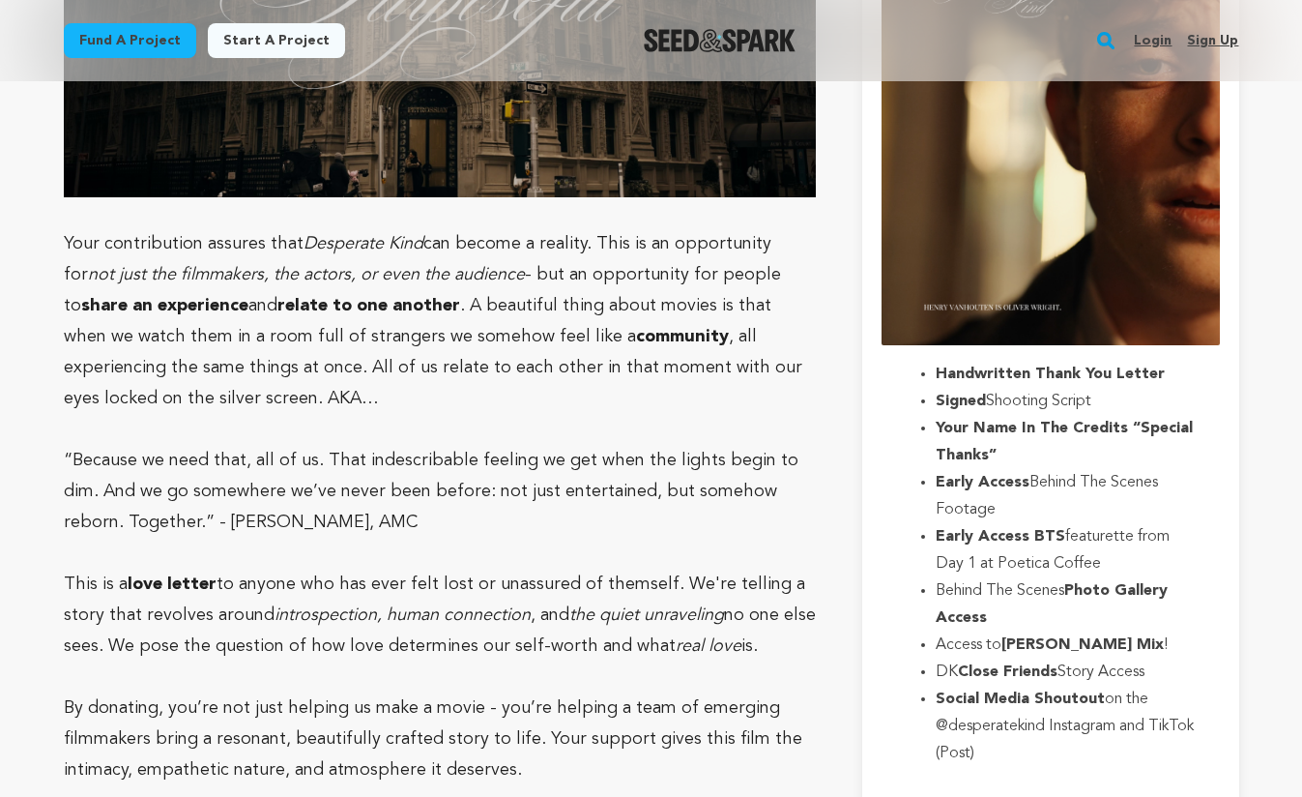
scroll to position [0, 0]
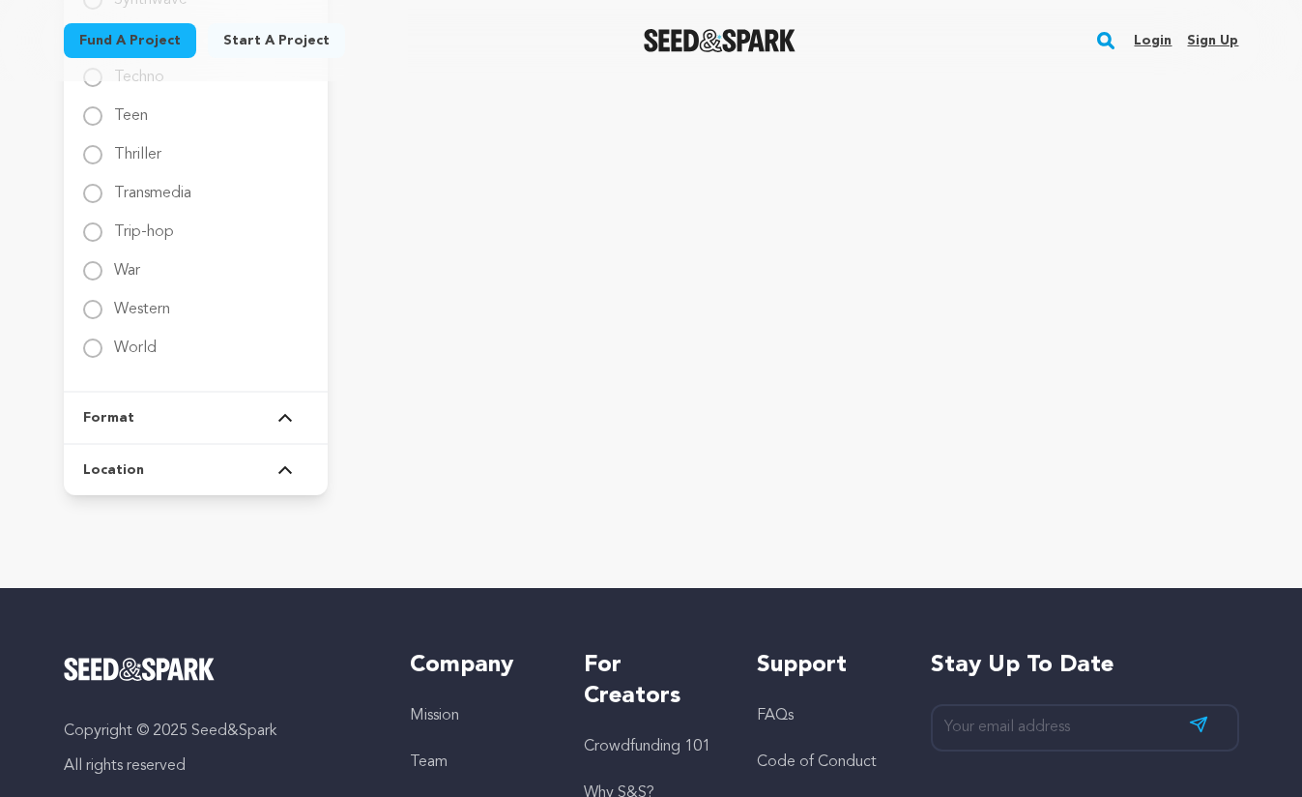
click at [299, 463] on button "Location" at bounding box center [195, 470] width 225 height 50
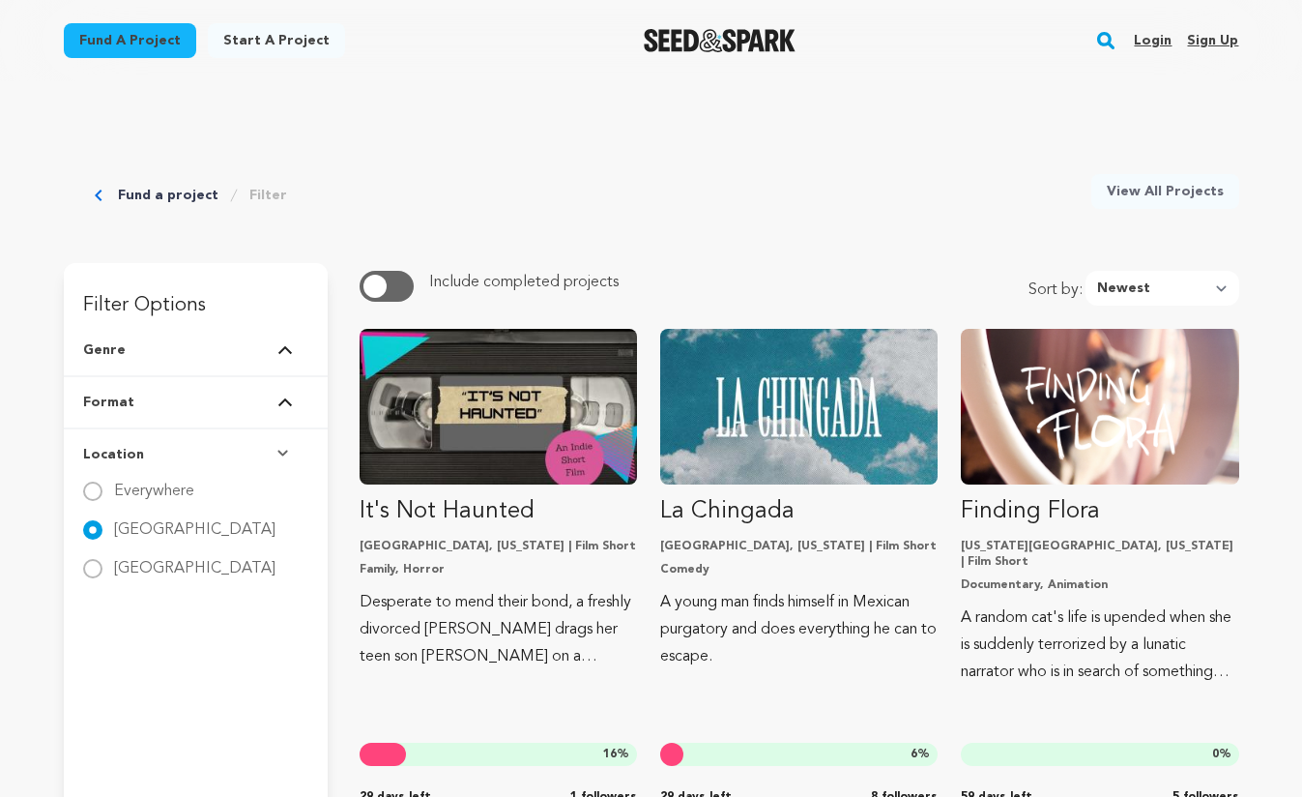
click at [1172, 291] on select "Newest Most Popular Most Funded Trending Now Ending Now Amount Raised" at bounding box center [1163, 288] width 154 height 35
select select "amount_raised"
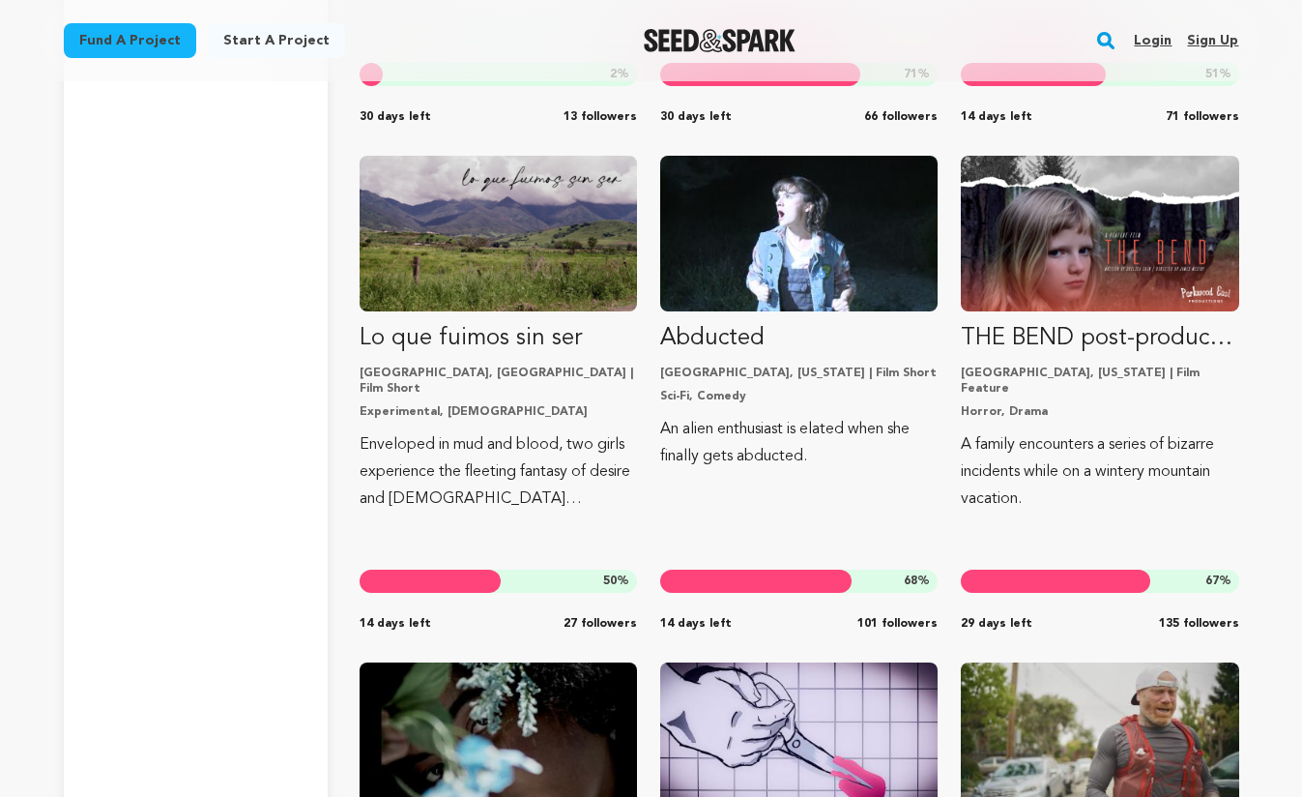
scroll to position [13545, 0]
